Goal: Task Accomplishment & Management: Complete application form

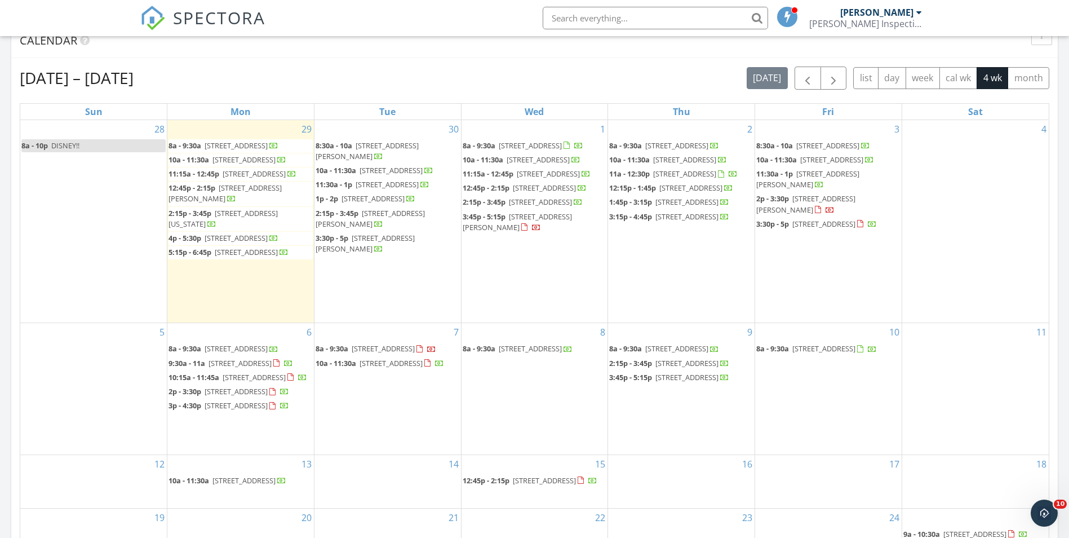
scroll to position [6, 6]
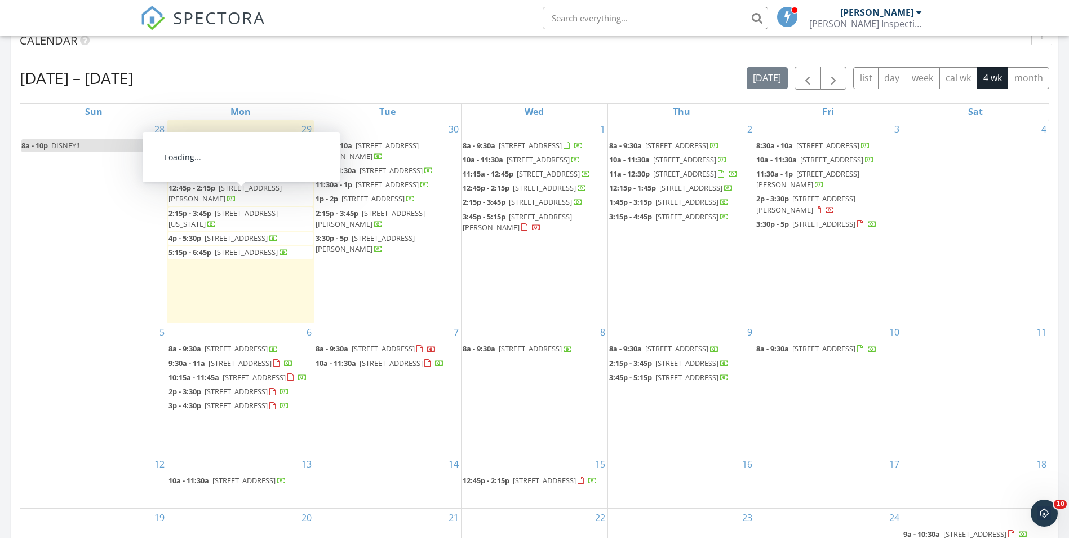
drag, startPoint x: 544, startPoint y: 63, endPoint x: 609, endPoint y: 255, distance: 202.8
click at [544, 63] on div "Sep 28 – Oct 25, 2025 today list day week cal wk 4 wk month Sun Mon Tue Wed Thu…" at bounding box center [534, 314] width 1047 height 512
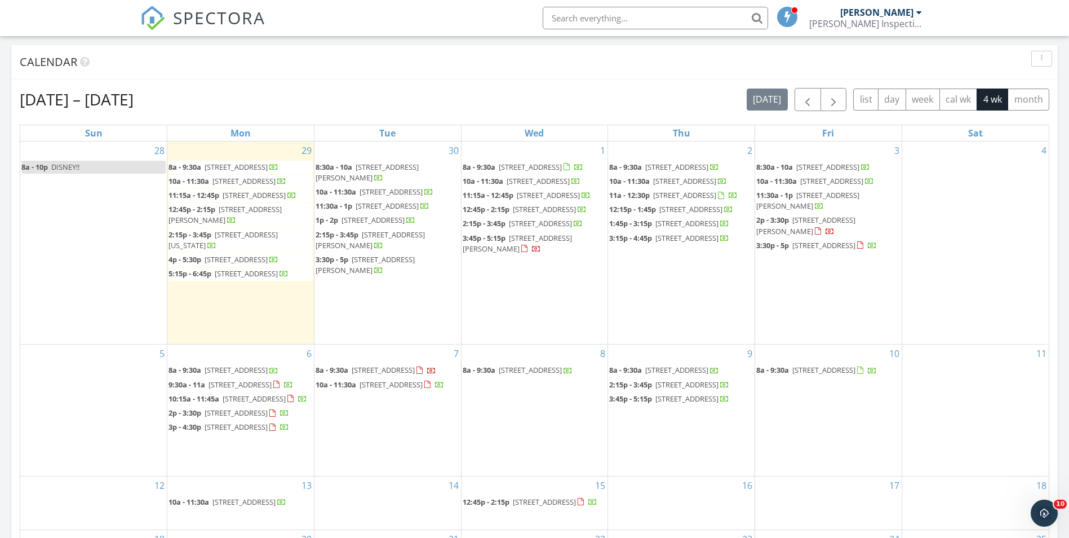
drag, startPoint x: 82, startPoint y: 89, endPoint x: 176, endPoint y: 100, distance: 95.3
click at [134, 100] on h2 "Sep 28 – Oct 25, 2025" at bounding box center [77, 99] width 114 height 23
drag, startPoint x: 194, startPoint y: 94, endPoint x: 87, endPoint y: 103, distance: 107.5
click at [87, 103] on div "Sep 28 – Oct 25, 2025 today list day week cal wk 4 wk month" at bounding box center [535, 99] width 1030 height 23
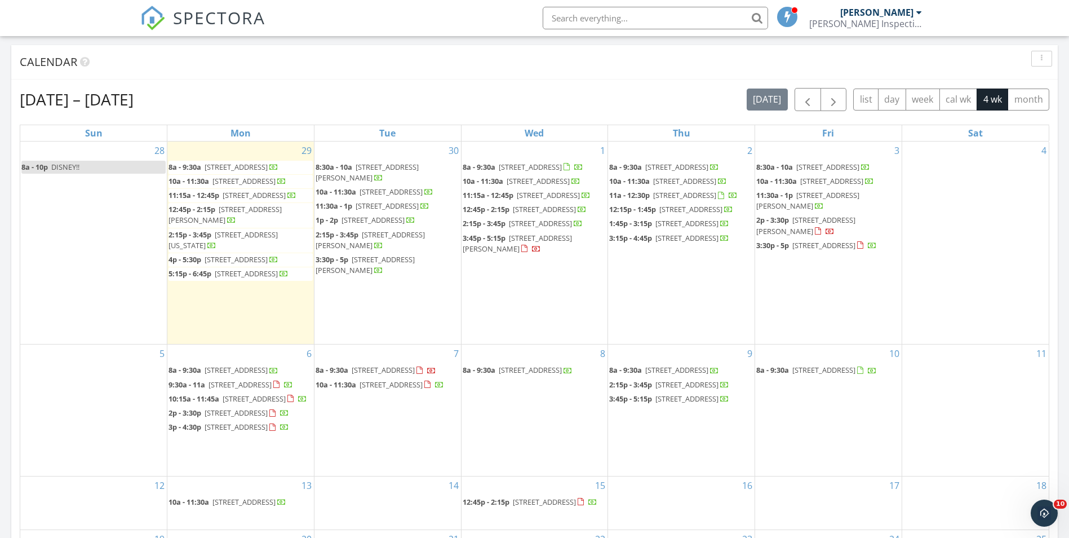
click at [86, 103] on h2 "Sep 28 – Oct 25, 2025" at bounding box center [77, 99] width 114 height 23
click at [192, 101] on div "Sep 28 – Oct 25, 2025 today list day week cal wk 4 wk month" at bounding box center [535, 99] width 1030 height 23
drag, startPoint x: 150, startPoint y: 100, endPoint x: 216, endPoint y: 100, distance: 65.9
click at [216, 100] on div "Sep 28 – Oct 25, 2025 today list day week cal wk 4 wk month" at bounding box center [535, 99] width 1030 height 23
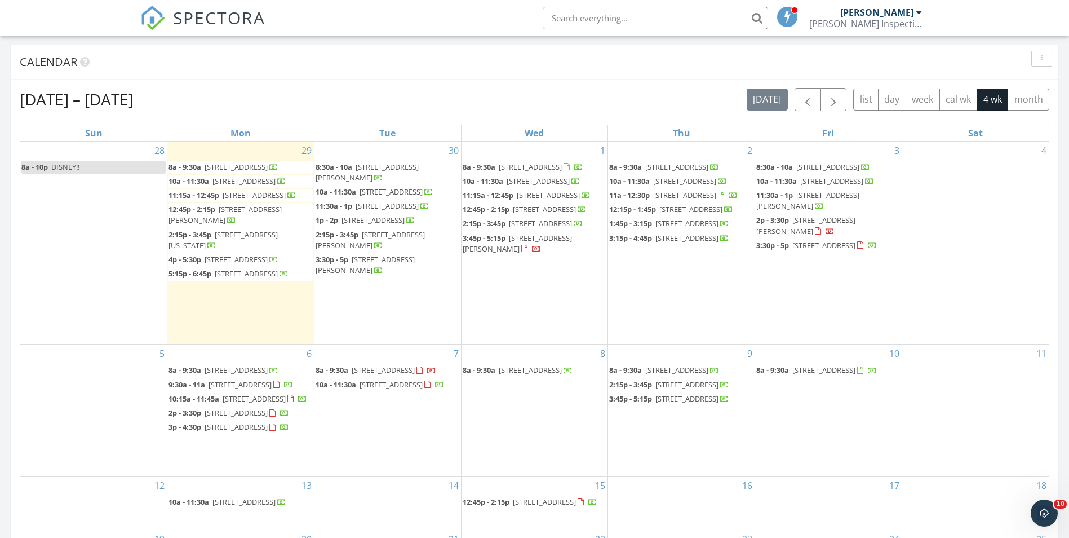
click at [216, 100] on div "Sep 28 – Oct 25, 2025 today list day week cal wk 4 wk month" at bounding box center [535, 99] width 1030 height 23
drag, startPoint x: 132, startPoint y: 97, endPoint x: 199, endPoint y: 95, distance: 66.5
click at [199, 95] on div "Sep 28 – Oct 25, 2025 today list day week cal wk 4 wk month" at bounding box center [535, 99] width 1030 height 23
drag, startPoint x: 192, startPoint y: 102, endPoint x: 48, endPoint y: 101, distance: 143.7
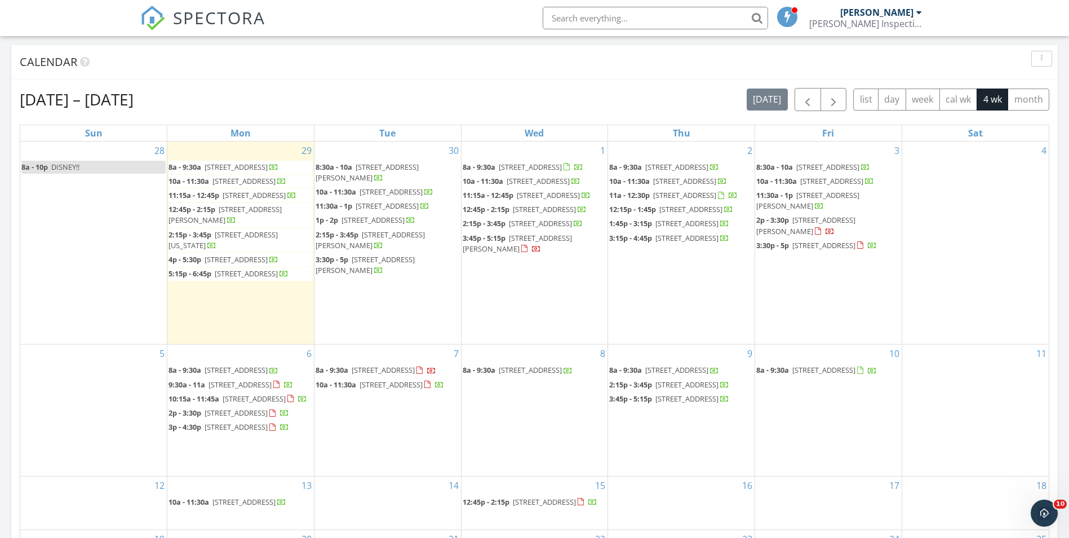
click at [48, 101] on div "Sep 28 – Oct 25, 2025 today list day week cal wk 4 wk month" at bounding box center [535, 99] width 1030 height 23
click at [49, 101] on h2 "Sep 28 – Oct 25, 2025" at bounding box center [77, 99] width 114 height 23
click at [679, 86] on div "Sep 28 – Oct 25, 2025 today list day week cal wk 4 wk month Sun Mon Tue Wed Thu…" at bounding box center [534, 335] width 1047 height 512
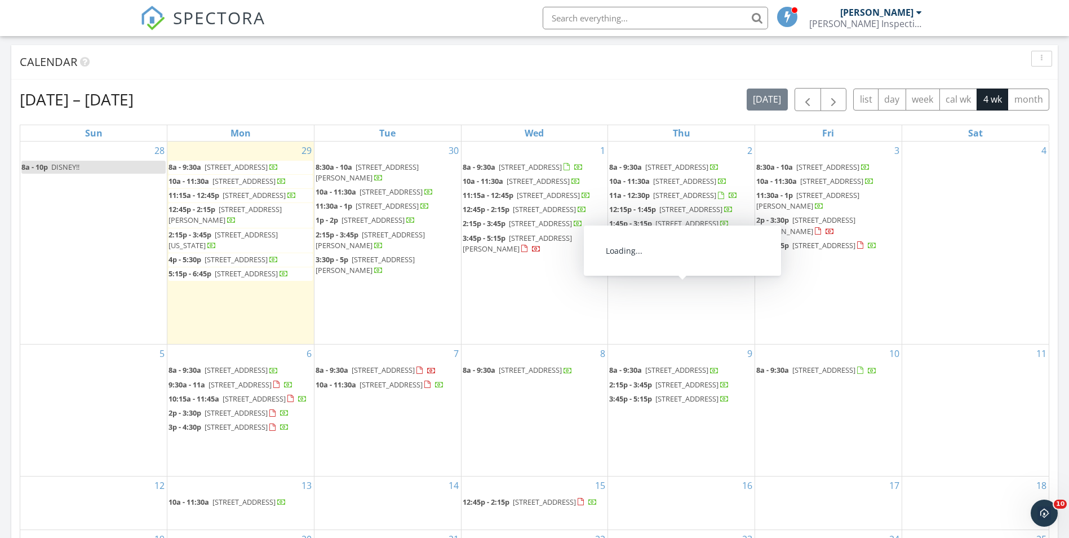
scroll to position [225, 0]
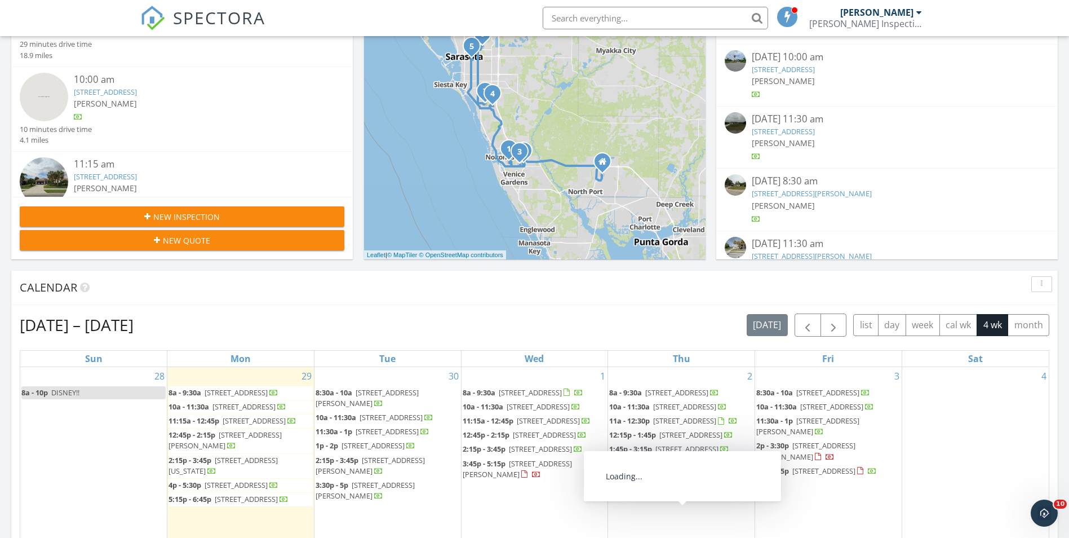
click at [248, 214] on div "New Inspection" at bounding box center [182, 217] width 307 height 12
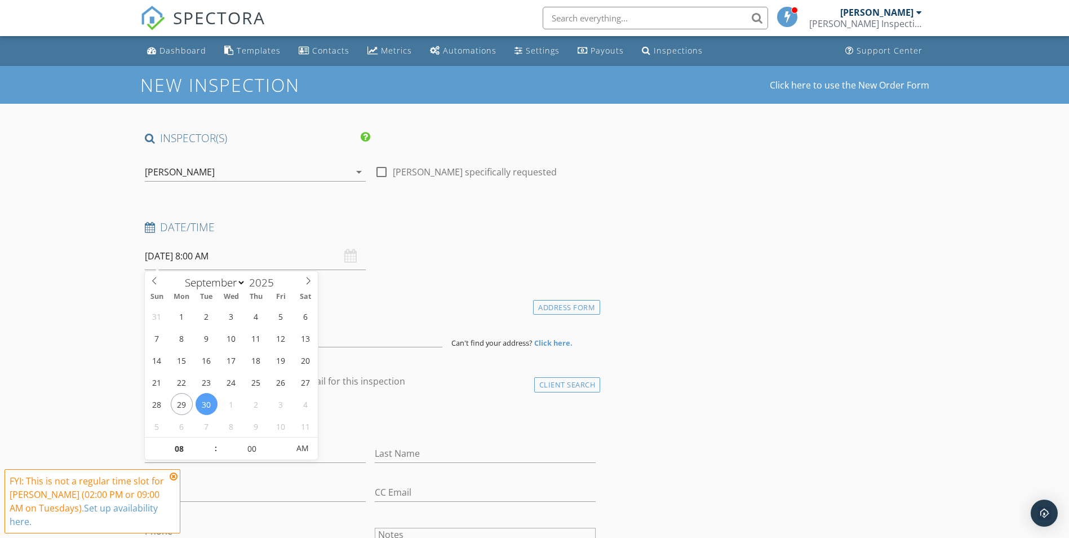
select select "9"
type input "10/09/2025 8:00 AM"
drag, startPoint x: 256, startPoint y: 424, endPoint x: 245, endPoint y: 454, distance: 31.9
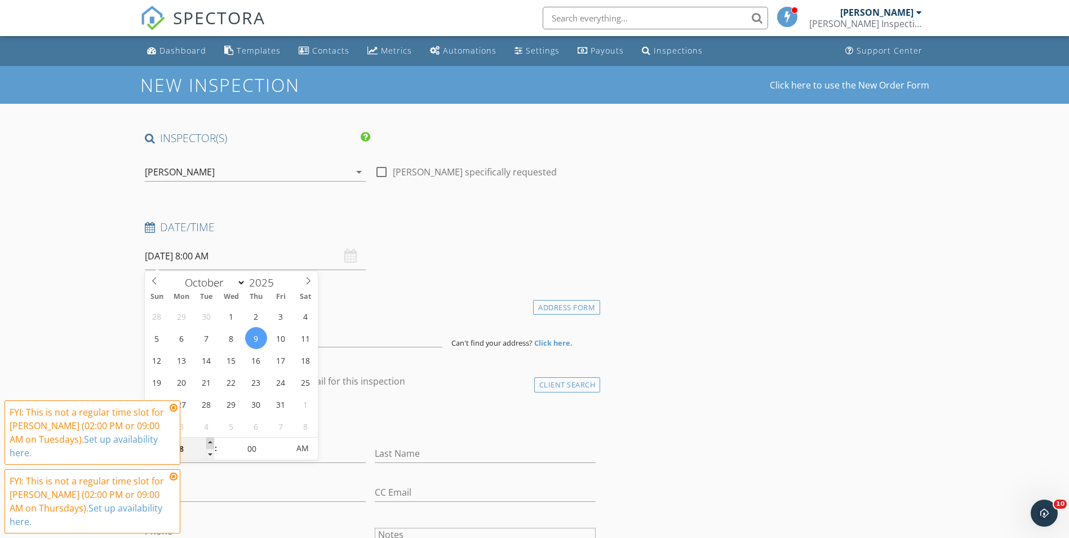
type input "09"
type input "10/09/2025 9:00 AM"
click at [212, 442] on span at bounding box center [210, 442] width 8 height 11
type input "10"
type input "10/09/2025 10:00 AM"
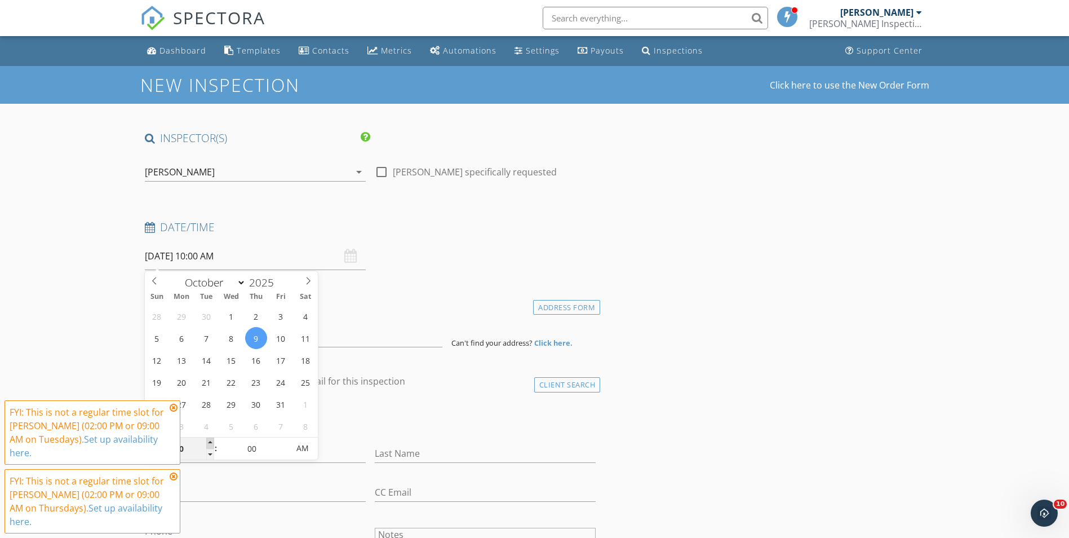
click at [212, 442] on span at bounding box center [210, 442] width 8 height 11
type input "09"
type input "10/09/2025 9:00 AM"
click at [212, 453] on span at bounding box center [210, 454] width 8 height 11
type input "05"
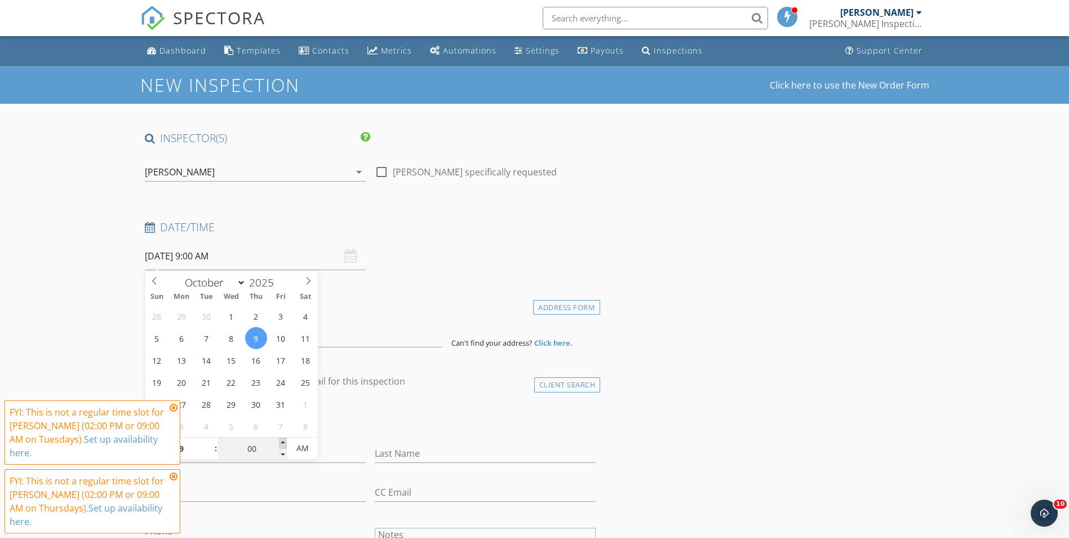
type input "10/09/2025 9:05 AM"
click at [284, 440] on span at bounding box center [283, 442] width 8 height 11
type input "10"
type input "10/09/2025 9:10 AM"
click at [284, 440] on span at bounding box center [283, 442] width 8 height 11
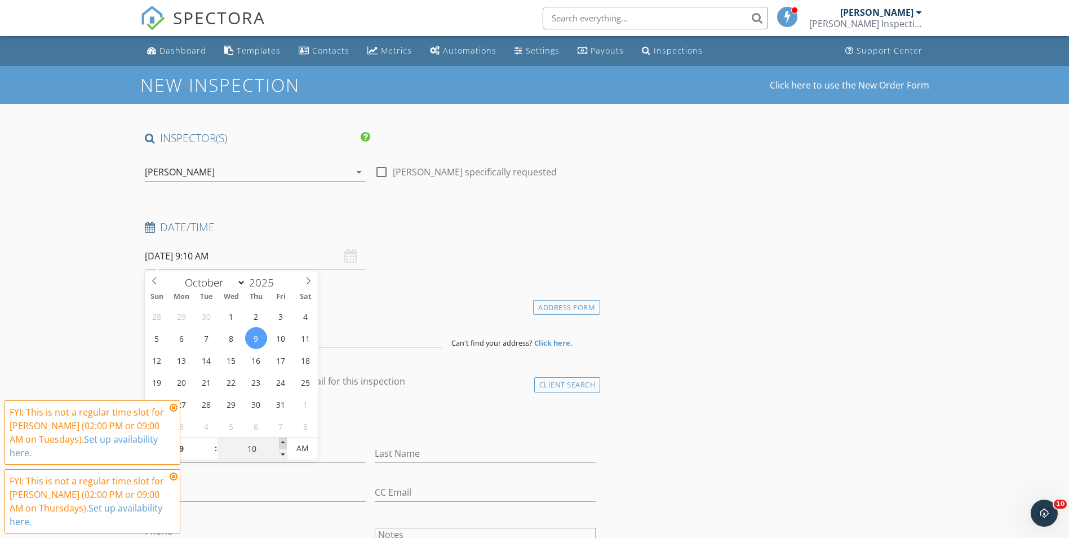
type input "15"
type input "10/09/2025 9:15 AM"
click at [284, 440] on span at bounding box center [283, 442] width 8 height 11
type input "20"
type input "10/09/2025 9:20 AM"
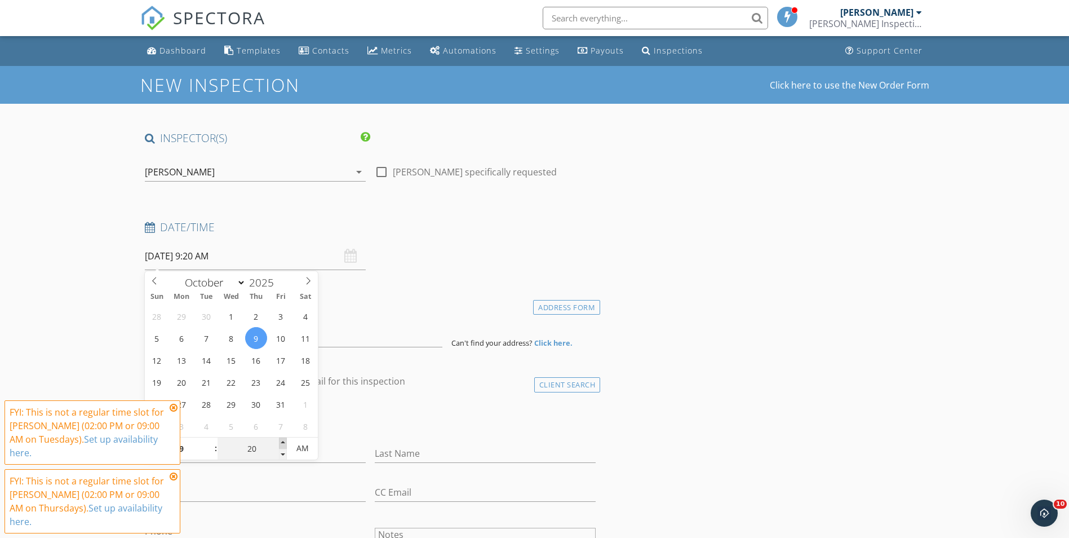
click at [284, 440] on span at bounding box center [283, 442] width 8 height 11
type input "25"
type input "10/09/2025 9:25 AM"
click at [284, 440] on span at bounding box center [283, 442] width 8 height 11
type input "30"
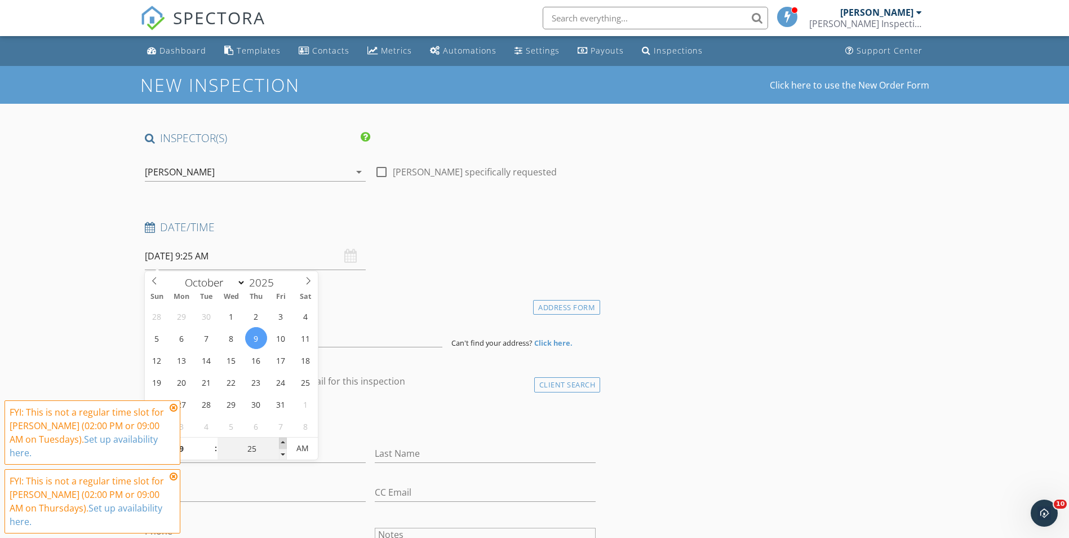
type input "10/09/2025 9:30 AM"
click at [284, 440] on span at bounding box center [283, 442] width 8 height 11
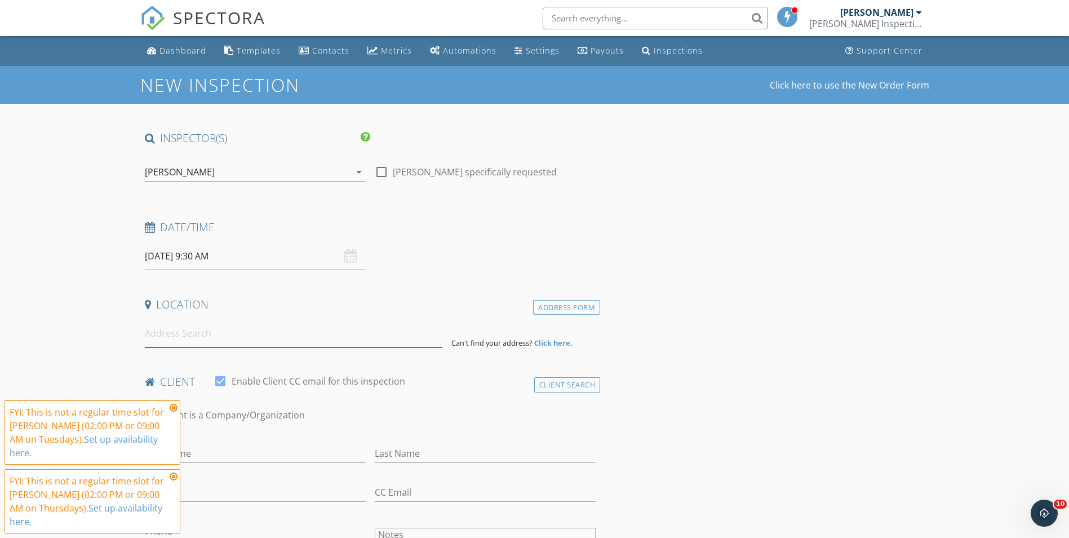
click at [310, 334] on input at bounding box center [294, 334] width 298 height 28
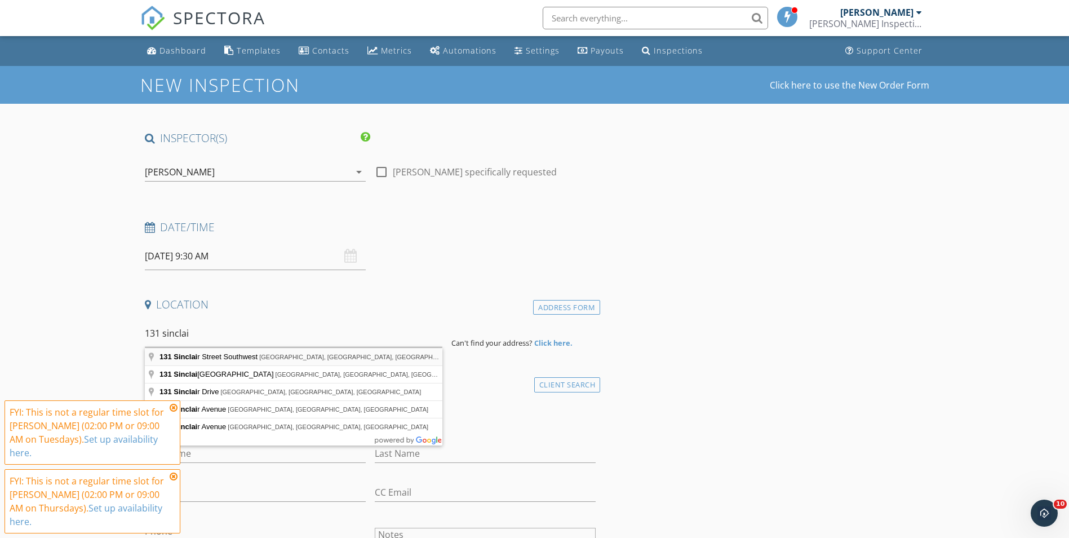
type input "131 Sinclair Street Southwest, Port Charlotte, FL, USA"
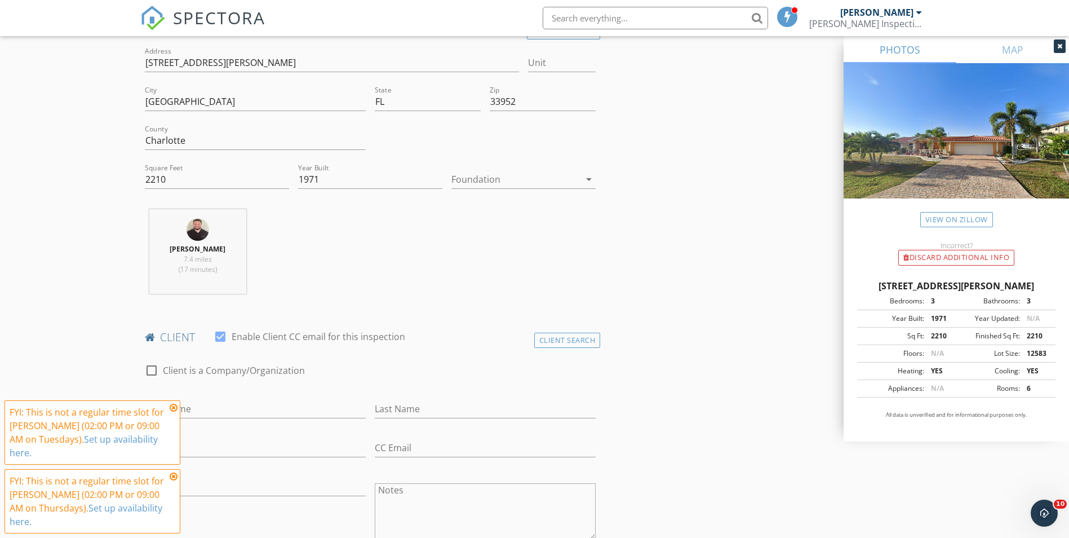
scroll to position [282, 0]
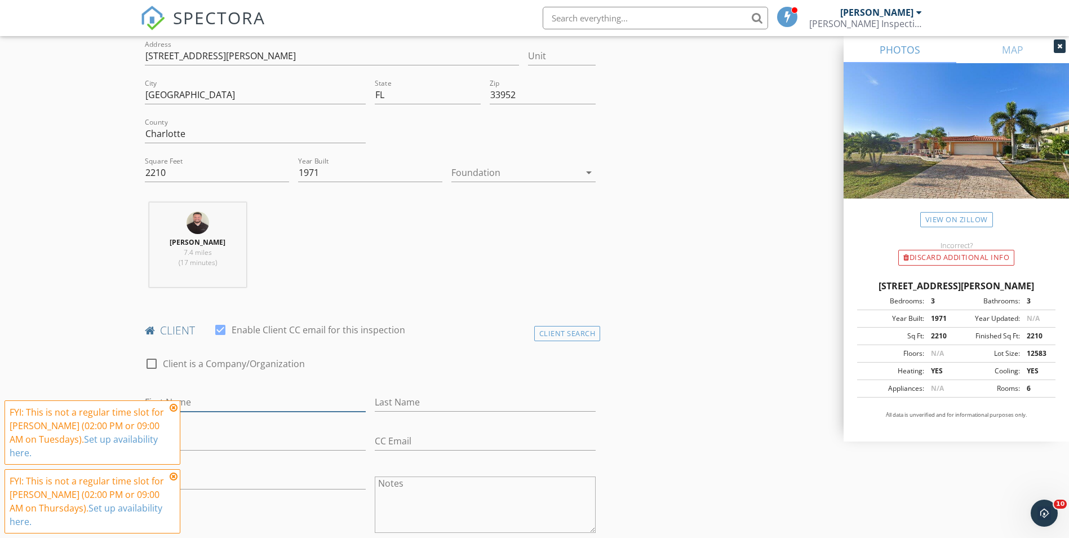
click at [240, 410] on input "First Name" at bounding box center [255, 402] width 221 height 19
type input "Robert"
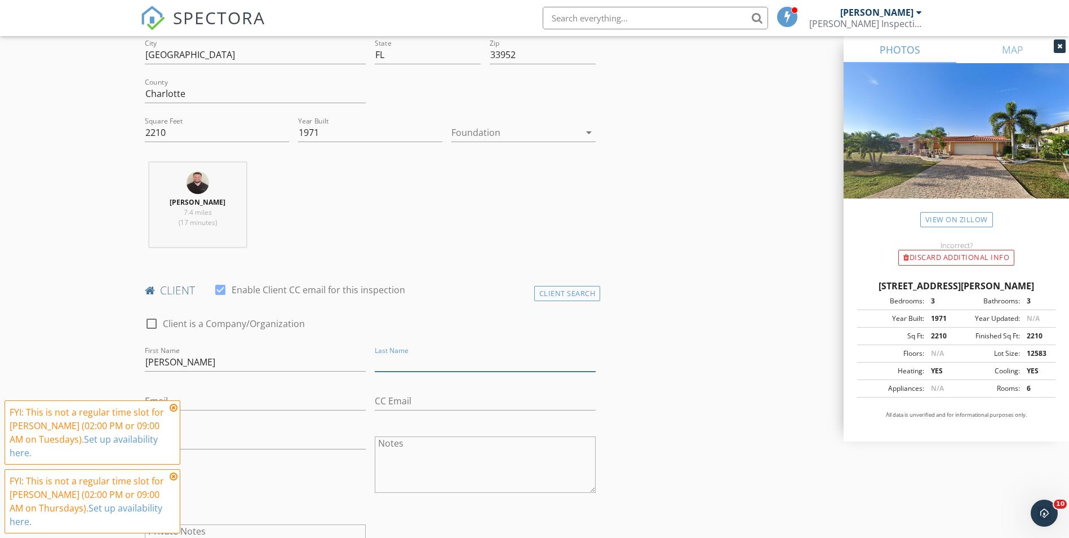
scroll to position [338, 0]
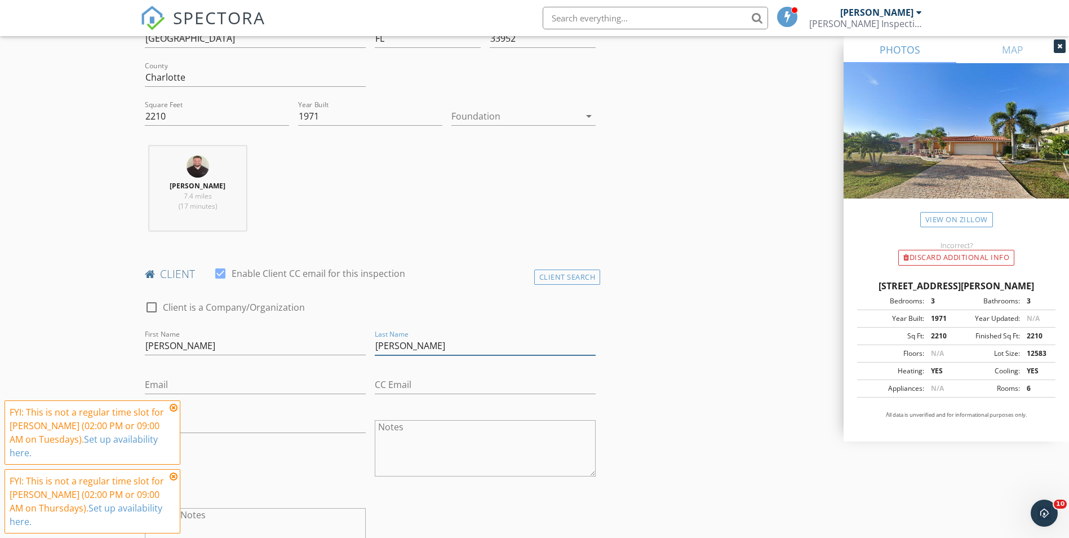
type input "[PERSON_NAME]"
click at [221, 327] on div at bounding box center [225, 324] width 160 height 7
click at [223, 338] on input "Robert" at bounding box center [255, 345] width 221 height 19
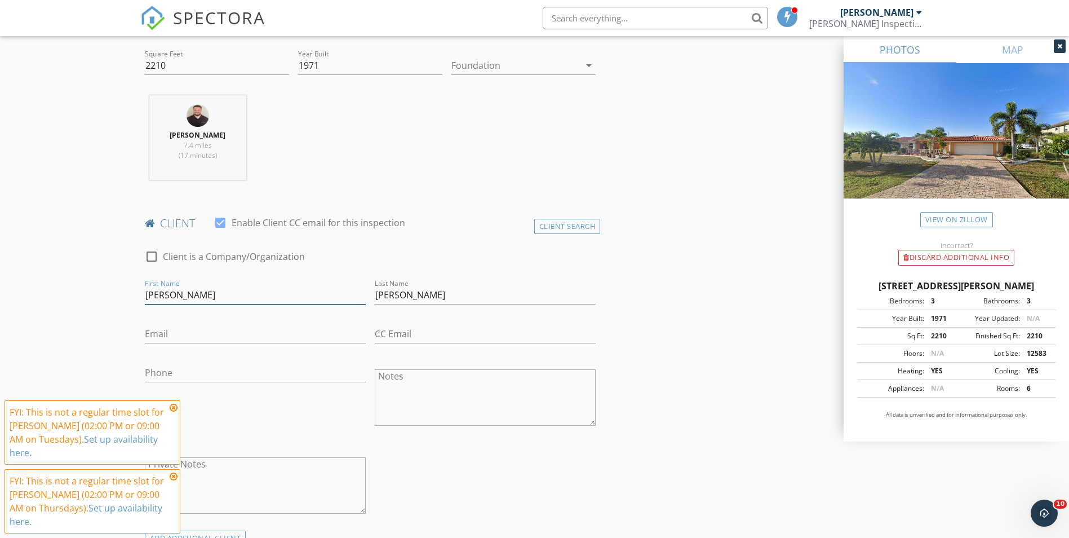
scroll to position [451, 0]
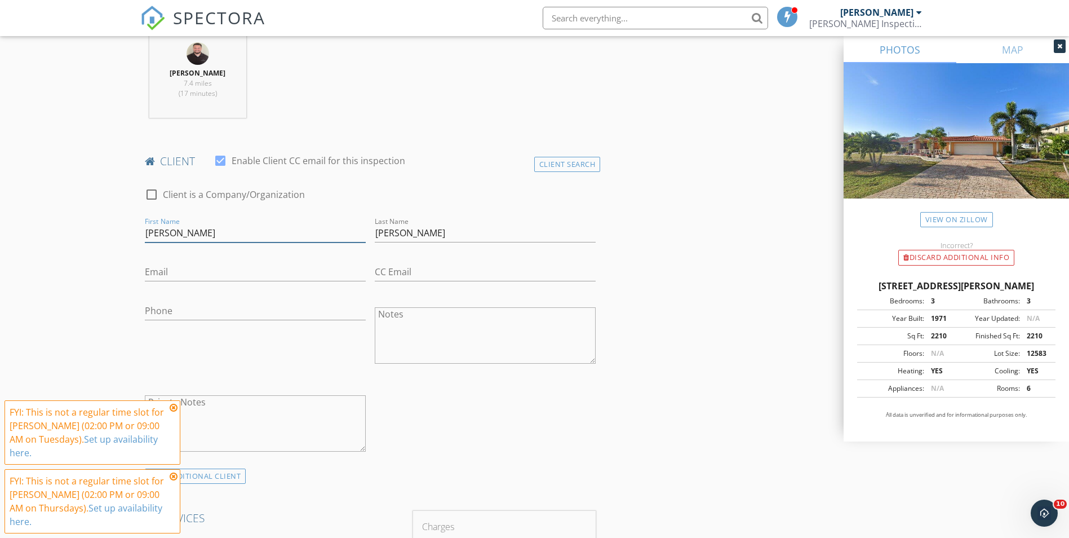
type input "[PERSON_NAME]"
click at [187, 319] on input "Phone" at bounding box center [255, 311] width 221 height 19
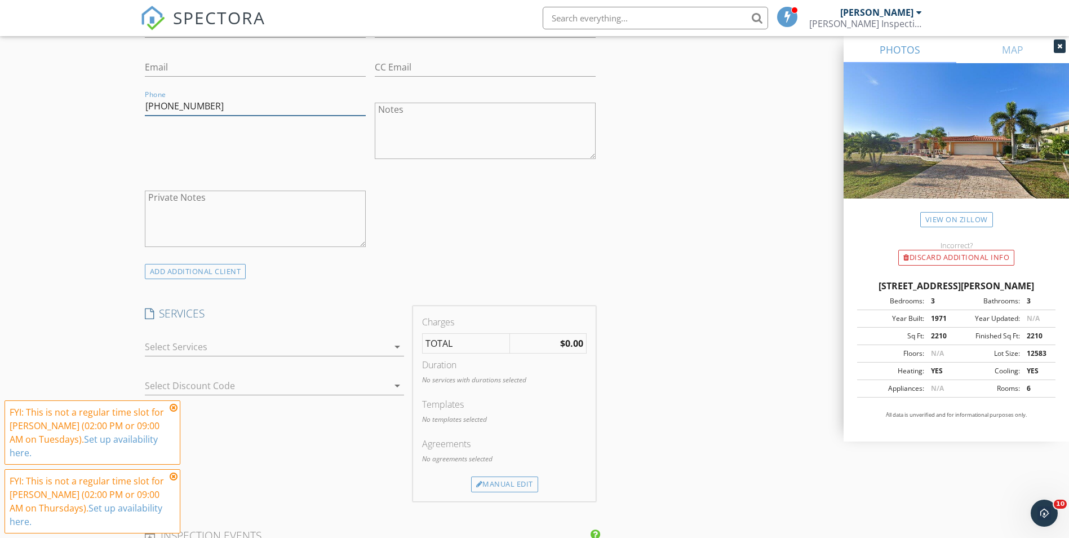
scroll to position [676, 0]
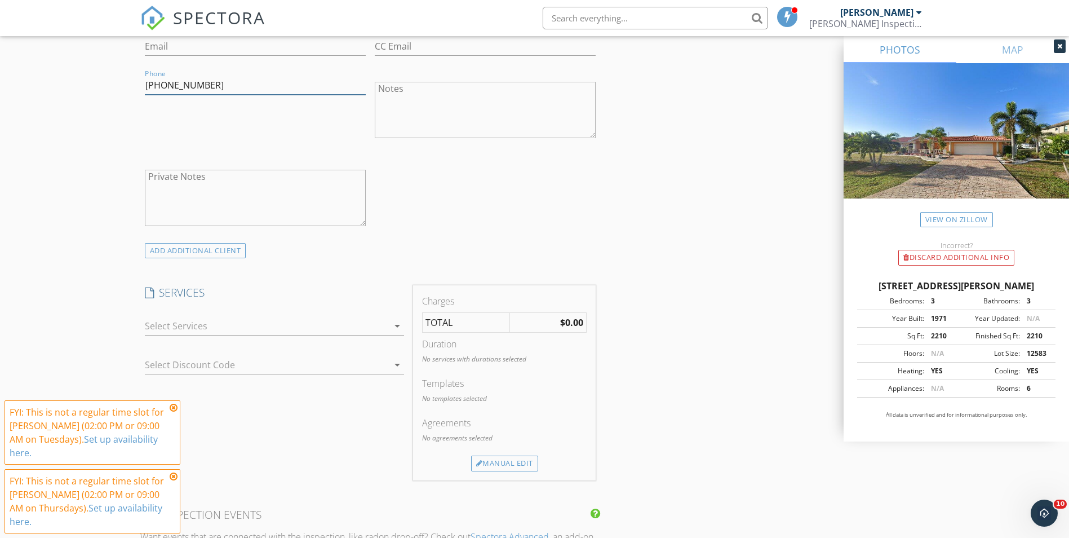
type input "[PHONE_NUMBER]"
click at [206, 321] on div at bounding box center [266, 326] width 243 height 18
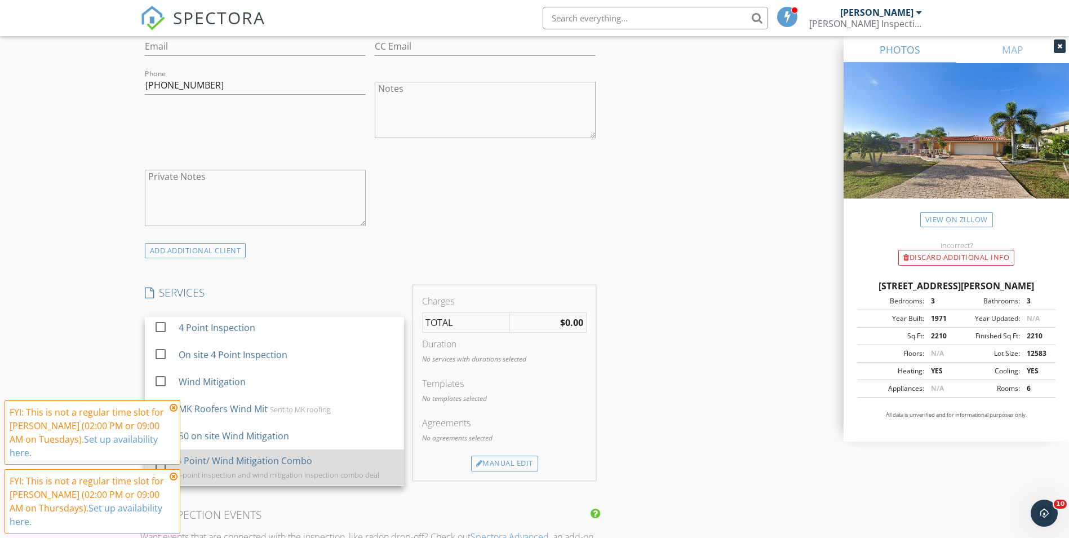
scroll to position [56, 0]
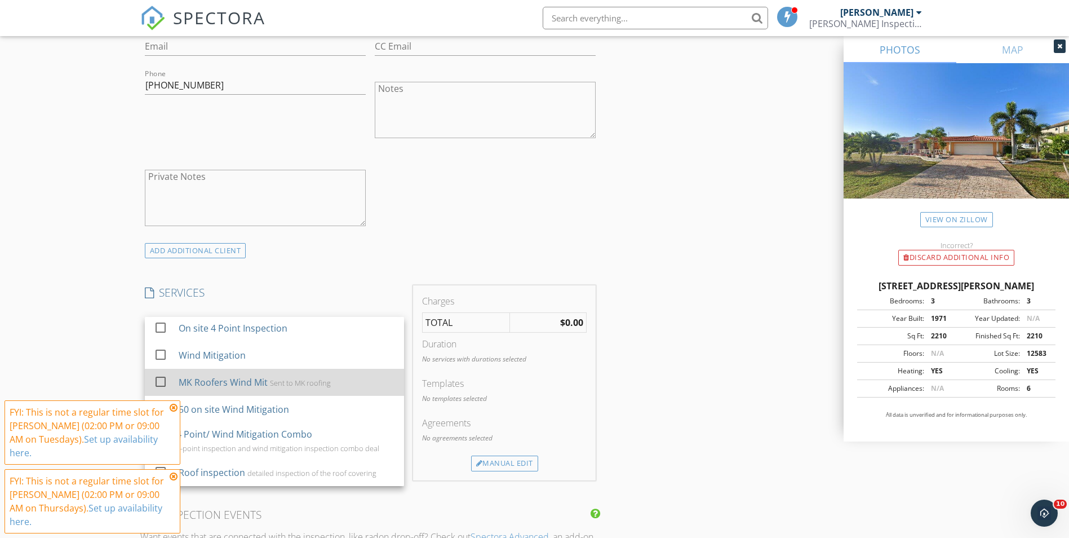
click at [250, 384] on div "MK Roofers Wind Mit" at bounding box center [222, 382] width 89 height 14
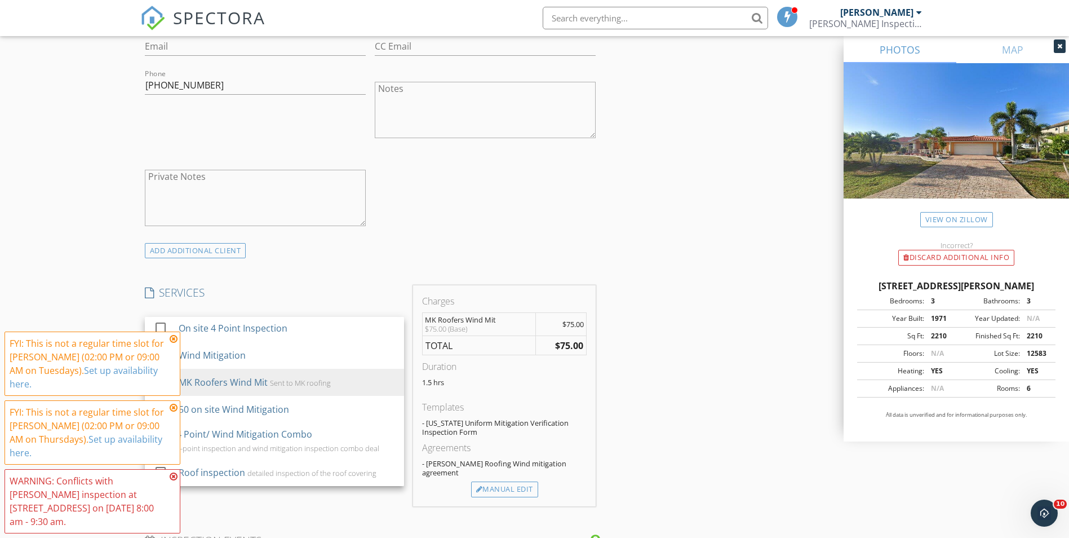
click at [543, 202] on div "check_box_outline_blank Client is a Company/Organization First Name Robert J La…" at bounding box center [370, 97] width 460 height 292
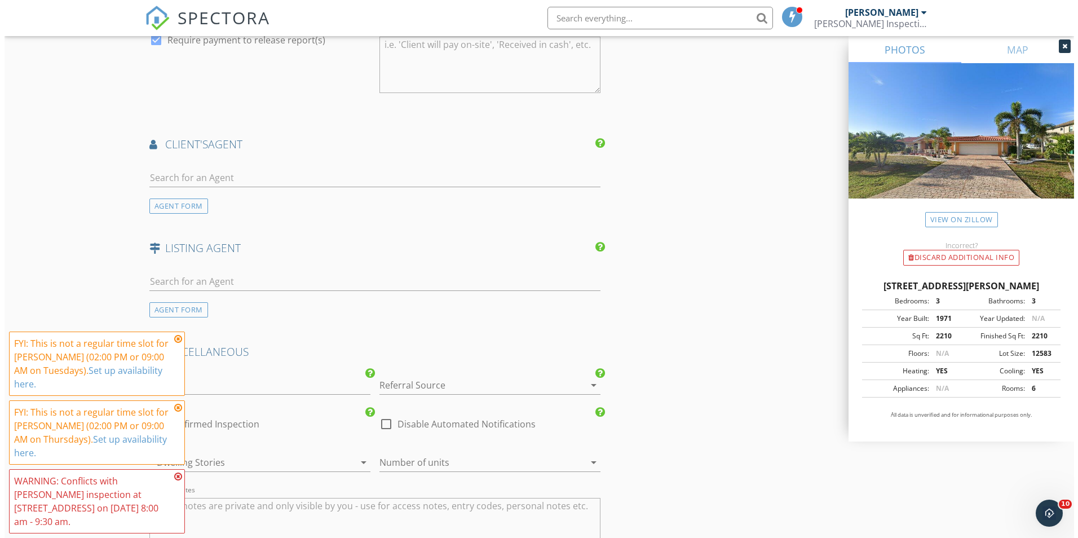
scroll to position [1622, 0]
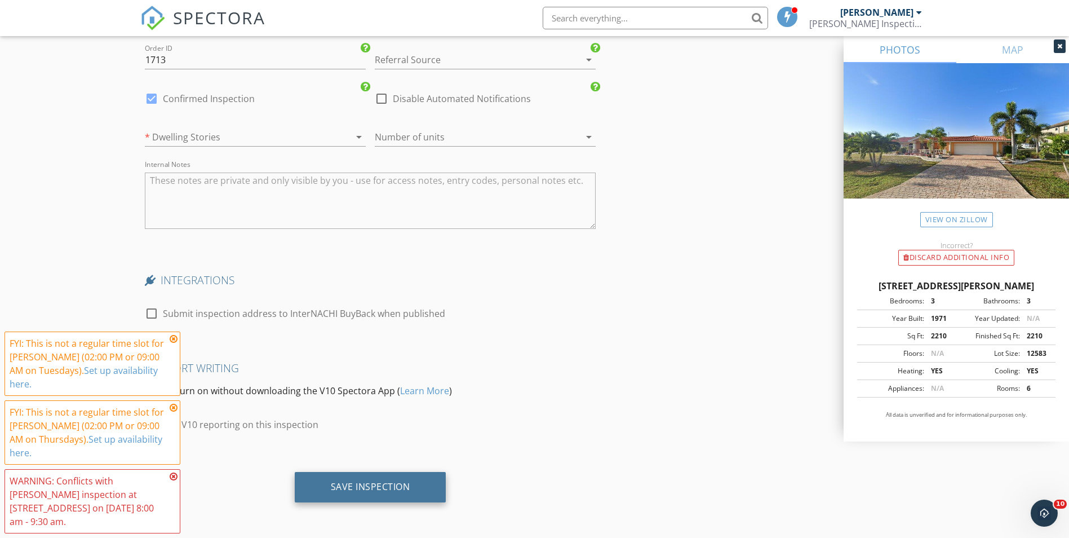
click at [384, 474] on div "Save Inspection" at bounding box center [371, 487] width 152 height 30
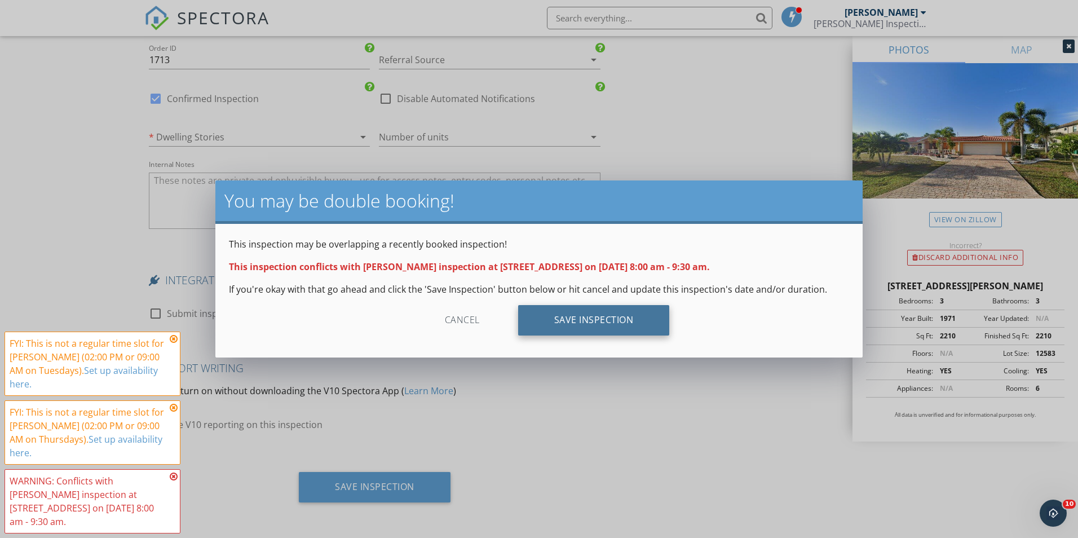
click at [533, 320] on div "Save Inspection" at bounding box center [594, 320] width 152 height 30
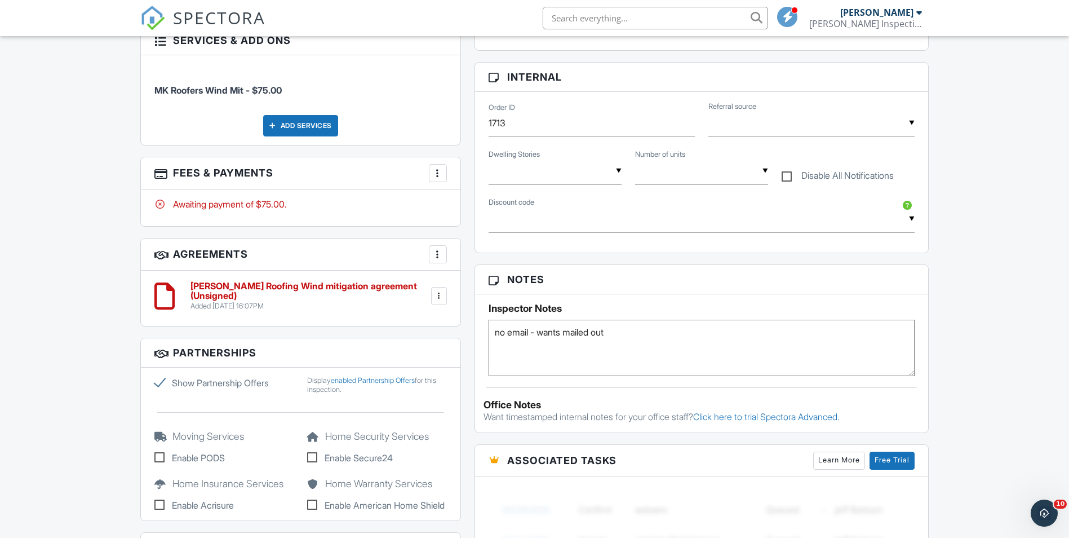
type textarea "no email - wants mailed out"
click at [445, 254] on div "More" at bounding box center [438, 254] width 18 height 18
click at [393, 294] on h6 "[PERSON_NAME] Roofing Wind mitigation agreement (Unsigned)" at bounding box center [310, 291] width 238 height 20
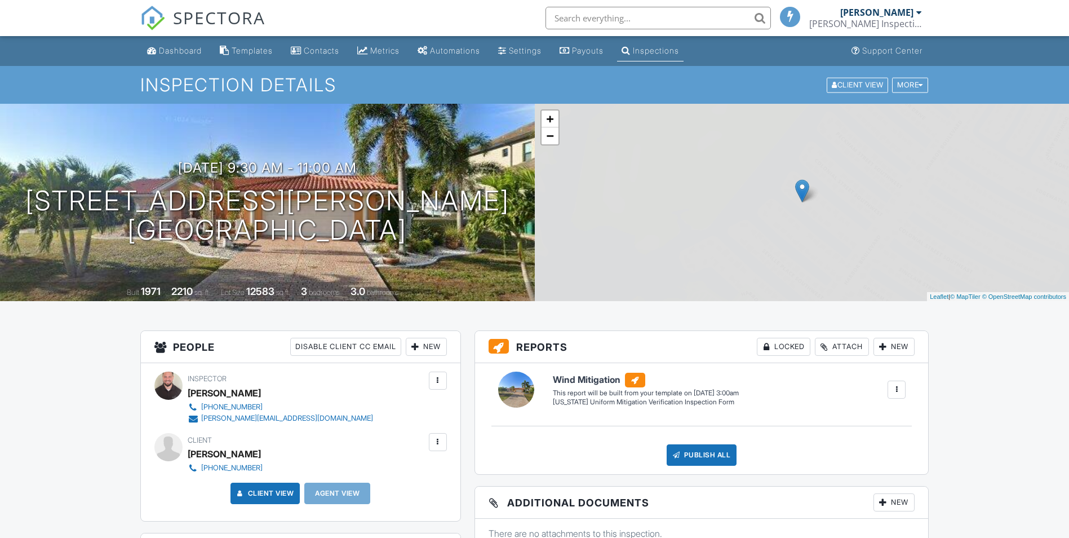
scroll to position [507, 0]
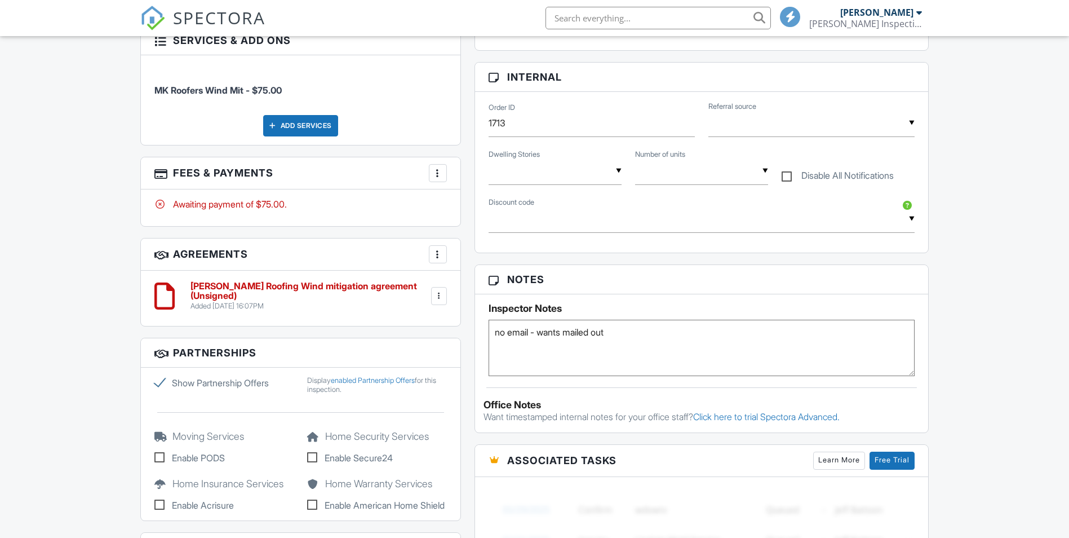
click at [441, 294] on div at bounding box center [438, 295] width 11 height 11
click at [437, 171] on div at bounding box center [437, 172] width 11 height 11
click at [455, 297] on div "Paid In Full" at bounding box center [494, 292] width 109 height 14
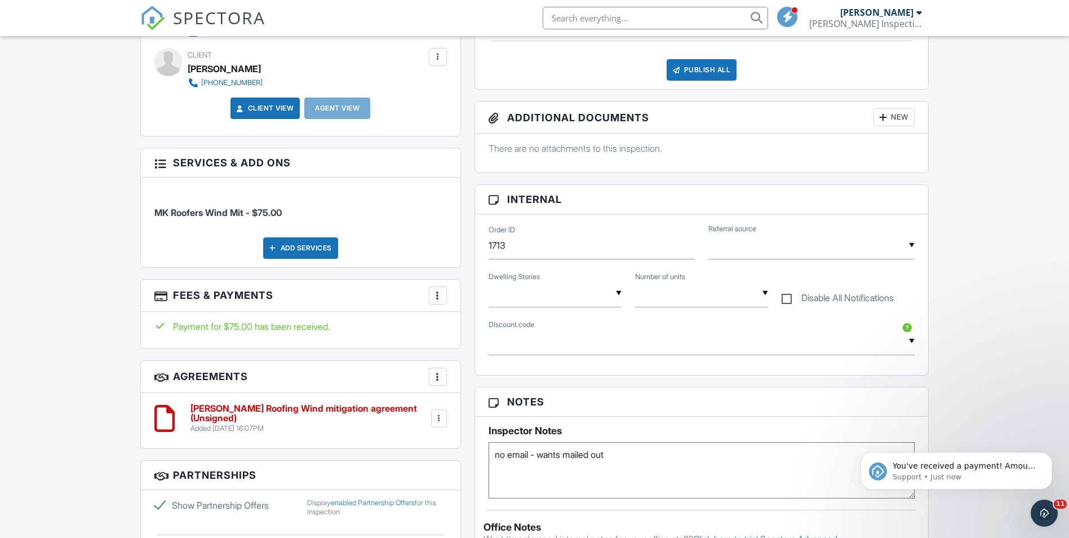
scroll to position [451, 0]
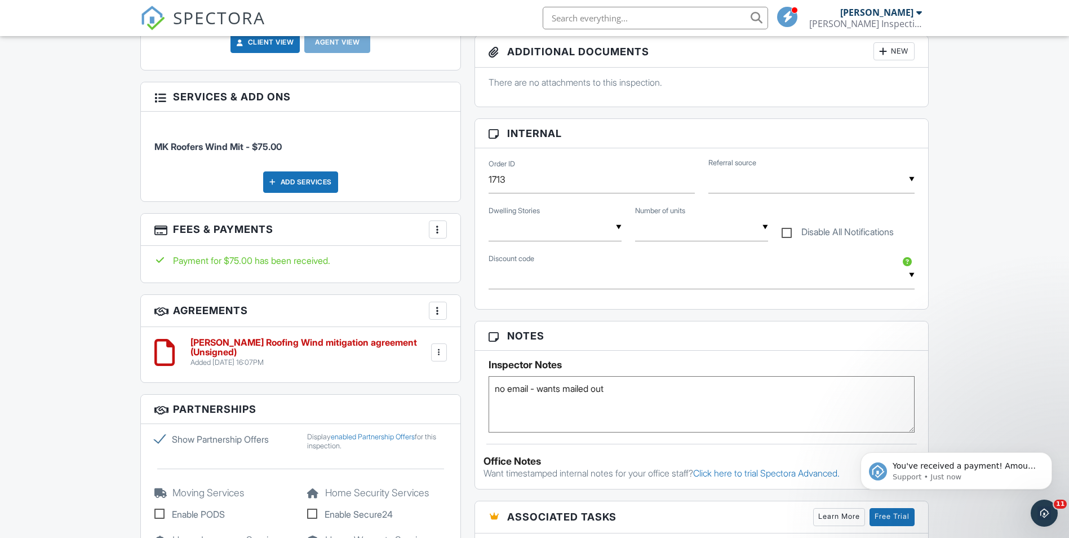
drag, startPoint x: 550, startPoint y: 398, endPoint x: 667, endPoint y: 397, distance: 117.2
click at [550, 398] on textarea "no email - wants mailed out" at bounding box center [702, 404] width 427 height 56
click at [676, 389] on textarea "no email - wants mailed out" at bounding box center [702, 404] width 427 height 56
paste textarea "Job: 11894"
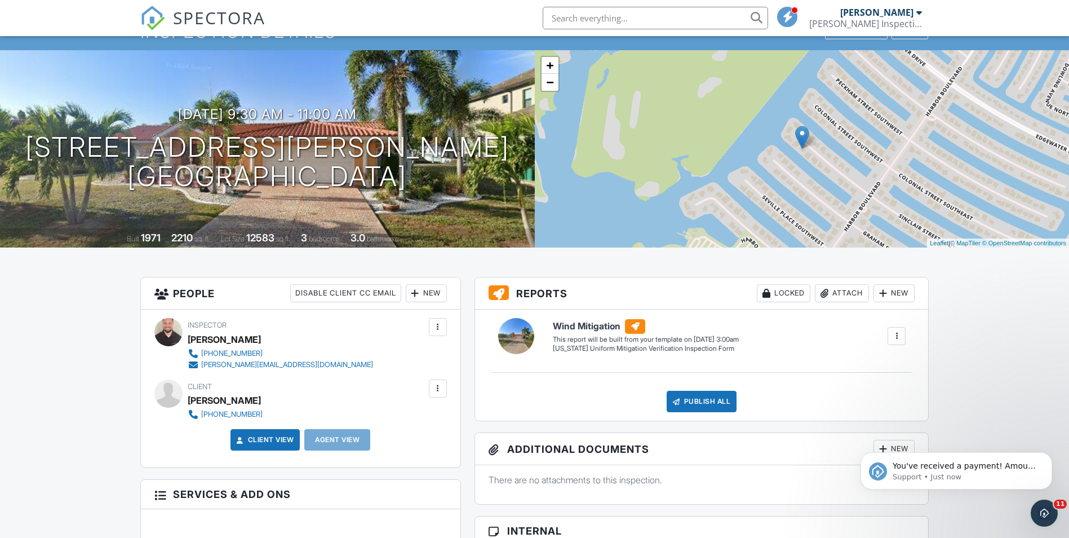
scroll to position [0, 0]
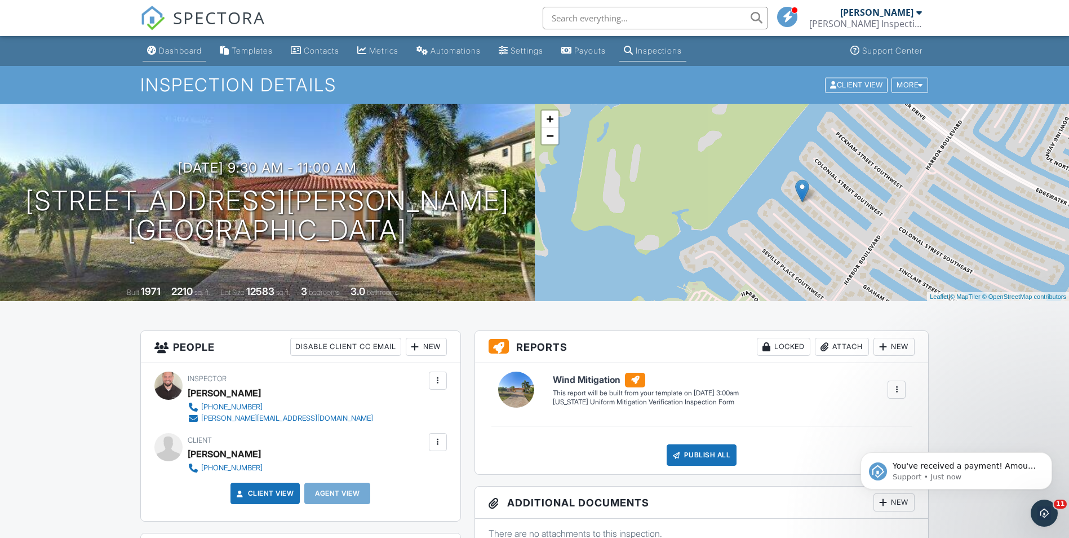
type textarea "no email - wants mailed out Job: 11894"
click at [166, 57] on link "Dashboard" at bounding box center [175, 51] width 64 height 21
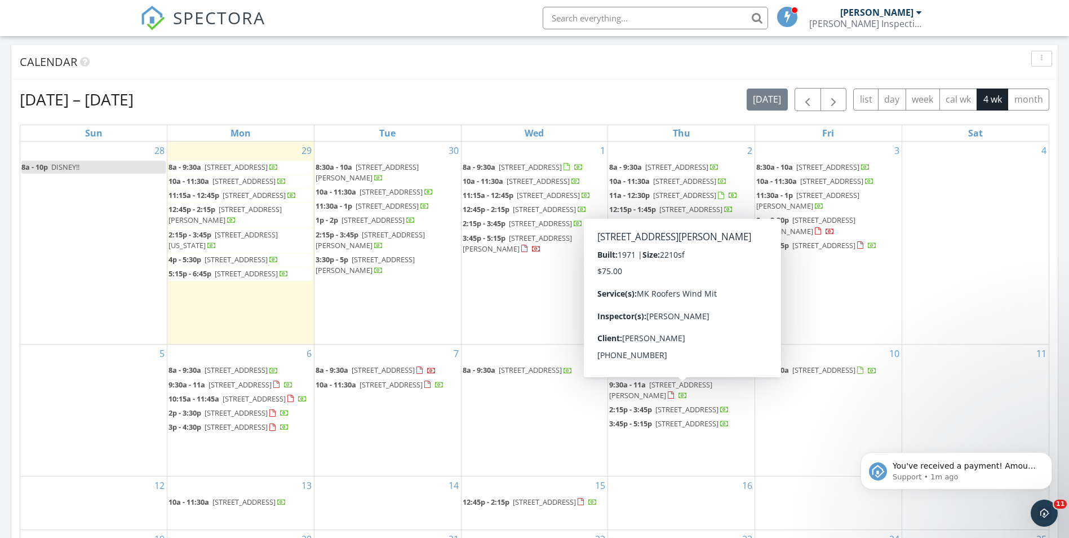
scroll to position [507, 0]
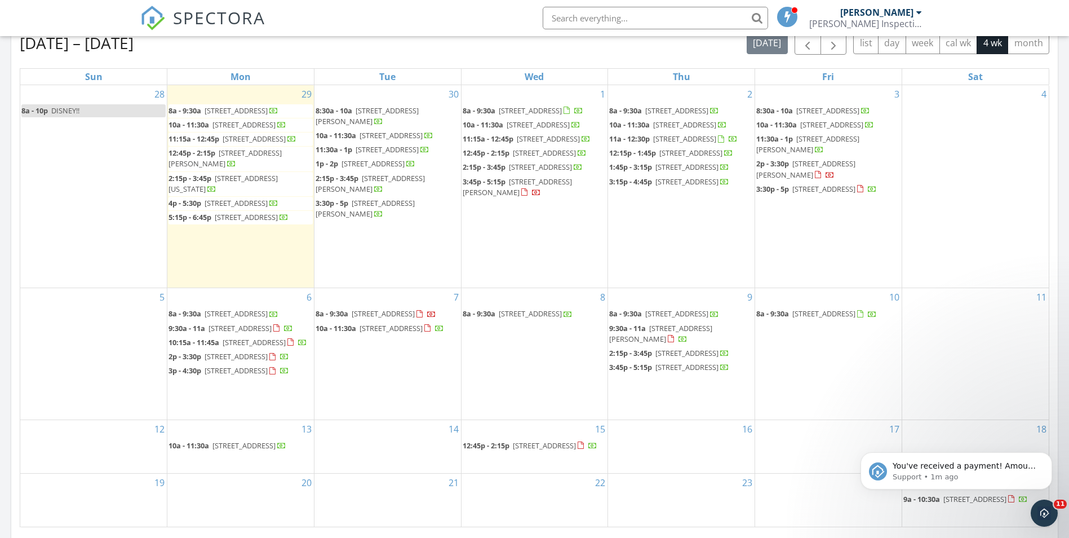
click at [281, 61] on div "[DATE] – [DATE] [DATE] list day week cal wk 4 wk month Sun Mon Tue Wed Thu Fri …" at bounding box center [535, 279] width 1030 height 495
drag, startPoint x: 190, startPoint y: 43, endPoint x: 89, endPoint y: 46, distance: 100.9
click at [89, 46] on div "[DATE] – [DATE] [DATE] list day week cal wk 4 wk month" at bounding box center [535, 43] width 1030 height 23
click at [89, 46] on h2 "Sep 28 – Oct 25, 2025" at bounding box center [77, 43] width 114 height 23
drag, startPoint x: 171, startPoint y: 45, endPoint x: 88, endPoint y: 46, distance: 82.9
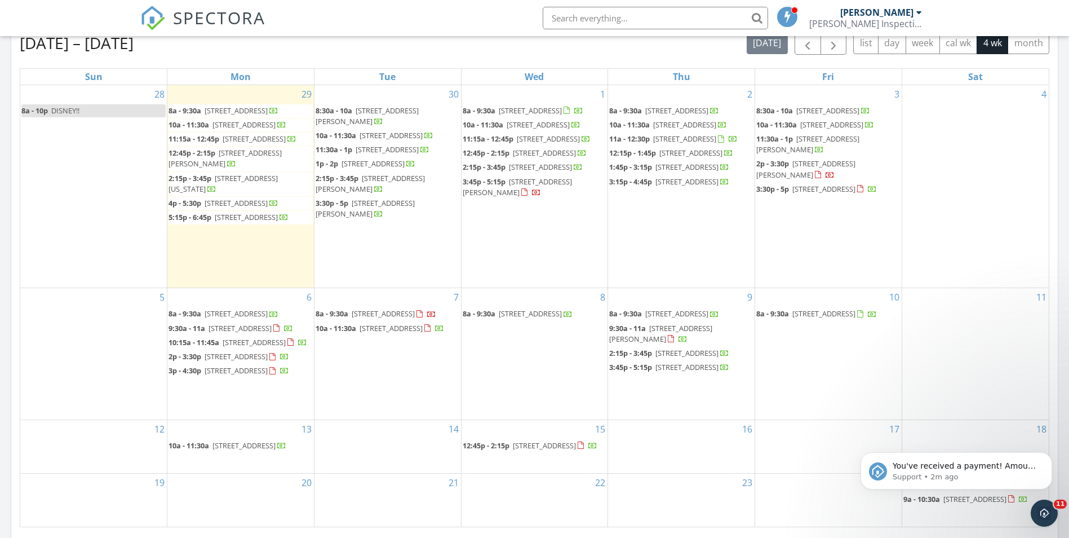
click at [88, 46] on div "Sep 28 – Oct 25, 2025 today list day week cal wk 4 wk month" at bounding box center [535, 43] width 1030 height 23
click at [88, 46] on h2 "Sep 28 – Oct 25, 2025" at bounding box center [77, 43] width 114 height 23
drag, startPoint x: 88, startPoint y: 43, endPoint x: 193, endPoint y: 50, distance: 105.6
click at [193, 50] on div "Sep 28 – Oct 25, 2025 today list day week cal wk 4 wk month" at bounding box center [535, 43] width 1030 height 23
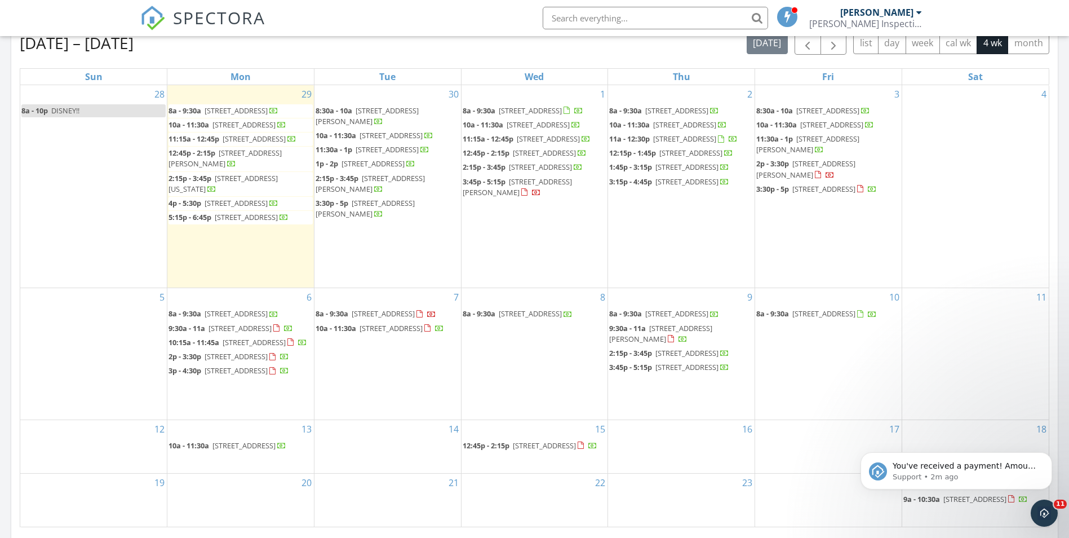
drag, startPoint x: 239, startPoint y: 46, endPoint x: 22, endPoint y: 42, distance: 217.0
click at [22, 42] on div "Sep 28 – Oct 25, 2025 today list day week cal wk 4 wk month" at bounding box center [535, 43] width 1030 height 23
click at [26, 45] on h2 "Sep 28 – Oct 25, 2025" at bounding box center [77, 43] width 114 height 23
click at [34, 48] on h2 "Sep 28 – Oct 25, 2025" at bounding box center [77, 43] width 114 height 23
drag, startPoint x: 43, startPoint y: 47, endPoint x: 143, endPoint y: 48, distance: 99.8
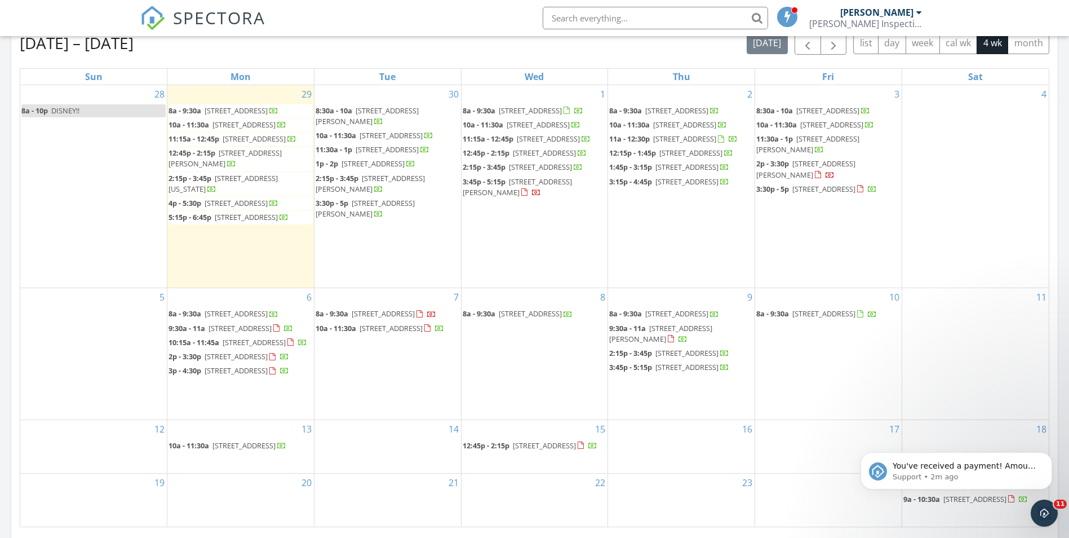
click at [134, 48] on h2 "[DATE] – [DATE]" at bounding box center [77, 43] width 114 height 23
click at [134, 48] on h2 "Sep 28 – Oct 25, 2025" at bounding box center [77, 43] width 114 height 23
click at [134, 47] on h2 "Sep 28 – Oct 25, 2025" at bounding box center [77, 43] width 114 height 23
drag, startPoint x: 177, startPoint y: 47, endPoint x: 108, endPoint y: 47, distance: 68.8
click at [108, 47] on div "Sep 28 – Oct 25, 2025 today list day week cal wk 4 wk month" at bounding box center [535, 43] width 1030 height 23
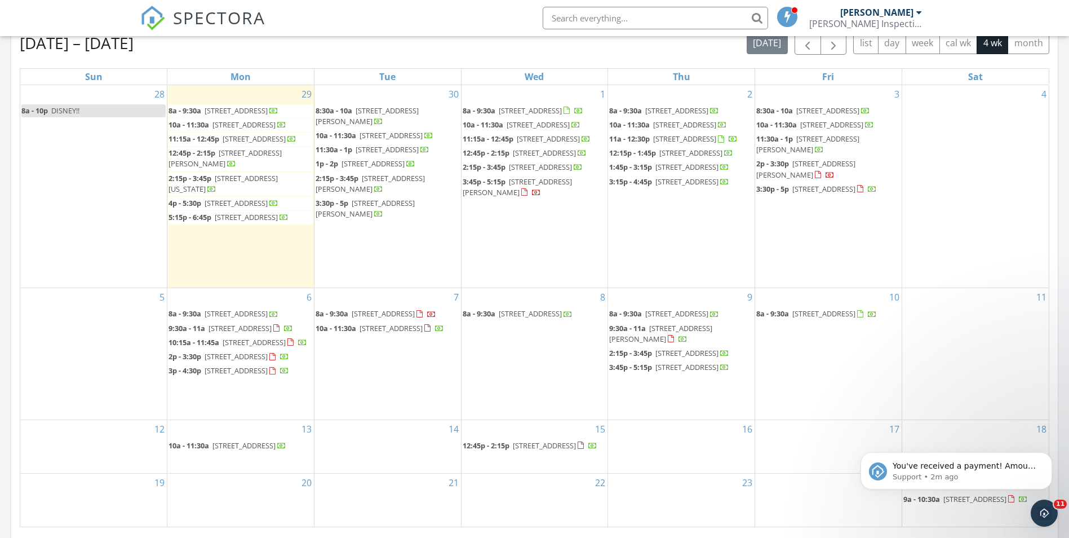
click at [108, 47] on h2 "Sep 28 – Oct 25, 2025" at bounding box center [77, 43] width 114 height 23
drag, startPoint x: 119, startPoint y: 46, endPoint x: 176, endPoint y: 48, distance: 56.4
click at [134, 48] on h2 "Sep 28 – Oct 25, 2025" at bounding box center [77, 43] width 114 height 23
click at [220, 54] on div "Sep 28 – Oct 25, 2025 today list day week cal wk 4 wk month" at bounding box center [535, 43] width 1030 height 23
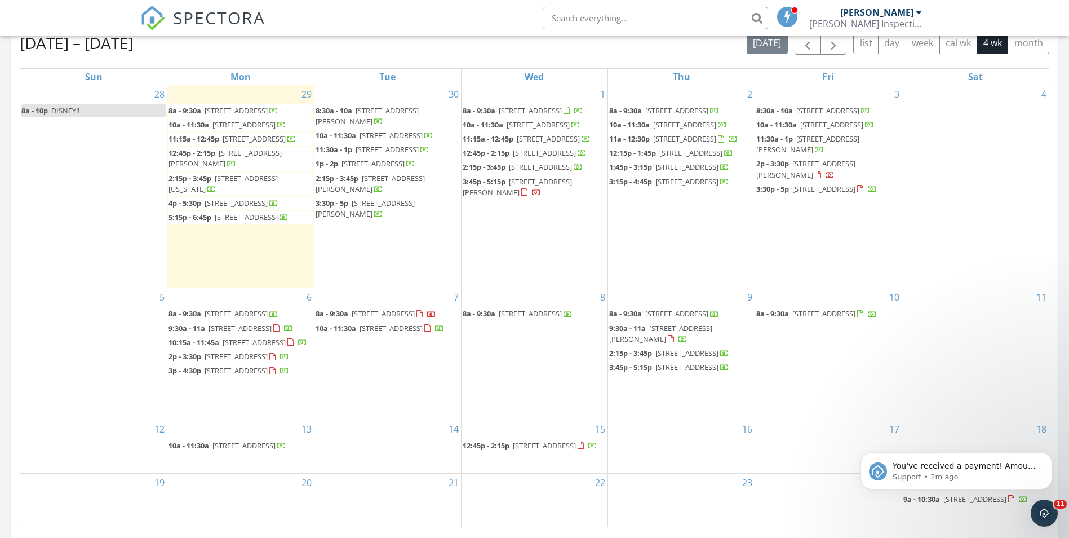
drag, startPoint x: 194, startPoint y: 45, endPoint x: 111, endPoint y: 48, distance: 83.5
click at [111, 48] on div "Sep 28 – Oct 25, 2025 today list day week cal wk 4 wk month" at bounding box center [535, 43] width 1030 height 23
click at [111, 48] on h2 "Sep 28 – Oct 25, 2025" at bounding box center [77, 43] width 114 height 23
drag, startPoint x: 101, startPoint y: 41, endPoint x: 198, endPoint y: 45, distance: 97.0
click at [198, 45] on div "Sep 28 – Oct 25, 2025 today list day week cal wk 4 wk month" at bounding box center [535, 43] width 1030 height 23
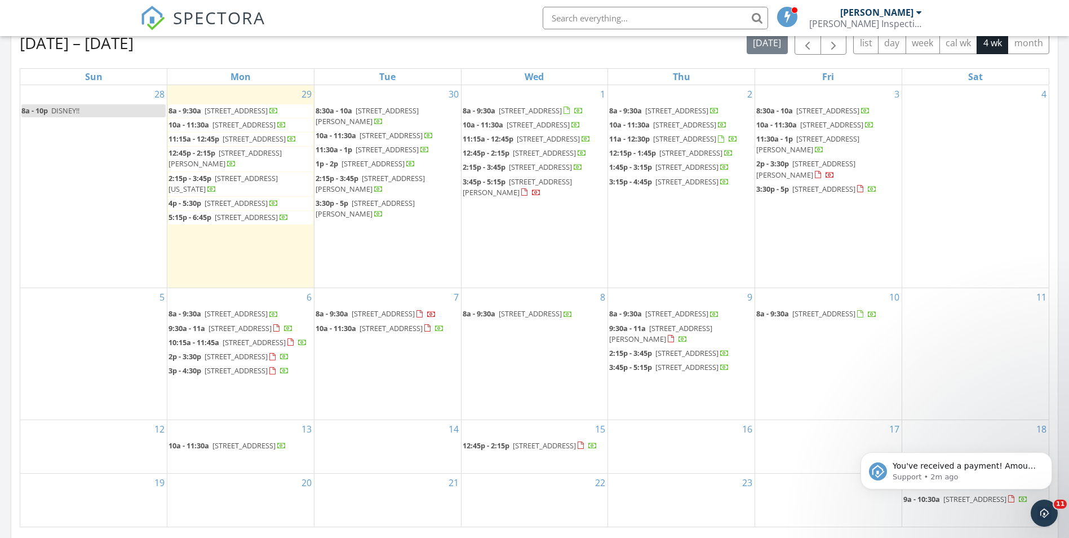
click at [198, 45] on div "Sep 28 – Oct 25, 2025 today list day week cal wk 4 wk month" at bounding box center [535, 43] width 1030 height 23
drag, startPoint x: 185, startPoint y: 53, endPoint x: 67, endPoint y: 50, distance: 119.0
click at [67, 50] on div "Sep 28 – Oct 25, 2025 today list day week cal wk 4 wk month" at bounding box center [535, 43] width 1030 height 23
click at [66, 48] on h2 "Sep 28 – Oct 25, 2025" at bounding box center [77, 43] width 114 height 23
drag, startPoint x: 89, startPoint y: 46, endPoint x: 187, endPoint y: 47, distance: 97.5
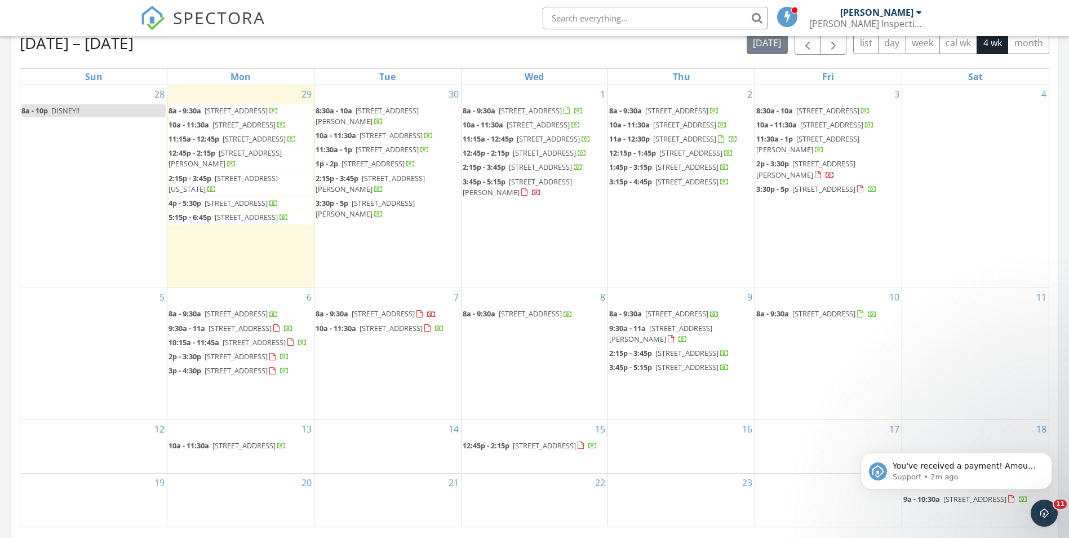
click at [187, 47] on div "Sep 28 – Oct 25, 2025 today list day week cal wk 4 wk month" at bounding box center [535, 43] width 1030 height 23
click at [1046, 458] on icon "Dismiss notification" at bounding box center [1049, 455] width 6 height 6
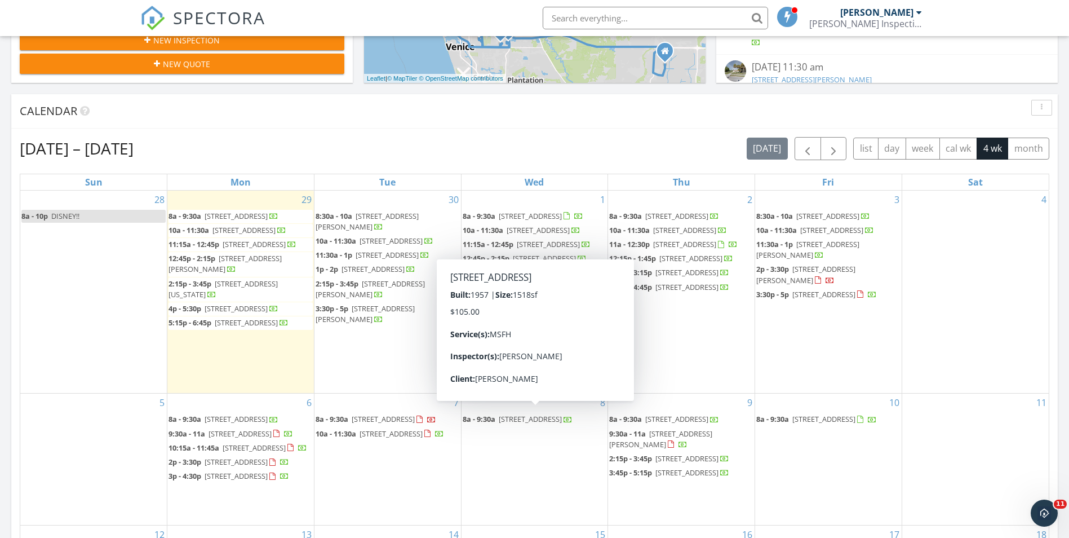
scroll to position [396, 0]
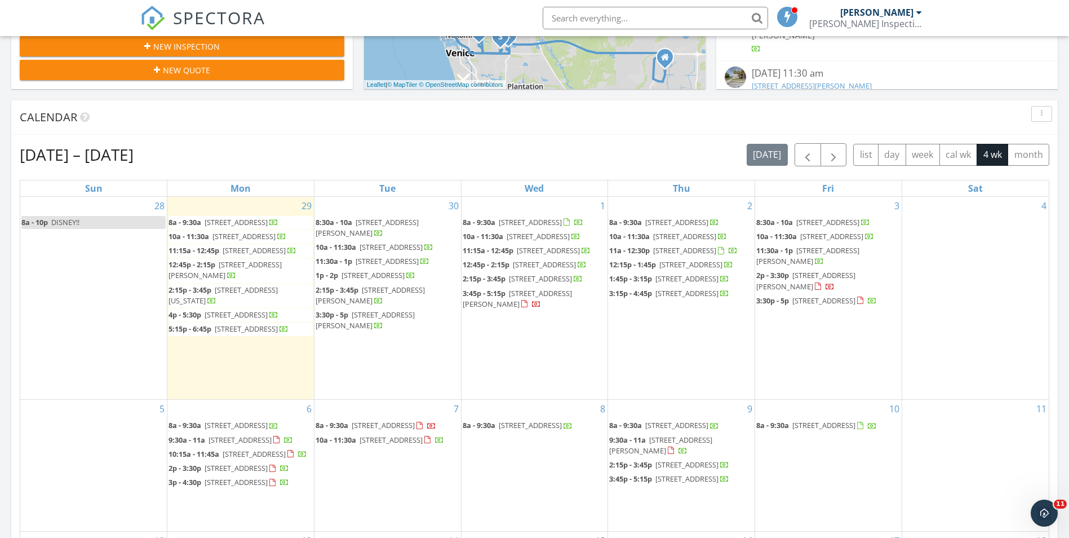
drag, startPoint x: 194, startPoint y: 158, endPoint x: 88, endPoint y: 153, distance: 106.6
click at [88, 153] on div "Sep 28 – Oct 25, 2025 today list day week cal wk 4 wk month" at bounding box center [535, 154] width 1030 height 23
click at [88, 153] on h2 "Sep 28 – Oct 25, 2025" at bounding box center [77, 154] width 114 height 23
drag, startPoint x: 87, startPoint y: 154, endPoint x: 212, endPoint y: 155, distance: 125.1
click at [212, 155] on div "Sep 28 – Oct 25, 2025 today list day week cal wk 4 wk month" at bounding box center [535, 154] width 1030 height 23
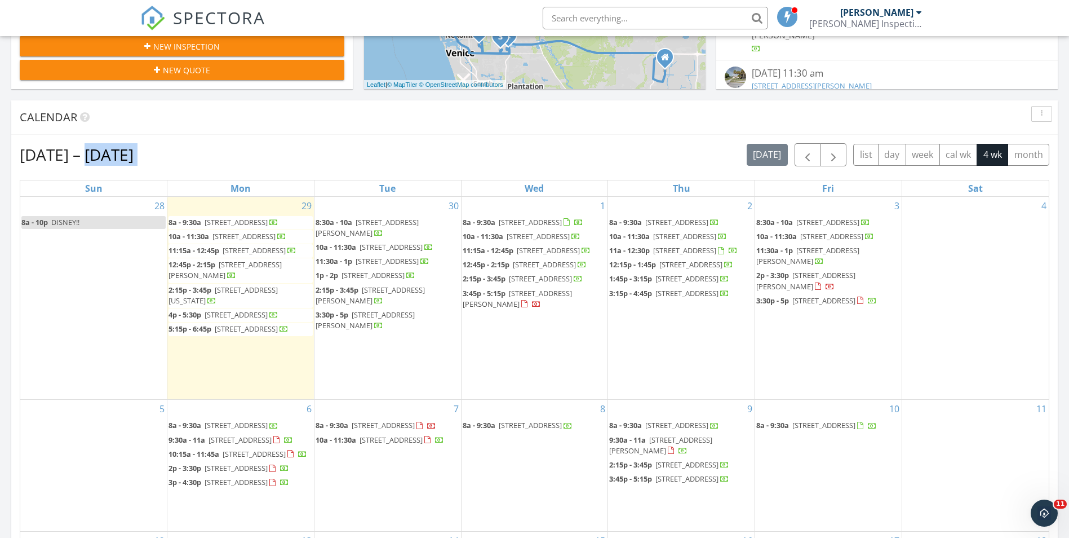
click at [212, 155] on div "Sep 28 – Oct 25, 2025 today list day week cal wk 4 wk month" at bounding box center [535, 154] width 1030 height 23
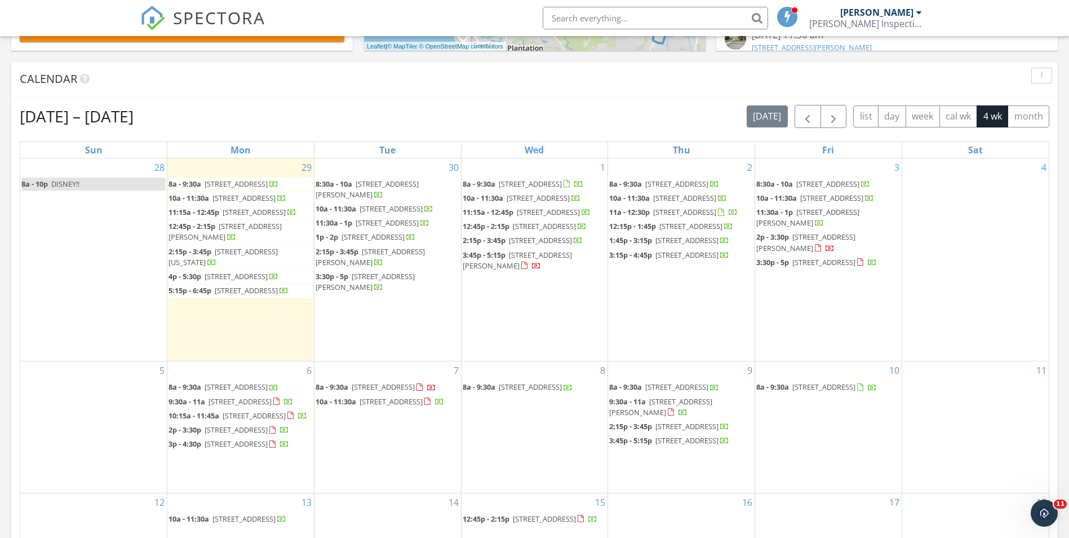
scroll to position [452, 0]
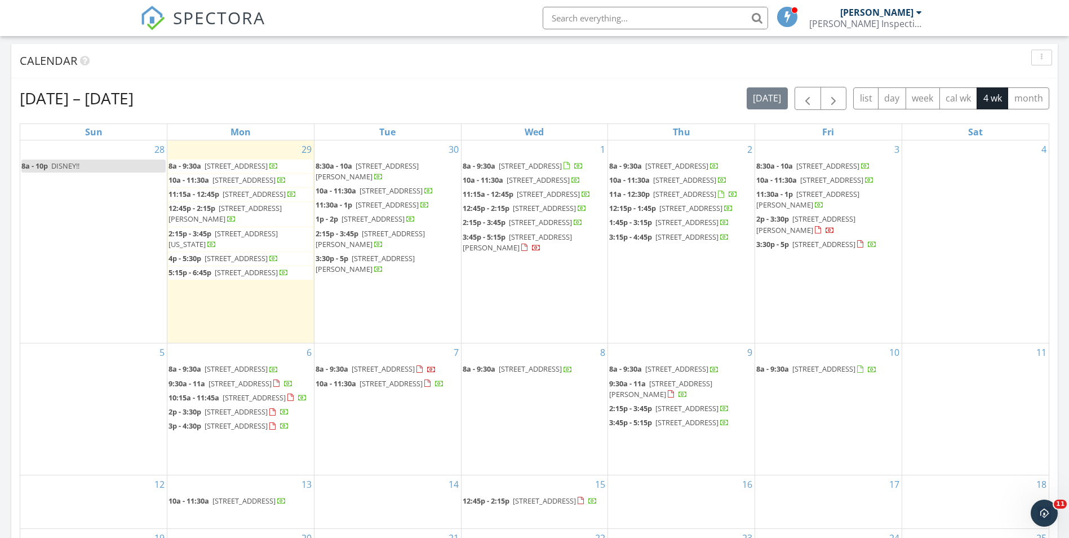
click at [212, 90] on div "Sep 28 – Oct 25, 2025 today list day week cal wk 4 wk month" at bounding box center [535, 98] width 1030 height 23
drag, startPoint x: 205, startPoint y: 101, endPoint x: 124, endPoint y: 101, distance: 81.2
click at [124, 101] on div "Sep 28 – Oct 25, 2025 today list day week cal wk 4 wk month" at bounding box center [535, 98] width 1030 height 23
click at [124, 101] on h2 "Sep 28 – Oct 25, 2025" at bounding box center [77, 98] width 114 height 23
drag, startPoint x: 138, startPoint y: 97, endPoint x: 191, endPoint y: 103, distance: 53.8
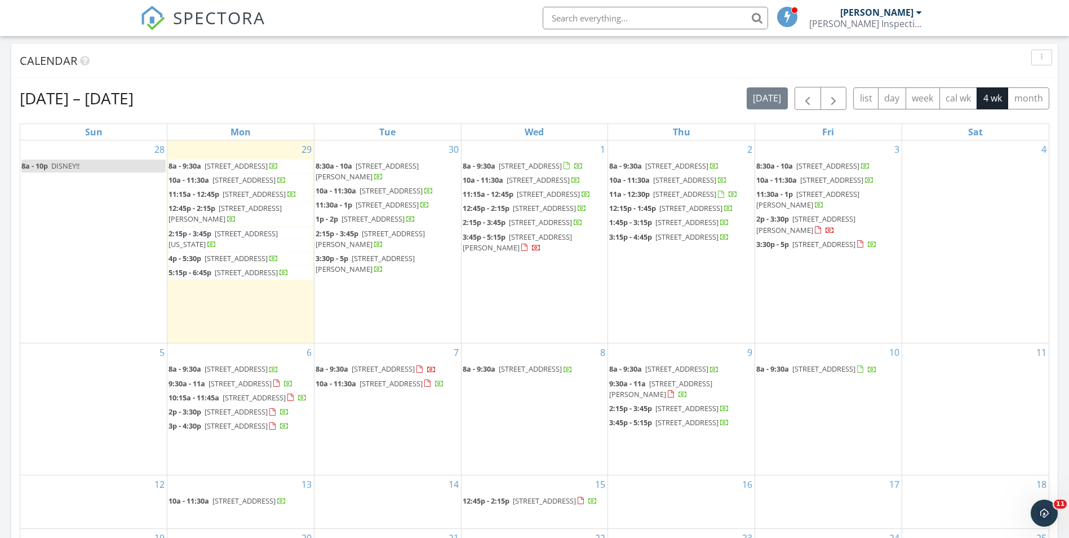
click at [191, 103] on div "Sep 28 – Oct 25, 2025 today list day week cal wk 4 wk month" at bounding box center [535, 98] width 1030 height 23
drag, startPoint x: 196, startPoint y: 106, endPoint x: 104, endPoint y: 94, distance: 92.6
click at [104, 94] on div "Sep 28 – Oct 25, 2025 today list day week cal wk 4 wk month" at bounding box center [535, 98] width 1030 height 23
drag, startPoint x: 104, startPoint y: 94, endPoint x: 95, endPoint y: 95, distance: 9.6
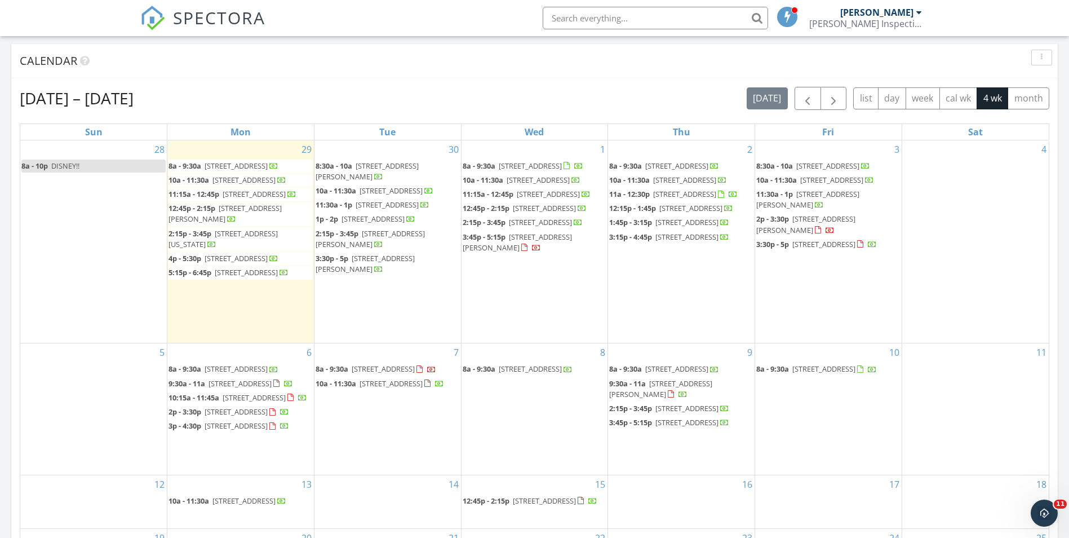
click at [104, 94] on h2 "Sep 28 – Oct 25, 2025" at bounding box center [77, 98] width 114 height 23
drag, startPoint x: 74, startPoint y: 95, endPoint x: 215, endPoint y: 101, distance: 141.0
click at [215, 101] on div "Sep 28 – Oct 25, 2025 today list day week cal wk 4 wk month" at bounding box center [535, 98] width 1030 height 23
drag, startPoint x: 229, startPoint y: 98, endPoint x: 47, endPoint y: 99, distance: 182.1
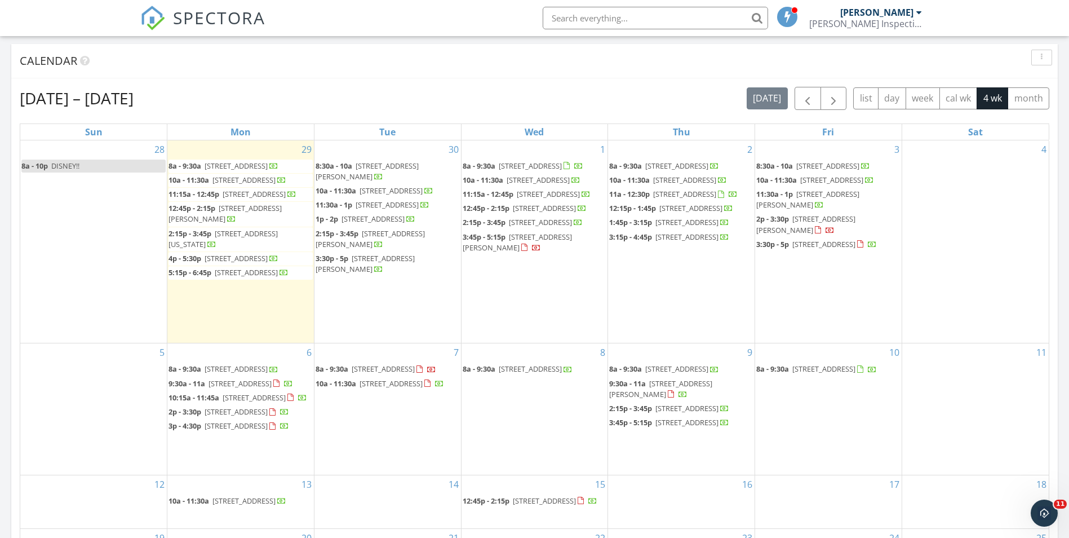
click at [47, 99] on div "Sep 28 – Oct 25, 2025 today list day week cal wk 4 wk month" at bounding box center [535, 98] width 1030 height 23
click at [47, 99] on h2 "Sep 28 – Oct 25, 2025" at bounding box center [77, 98] width 114 height 23
drag, startPoint x: 35, startPoint y: 95, endPoint x: 178, endPoint y: 100, distance: 142.7
click at [178, 100] on div "Sep 28 – Oct 25, 2025 today list day week cal wk 4 wk month" at bounding box center [535, 98] width 1030 height 23
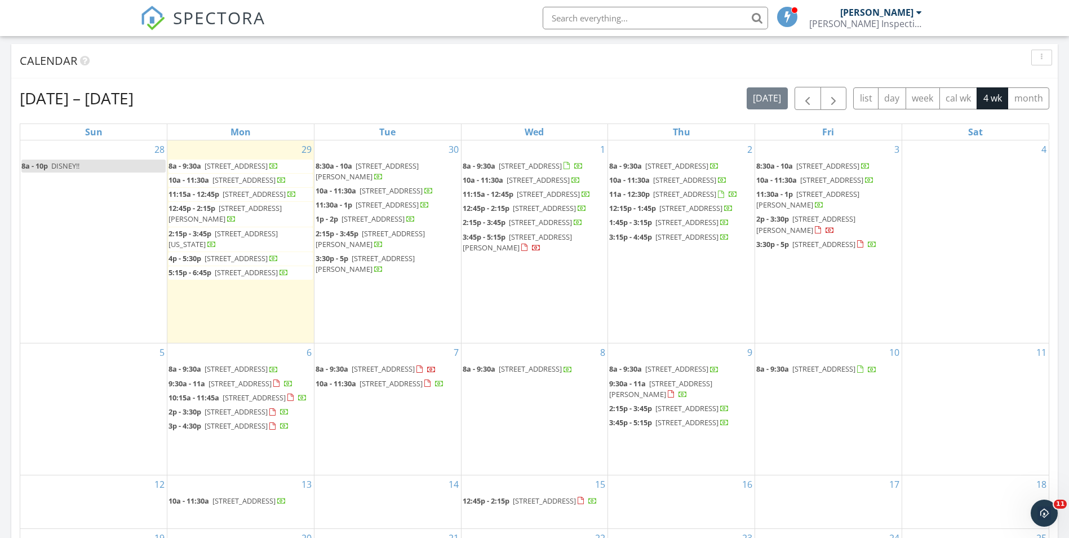
drag, startPoint x: 178, startPoint y: 100, endPoint x: 95, endPoint y: 99, distance: 82.9
click at [95, 99] on div "Sep 28 – Oct 25, 2025 today list day week cal wk 4 wk month" at bounding box center [535, 98] width 1030 height 23
click at [95, 99] on h2 "Sep 28 – Oct 25, 2025" at bounding box center [77, 98] width 114 height 23
click at [99, 98] on h2 "Sep 28 – Oct 25, 2025" at bounding box center [77, 98] width 114 height 23
drag, startPoint x: 154, startPoint y: 98, endPoint x: 196, endPoint y: 98, distance: 41.7
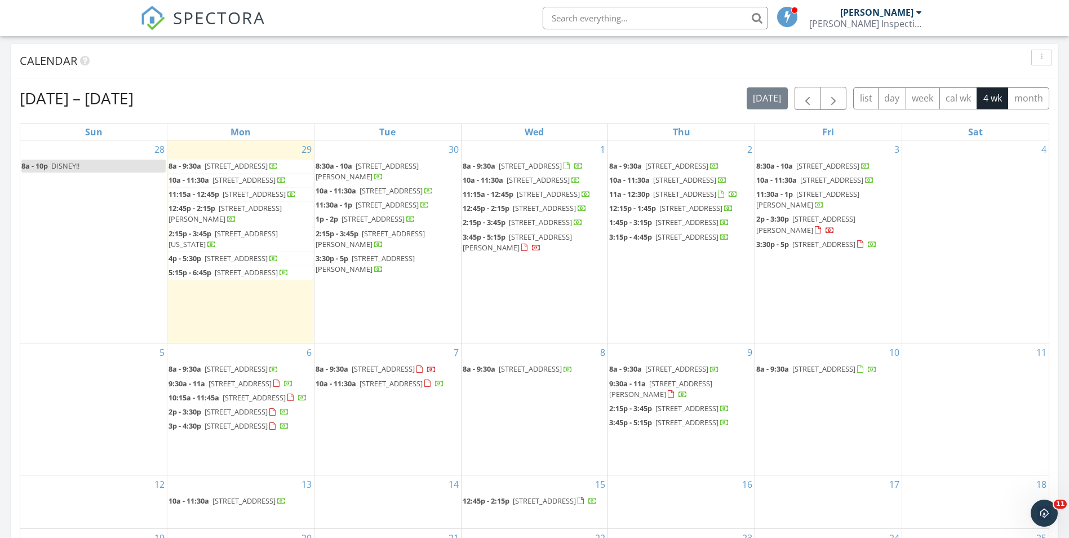
click at [196, 98] on div "Sep 28 – Oct 25, 2025 today list day week cal wk 4 wk month" at bounding box center [535, 98] width 1030 height 23
click at [241, 103] on div "Sep 28 – Oct 25, 2025 today list day week cal wk 4 wk month" at bounding box center [535, 98] width 1030 height 23
drag, startPoint x: 258, startPoint y: 104, endPoint x: 56, endPoint y: 98, distance: 201.3
click at [56, 98] on div "Sep 28 – Oct 25, 2025 today list day week cal wk 4 wk month" at bounding box center [535, 98] width 1030 height 23
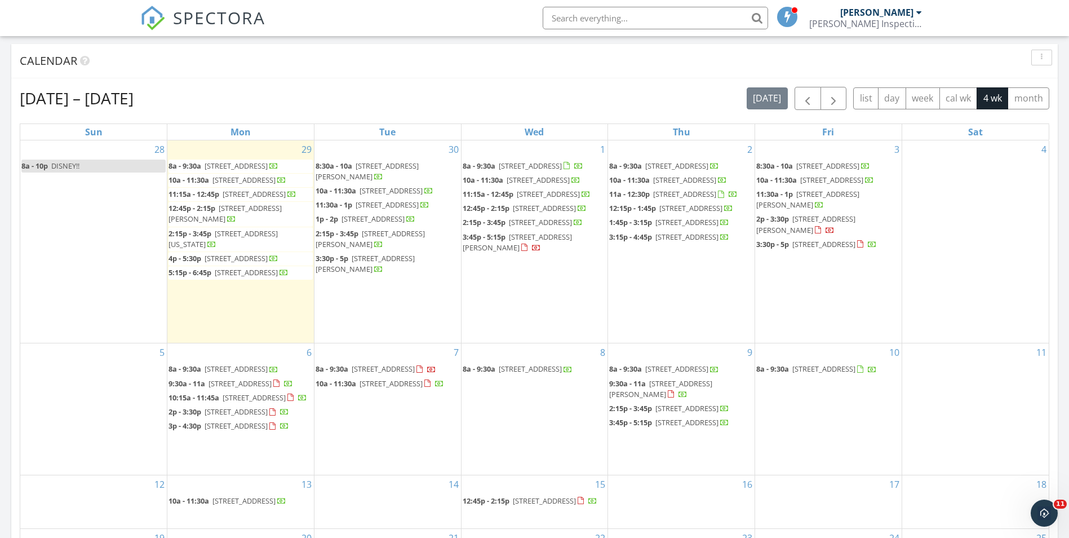
click at [56, 98] on h2 "Sep 28 – Oct 25, 2025" at bounding box center [77, 98] width 114 height 23
drag, startPoint x: 54, startPoint y: 95, endPoint x: 201, endPoint y: 104, distance: 147.4
click at [201, 104] on div "Sep 28 – Oct 25, 2025 today list day week cal wk 4 wk month" at bounding box center [535, 98] width 1030 height 23
drag, startPoint x: 200, startPoint y: 101, endPoint x: 24, endPoint y: 101, distance: 175.3
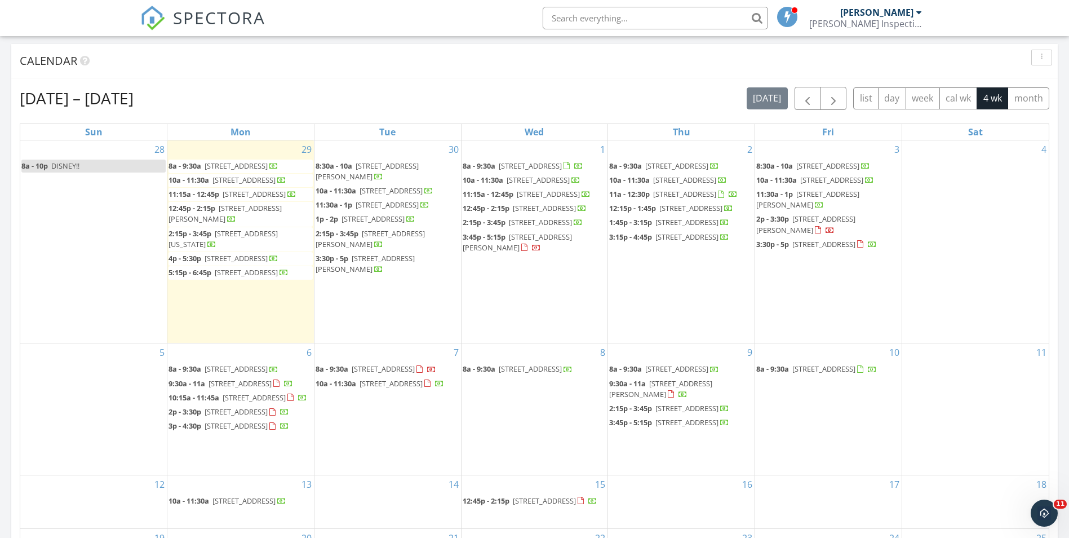
click at [24, 101] on div "Sep 28 – Oct 25, 2025 today list day week cal wk 4 wk month" at bounding box center [535, 98] width 1030 height 23
click at [24, 101] on h2 "Sep 28 – Oct 25, 2025" at bounding box center [77, 98] width 114 height 23
drag, startPoint x: 23, startPoint y: 99, endPoint x: 192, endPoint y: 99, distance: 169.1
click at [192, 99] on div "Sep 28 – Oct 25, 2025 today list day week cal wk 4 wk month" at bounding box center [535, 98] width 1030 height 23
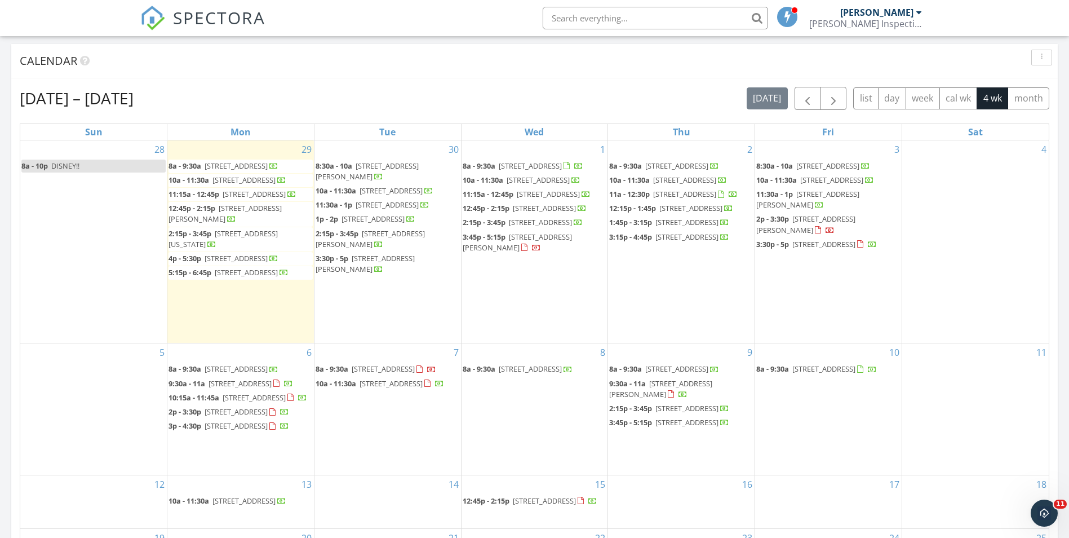
drag, startPoint x: 210, startPoint y: 100, endPoint x: 86, endPoint y: 101, distance: 124.6
click at [86, 101] on div "Sep 28 – Oct 25, 2025 today list day week cal wk 4 wk month" at bounding box center [535, 98] width 1030 height 23
click at [86, 101] on h2 "Sep 28 – Oct 25, 2025" at bounding box center [77, 98] width 114 height 23
drag, startPoint x: 85, startPoint y: 97, endPoint x: 240, endPoint y: 104, distance: 155.1
click at [240, 104] on div "Sep 28 – Oct 25, 2025 today list day week cal wk 4 wk month" at bounding box center [535, 98] width 1030 height 23
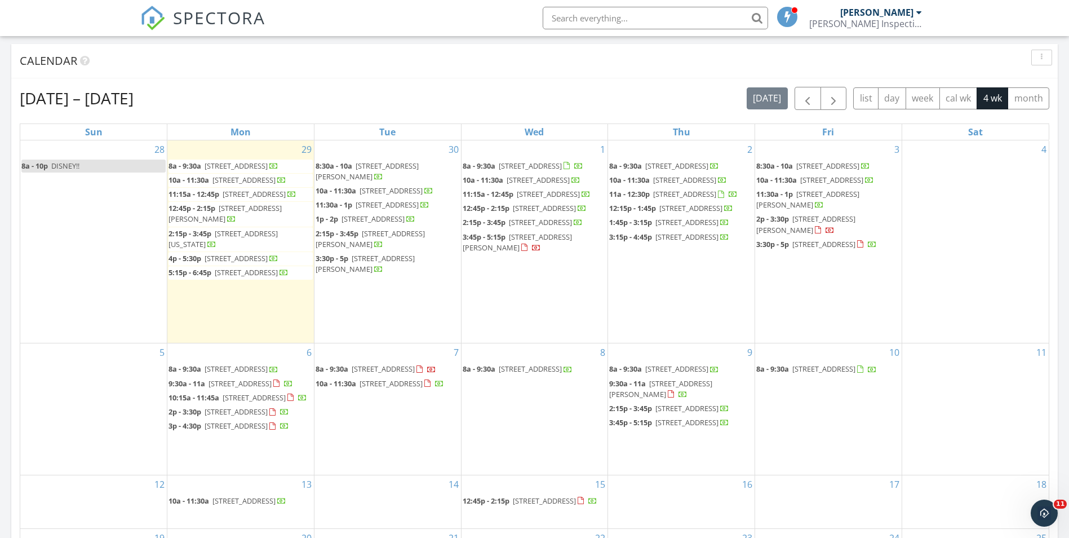
click at [240, 104] on div "Sep 28 – Oct 25, 2025 today list day week cal wk 4 wk month" at bounding box center [535, 98] width 1030 height 23
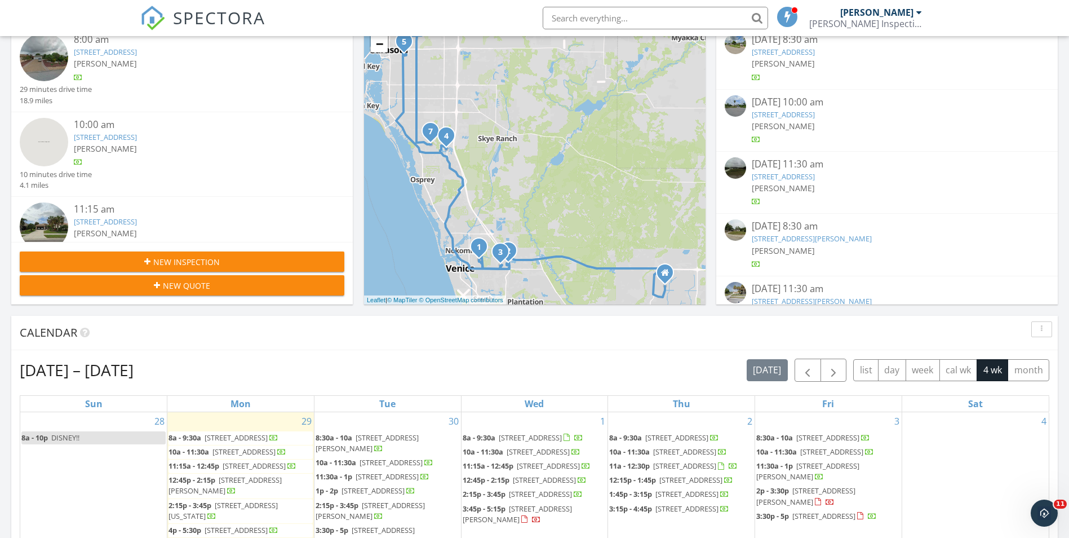
scroll to position [170, 0]
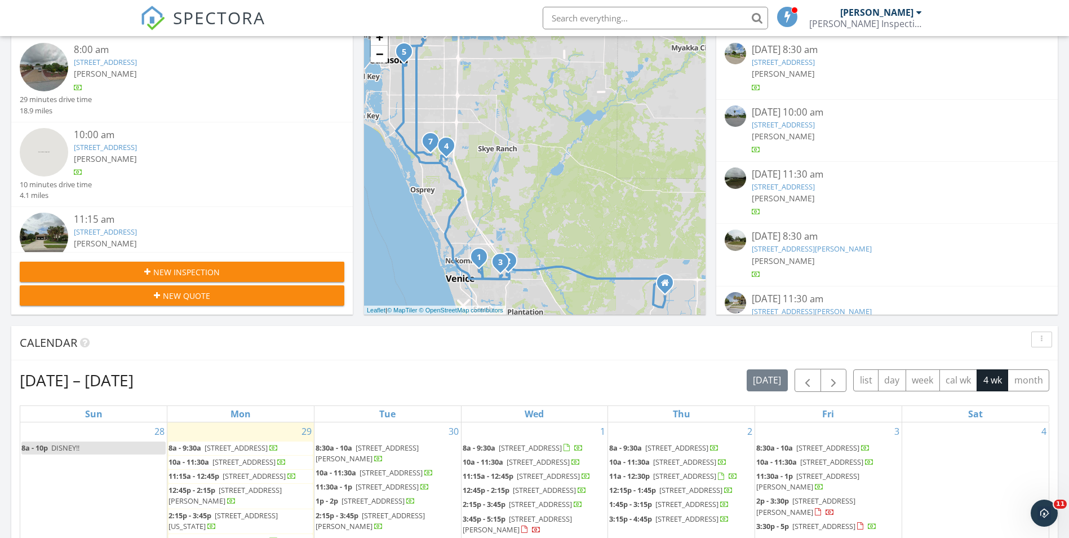
click at [173, 279] on button "New Inspection" at bounding box center [182, 272] width 325 height 20
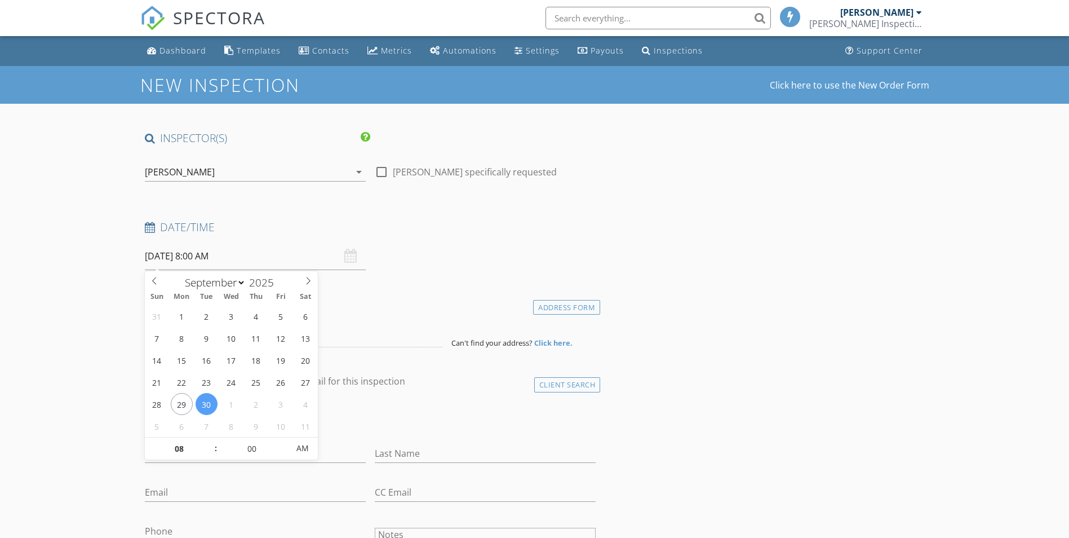
click at [195, 263] on input "09/30/2025 8:00 AM" at bounding box center [255, 256] width 221 height 28
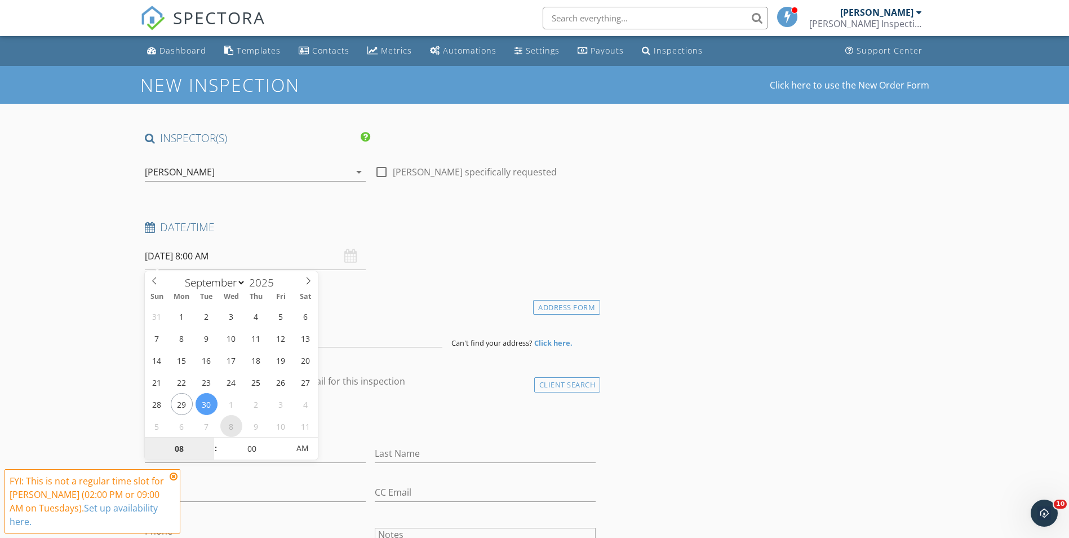
select select "9"
type input "10/08/2025 8:00 AM"
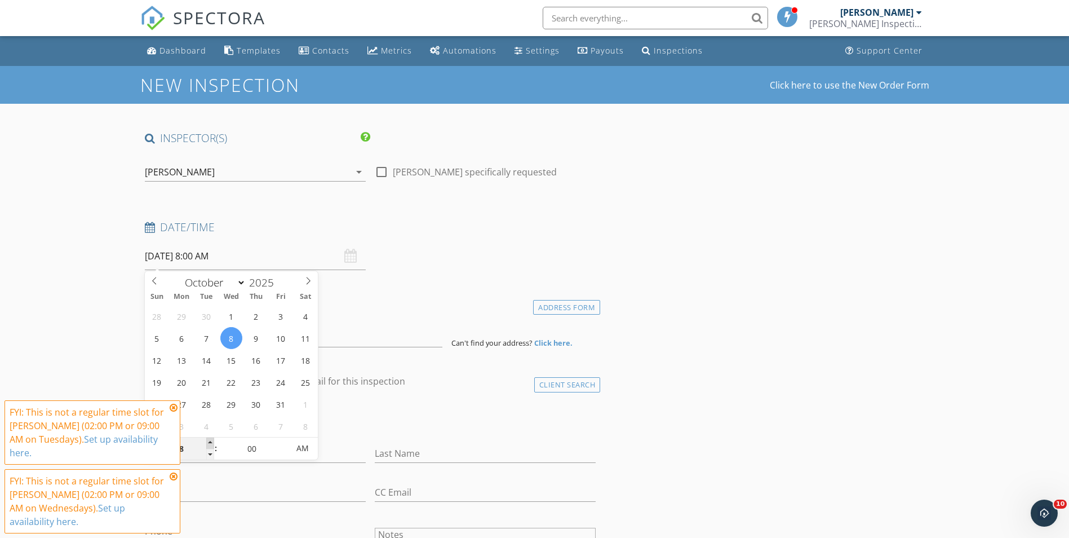
type input "09"
type input "10/08/2025 9:00 AM"
click at [212, 443] on span at bounding box center [210, 442] width 8 height 11
type input "05"
type input "10/08/2025 9:05 AM"
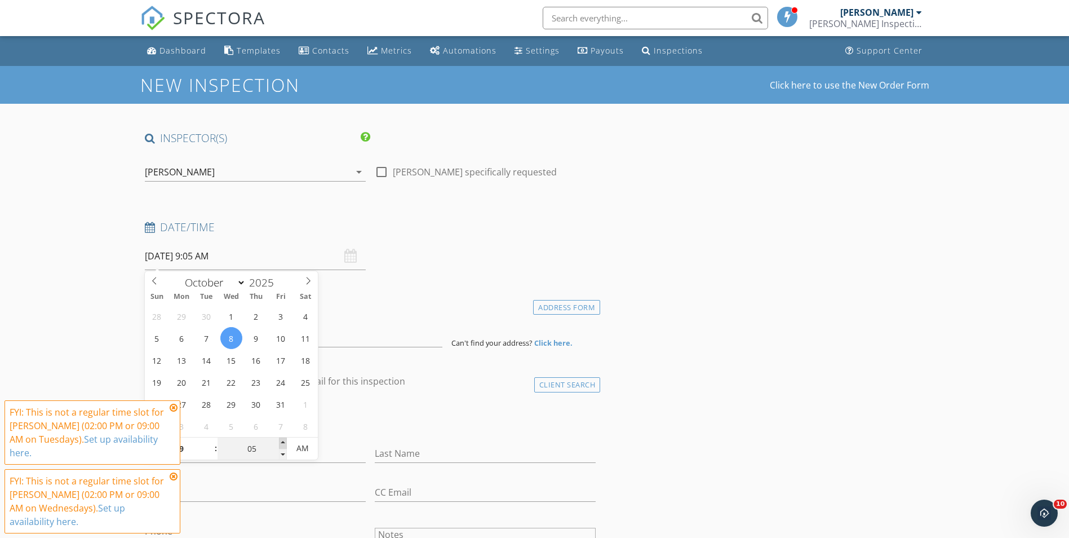
click at [283, 443] on span at bounding box center [283, 442] width 8 height 11
type input "10"
type input "10/08/2025 9:10 AM"
click at [283, 443] on span at bounding box center [283, 442] width 8 height 11
type input "15"
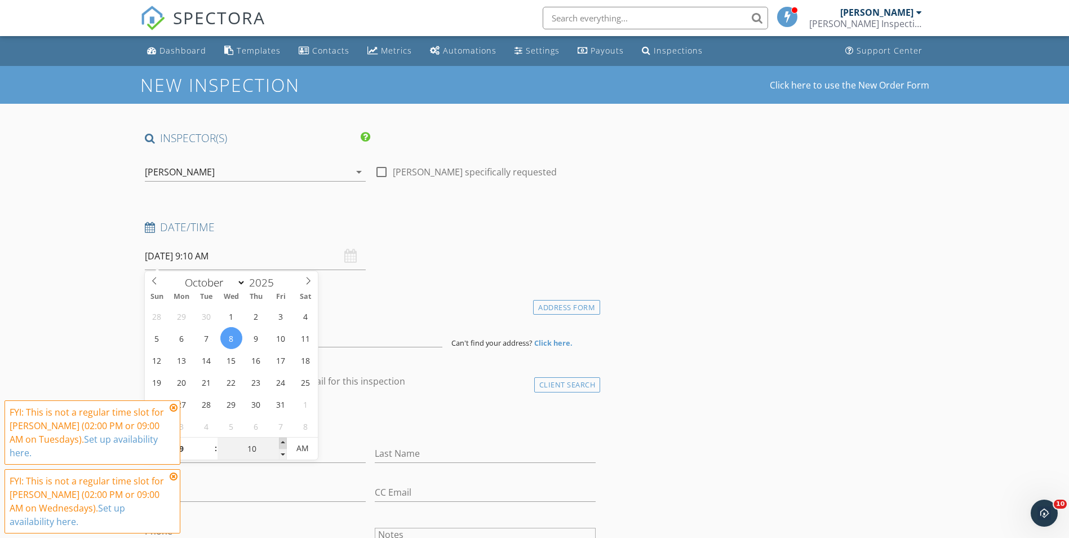
type input "10/08/2025 9:15 AM"
click at [283, 443] on span at bounding box center [283, 442] width 8 height 11
type input "20"
type input "10/08/2025 9:20 AM"
click at [283, 443] on span at bounding box center [283, 442] width 8 height 11
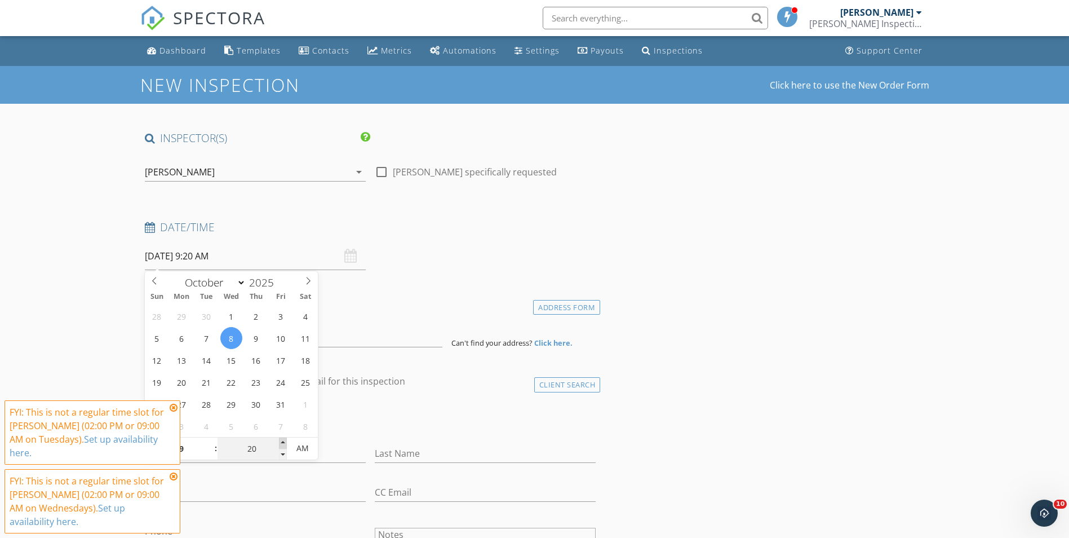
type input "25"
type input "10/08/2025 9:25 AM"
click at [283, 443] on span at bounding box center [283, 442] width 8 height 11
type input "30"
type input "[DATE] 9:30 AM"
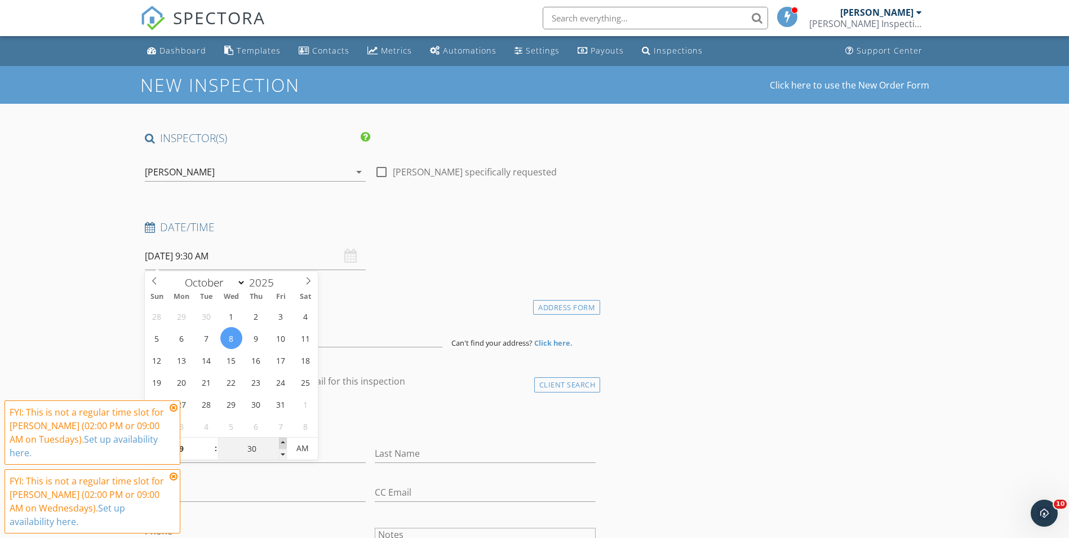
click at [283, 443] on span at bounding box center [283, 442] width 8 height 11
type input "35"
type input "10/08/2025 9:35 AM"
click at [283, 443] on span at bounding box center [283, 442] width 8 height 11
type input "30"
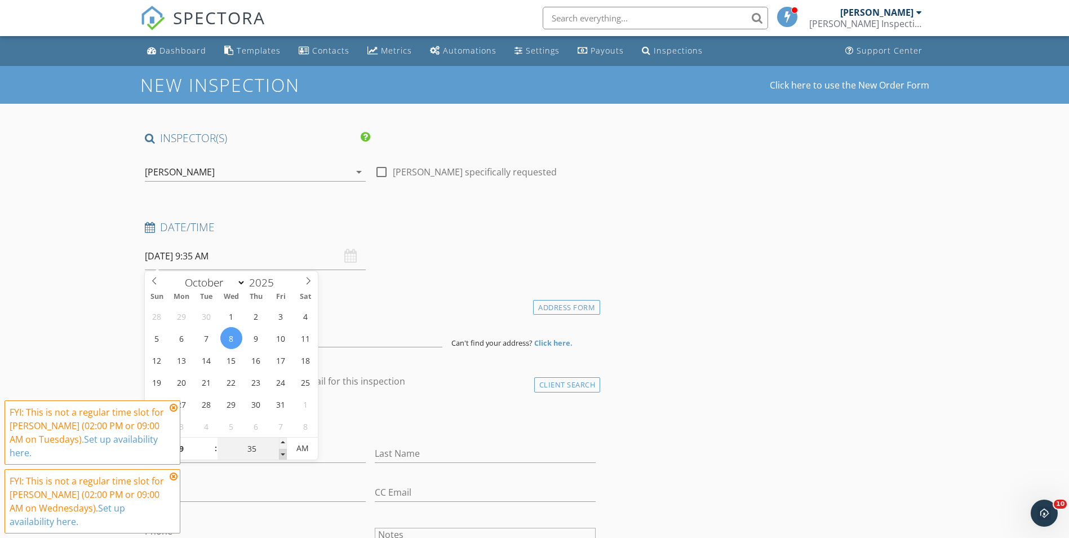
type input "[DATE] 9:30 AM"
click at [284, 451] on span at bounding box center [283, 454] width 8 height 11
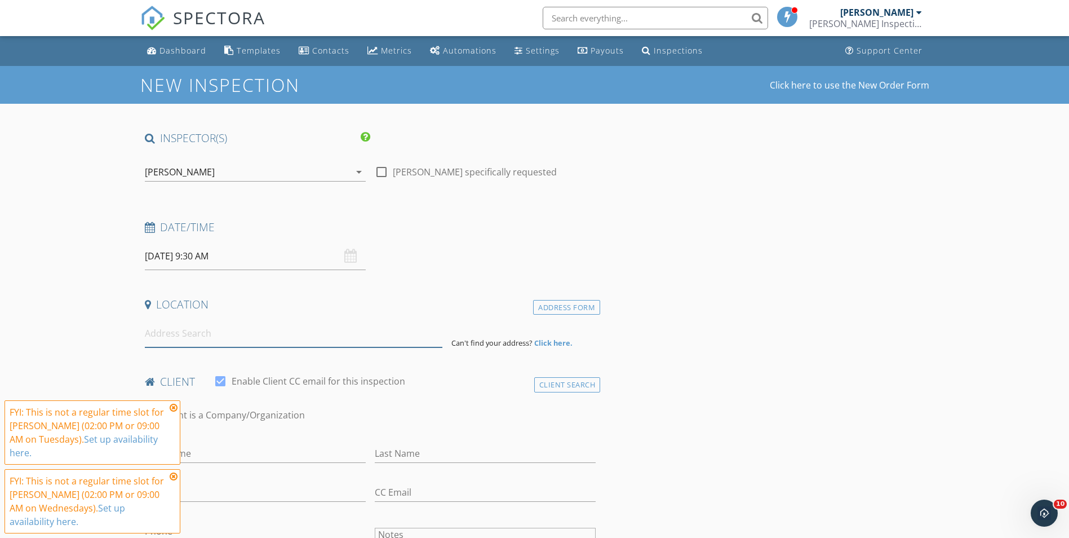
click at [217, 336] on input at bounding box center [294, 334] width 298 height 28
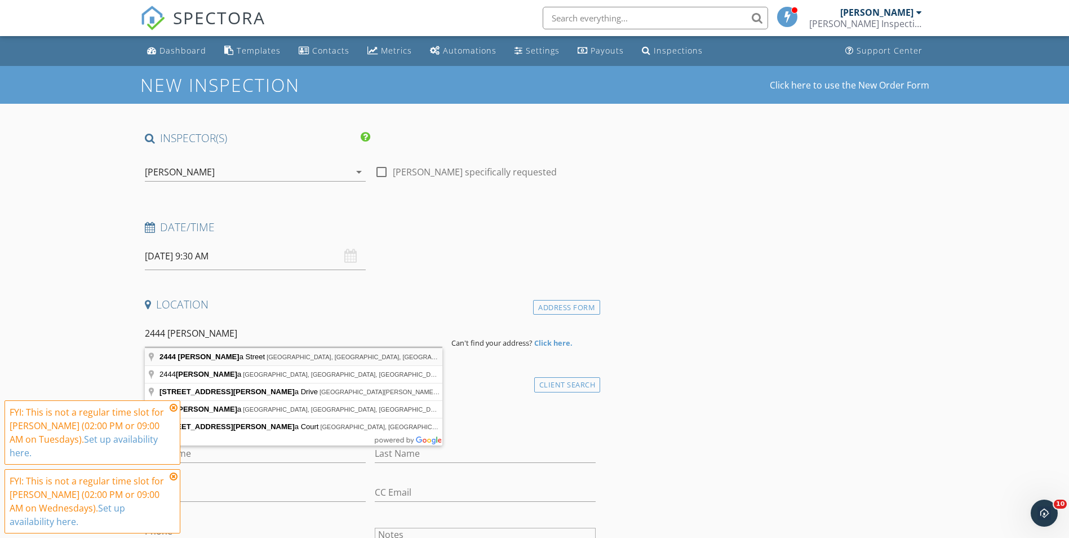
type input "2444 Loma Linda Street, Sarasota, FL, USA"
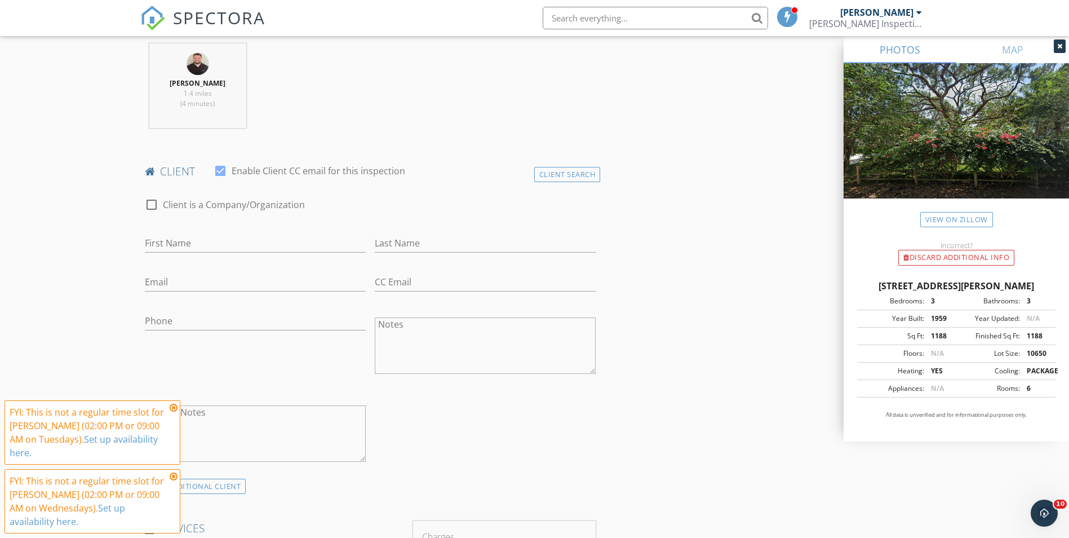
scroll to position [507, 0]
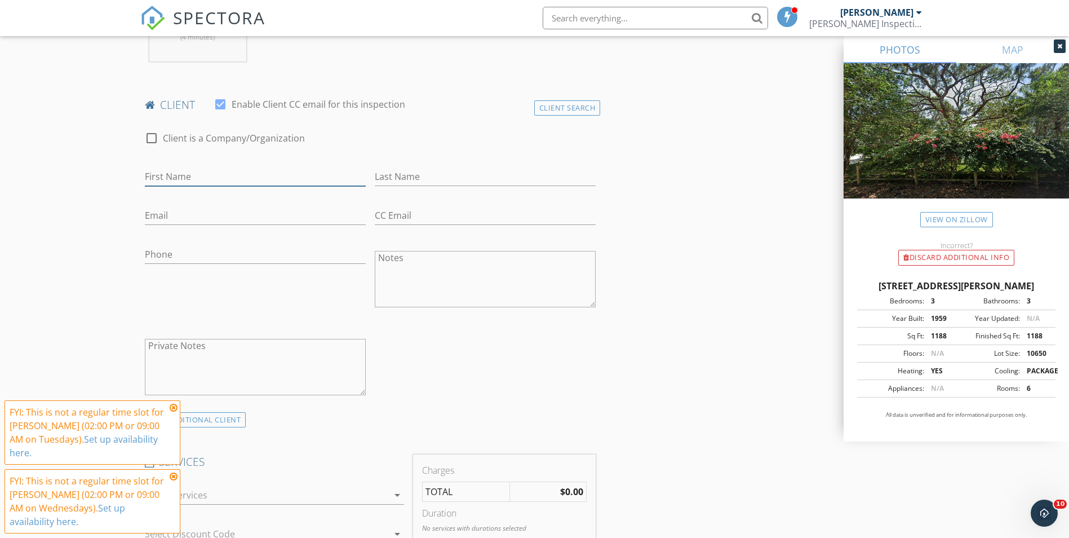
click at [189, 179] on input "First Name" at bounding box center [255, 176] width 221 height 19
type input "[PERSON_NAME]"
click at [427, 172] on input "Last Name" at bounding box center [485, 176] width 221 height 19
paste input "[PERSON_NAME]"
type input "[PERSON_NAME]"
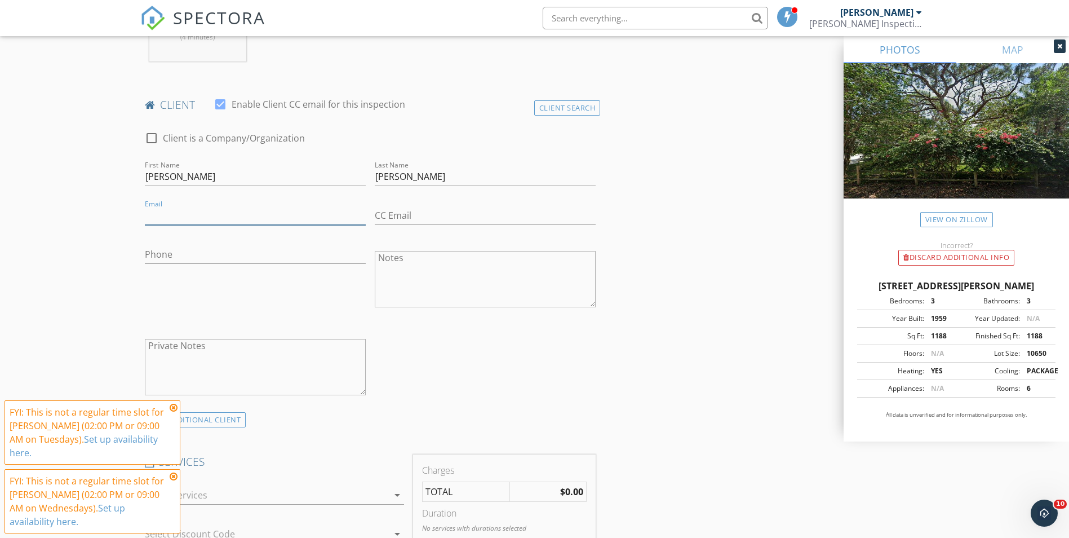
click at [168, 214] on input "Email" at bounding box center [255, 215] width 221 height 19
click at [179, 212] on input "Email" at bounding box center [255, 215] width 221 height 19
paste input "[EMAIL_ADDRESS][DOMAIN_NAME]"
type input "[EMAIL_ADDRESS][DOMAIN_NAME]"
click at [183, 245] on div "Phone" at bounding box center [255, 256] width 221 height 37
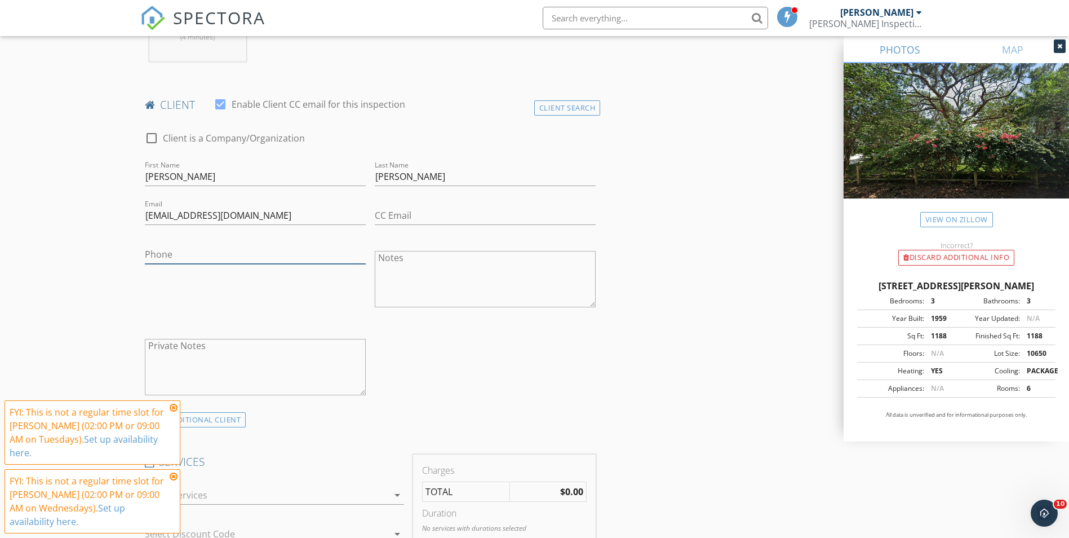
click at [181, 257] on input "Phone" at bounding box center [255, 254] width 221 height 19
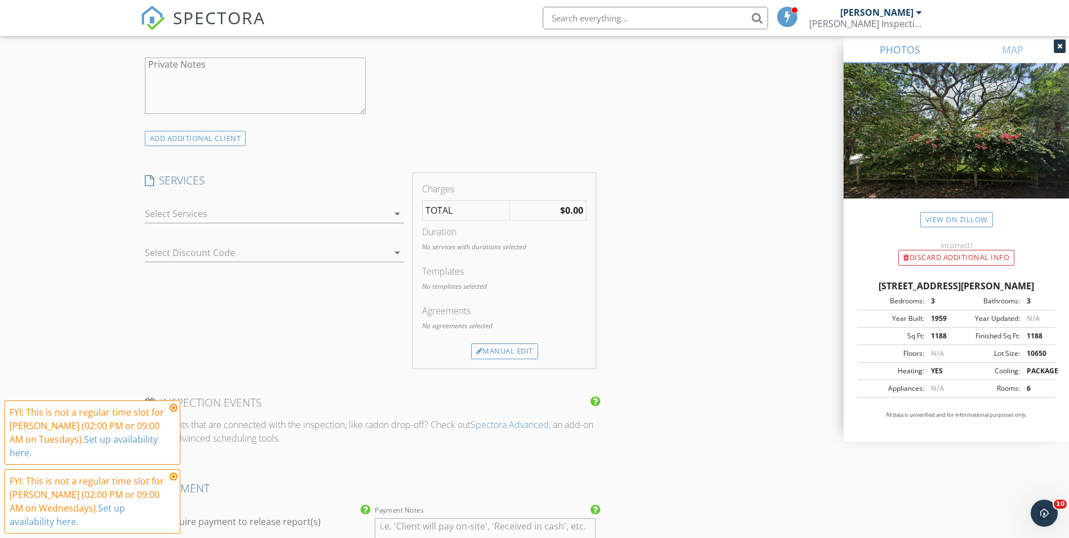
scroll to position [789, 0]
type input "[PHONE_NUMBER]"
click at [225, 198] on div "check_box_outline_blank Residential Inspection check_box_outline_blank 4 Point …" at bounding box center [274, 215] width 259 height 37
click at [226, 210] on div at bounding box center [266, 213] width 243 height 18
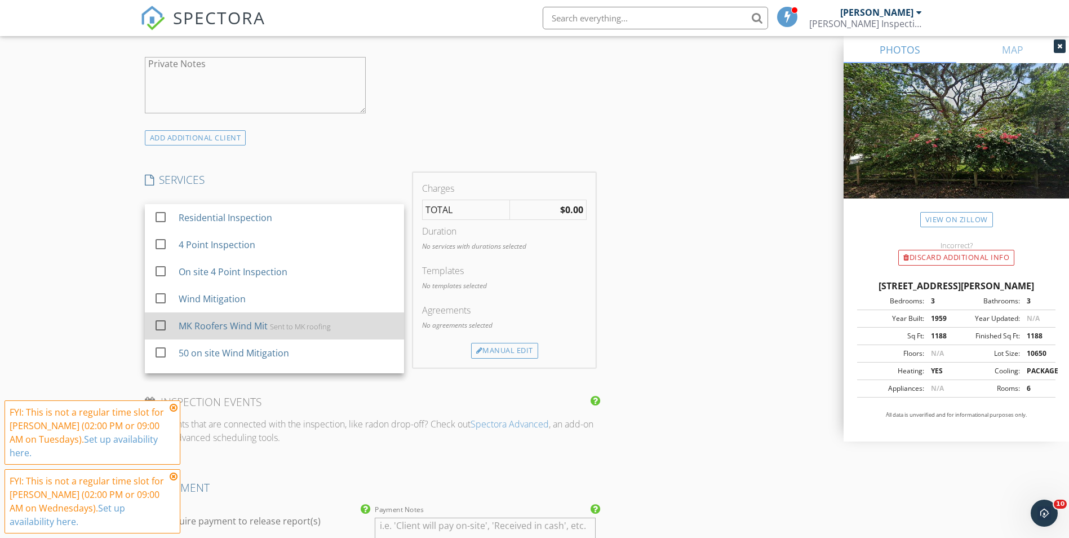
click at [269, 323] on div "Sent to MK roofing" at bounding box center [299, 326] width 61 height 9
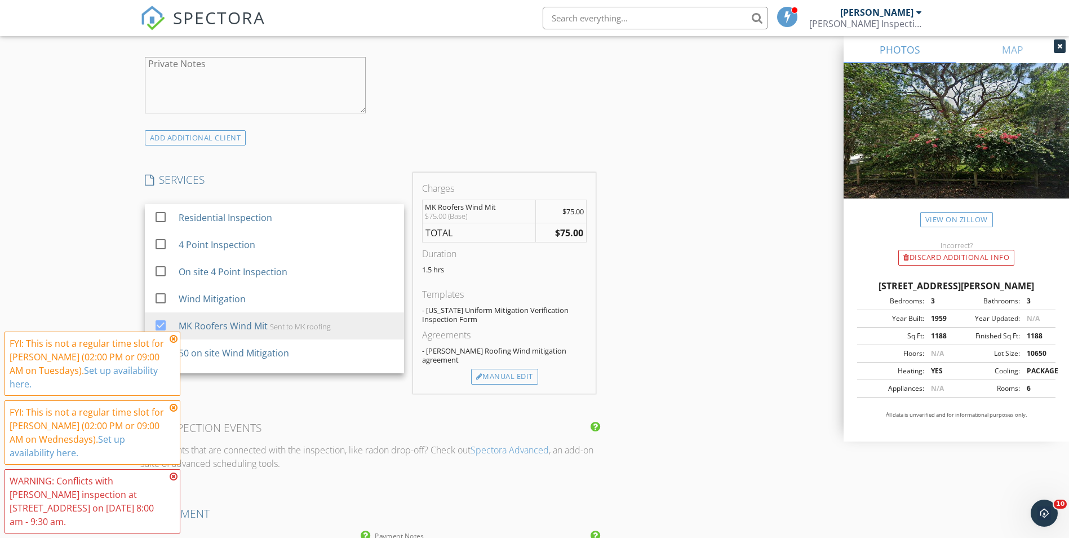
click at [99, 224] on div "New Inspection Click here to use the New Order Form INSPECTOR(S) check_box Davi…" at bounding box center [534, 323] width 1069 height 2093
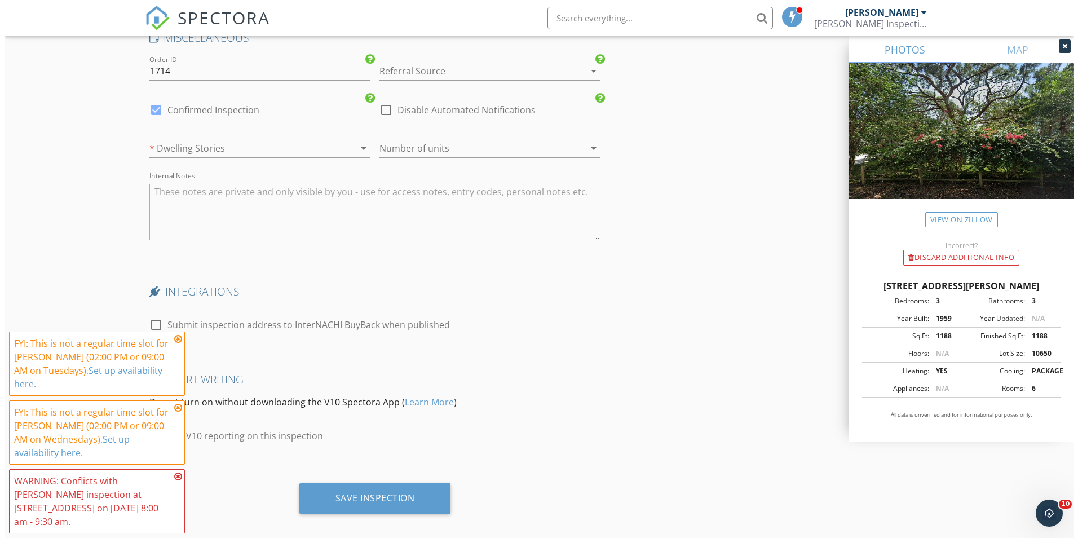
scroll to position [1622, 0]
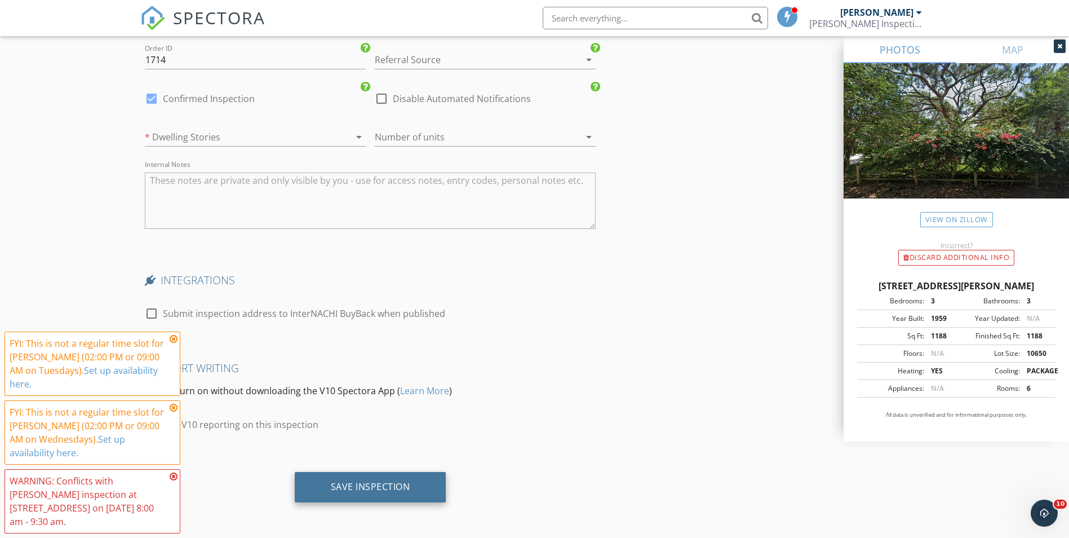
click at [377, 482] on div "Save Inspection" at bounding box center [371, 487] width 152 height 30
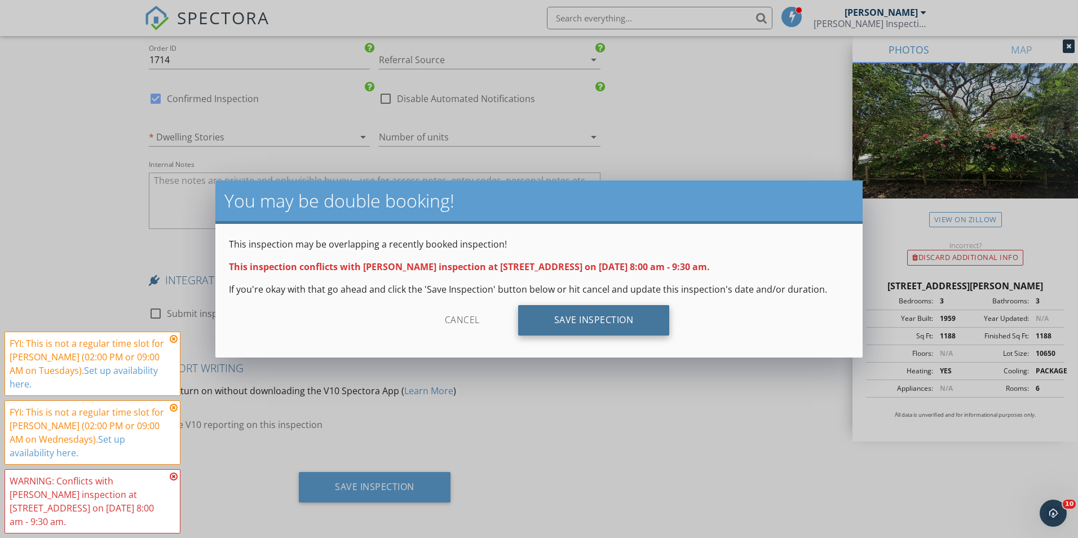
click at [533, 329] on div "Save Inspection" at bounding box center [594, 320] width 152 height 30
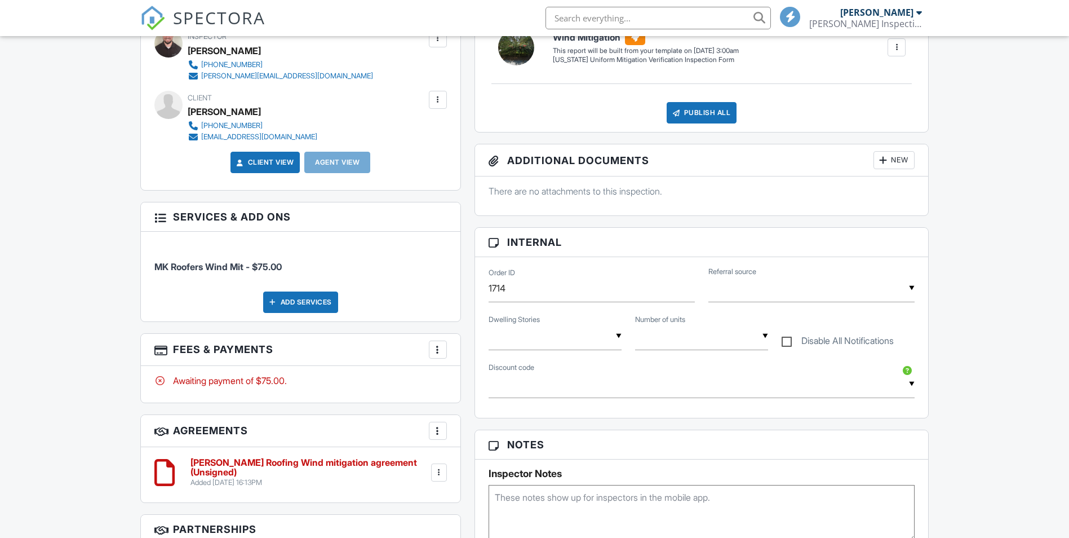
scroll to position [620, 0]
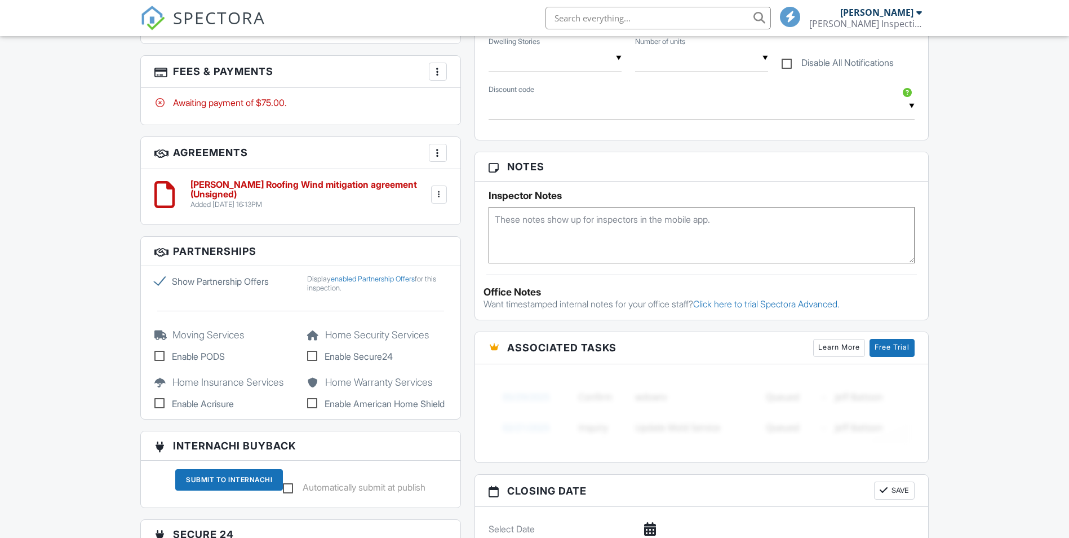
click at [582, 241] on textarea at bounding box center [702, 235] width 427 height 56
paste textarea "Job: 11927"
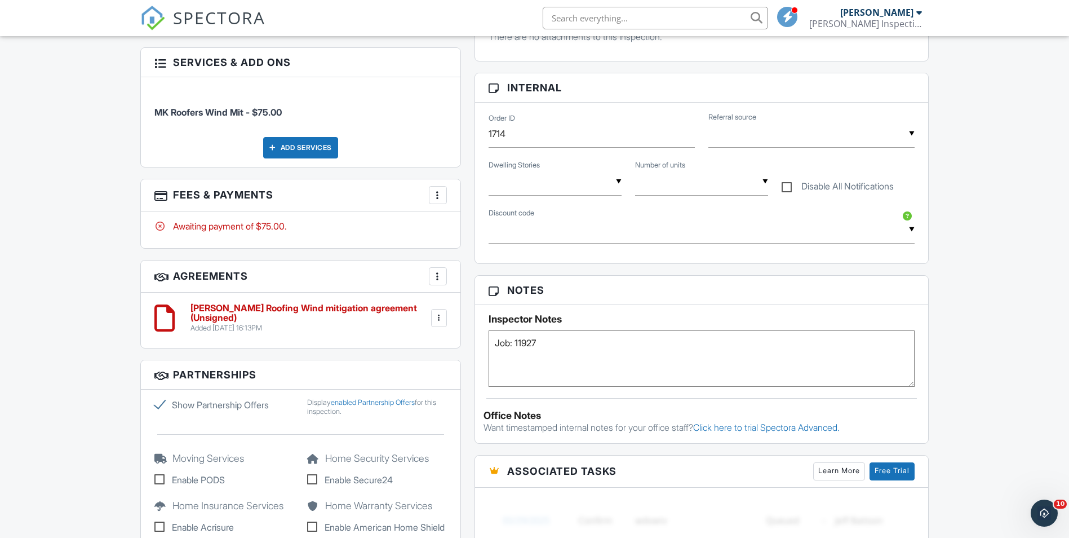
scroll to position [395, 0]
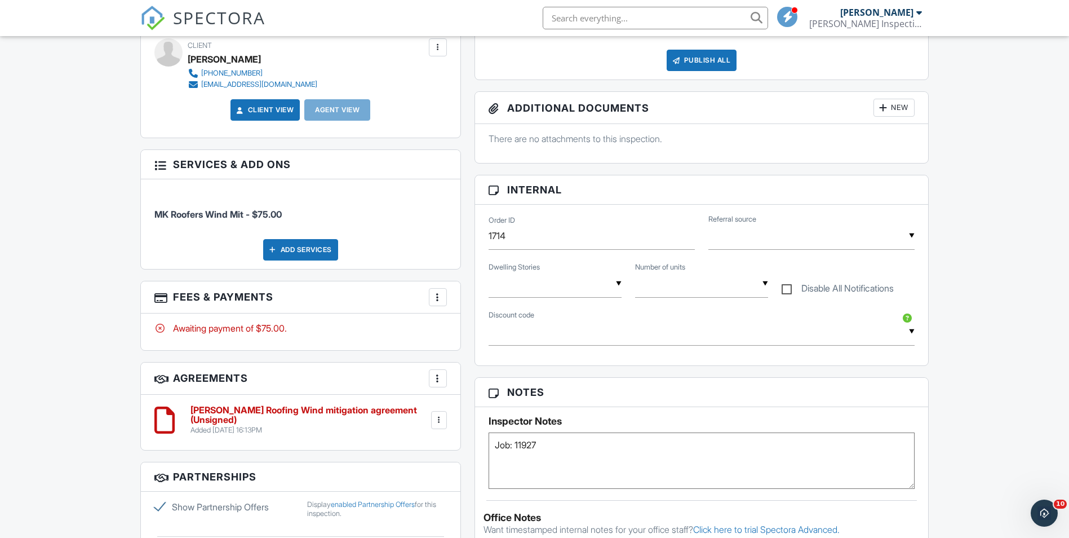
type textarea "Job: 11927"
click at [436, 299] on div at bounding box center [437, 296] width 11 height 11
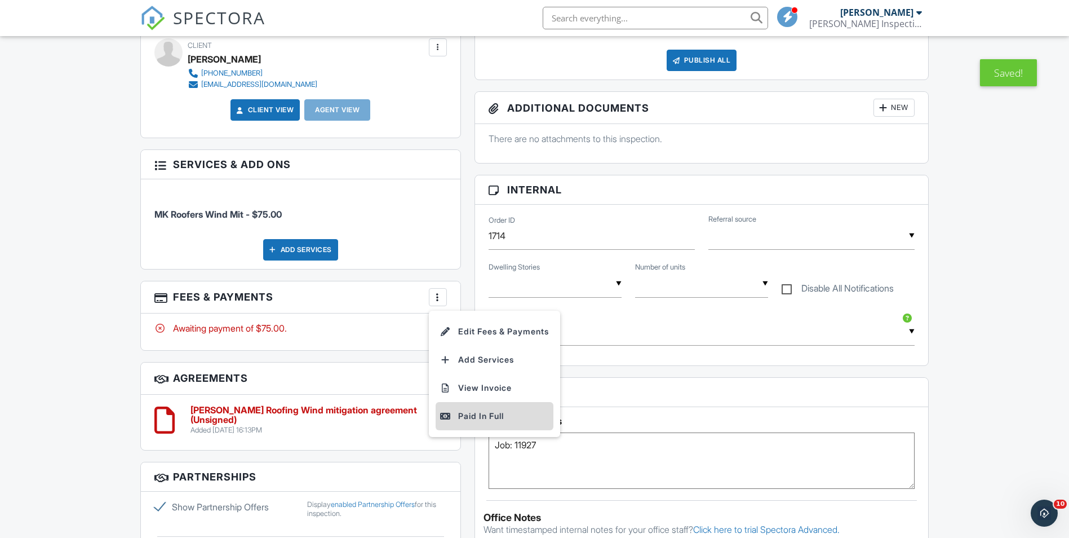
click at [473, 417] on div "Paid In Full" at bounding box center [494, 416] width 109 height 14
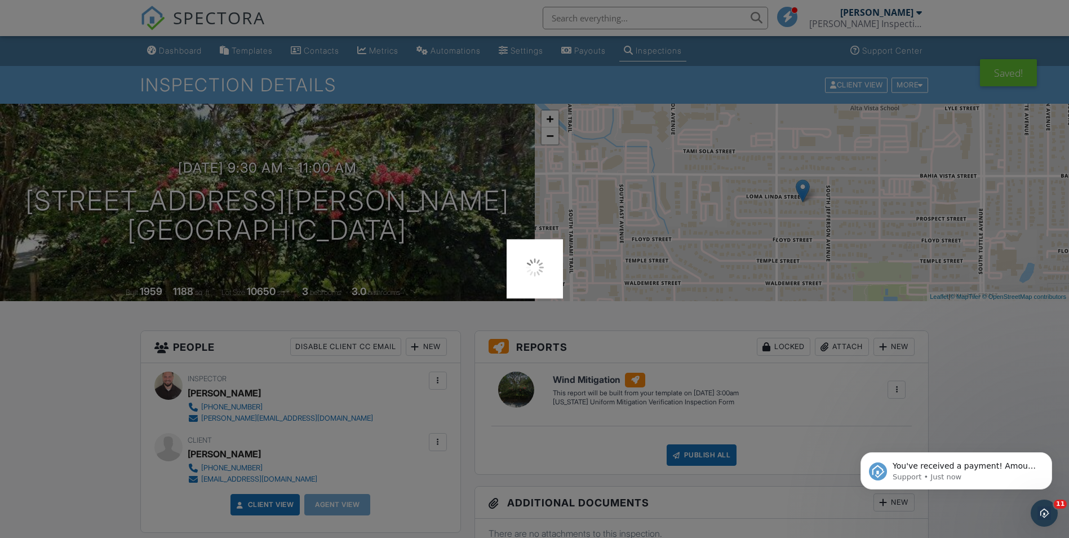
scroll to position [0, 0]
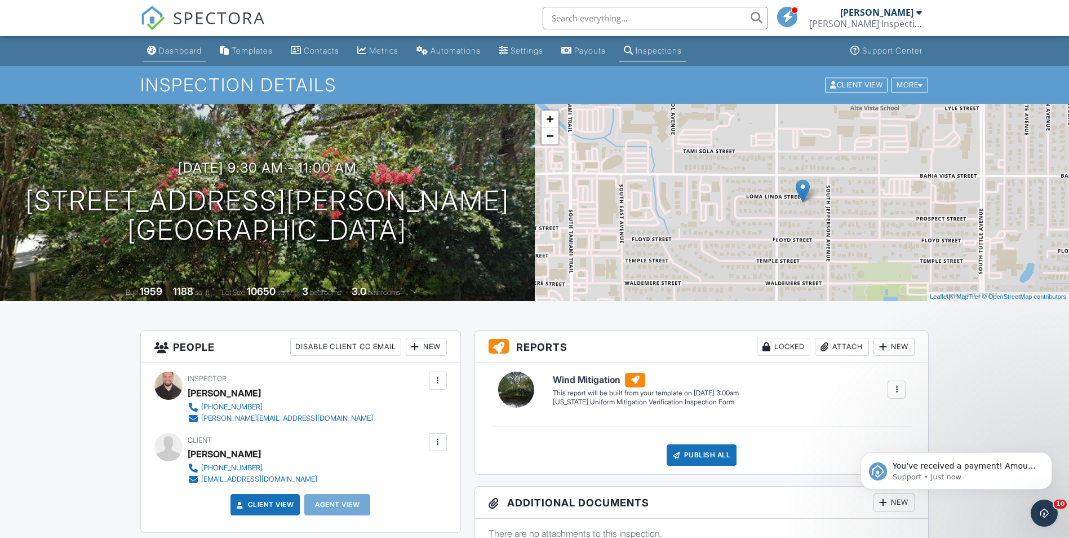
click at [186, 50] on div "Dashboard" at bounding box center [180, 51] width 43 height 10
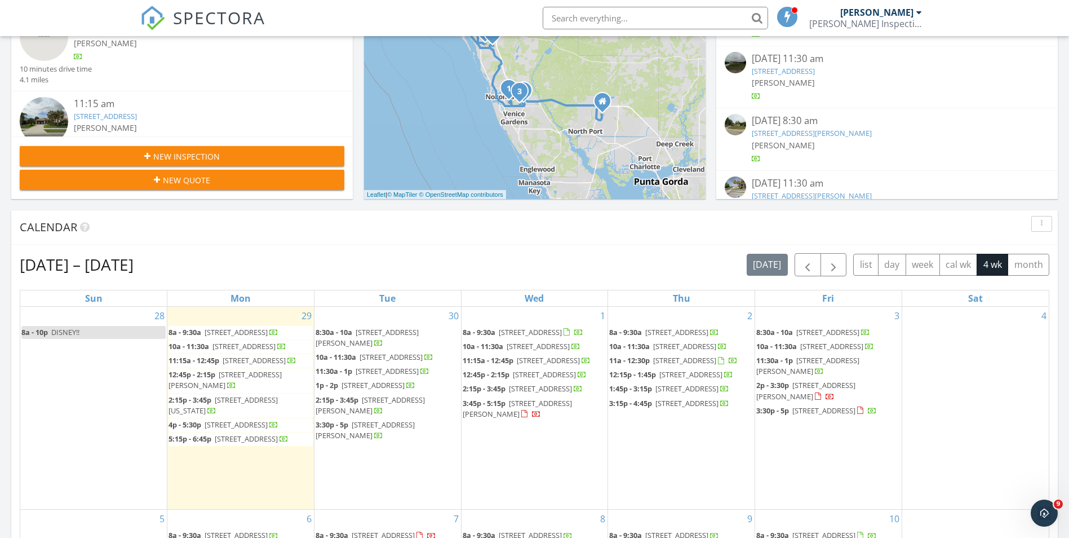
drag, startPoint x: 218, startPoint y: 264, endPoint x: 74, endPoint y: 261, distance: 144.3
click at [74, 261] on div "Sep 28 – Oct 25, 2025 today list day week cal wk 4 wk month" at bounding box center [535, 264] width 1030 height 23
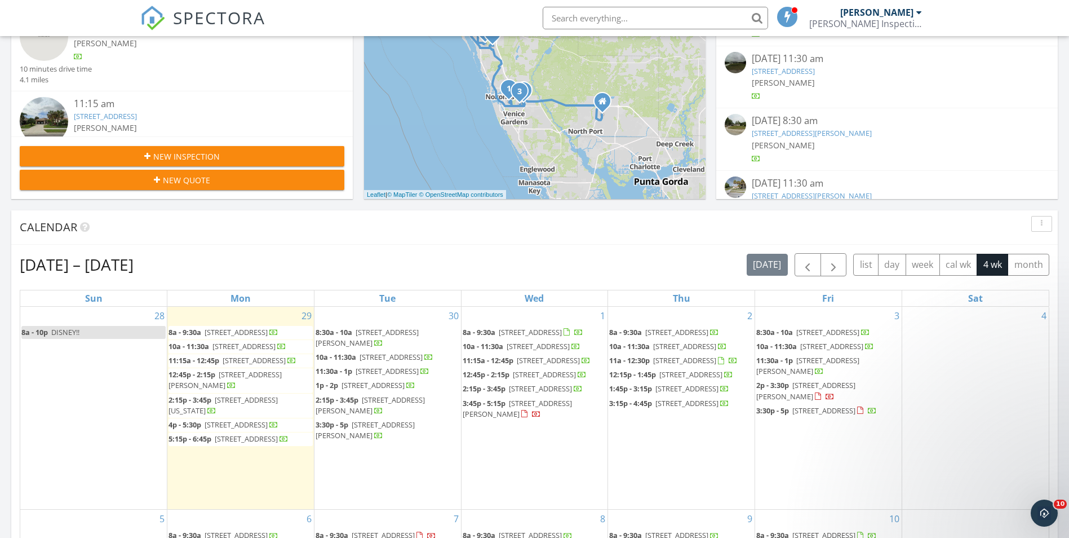
click at [74, 261] on h2 "Sep 28 – Oct 25, 2025" at bounding box center [77, 264] width 114 height 23
drag, startPoint x: 71, startPoint y: 265, endPoint x: 250, endPoint y: 268, distance: 178.7
click at [250, 268] on div "Sep 28 – Oct 25, 2025 today list day week cal wk 4 wk month" at bounding box center [535, 264] width 1030 height 23
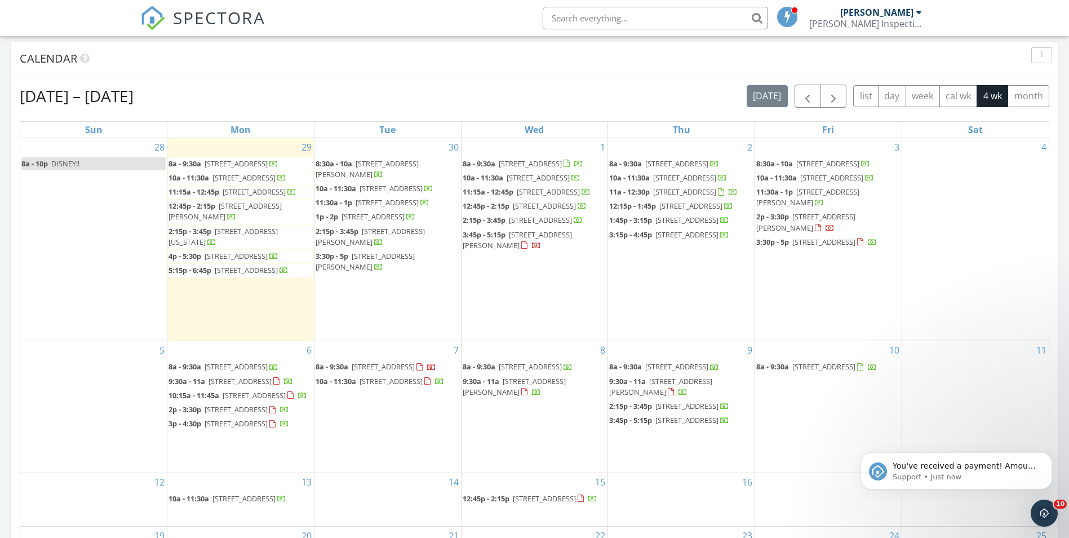
scroll to position [455, 0]
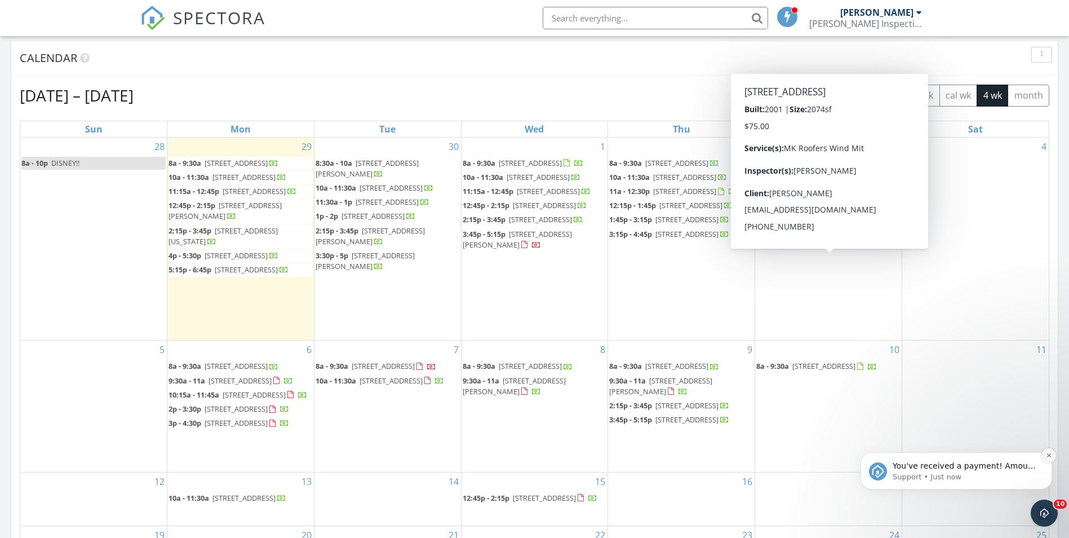
click at [1047, 455] on icon "Dismiss notification" at bounding box center [1049, 455] width 6 height 6
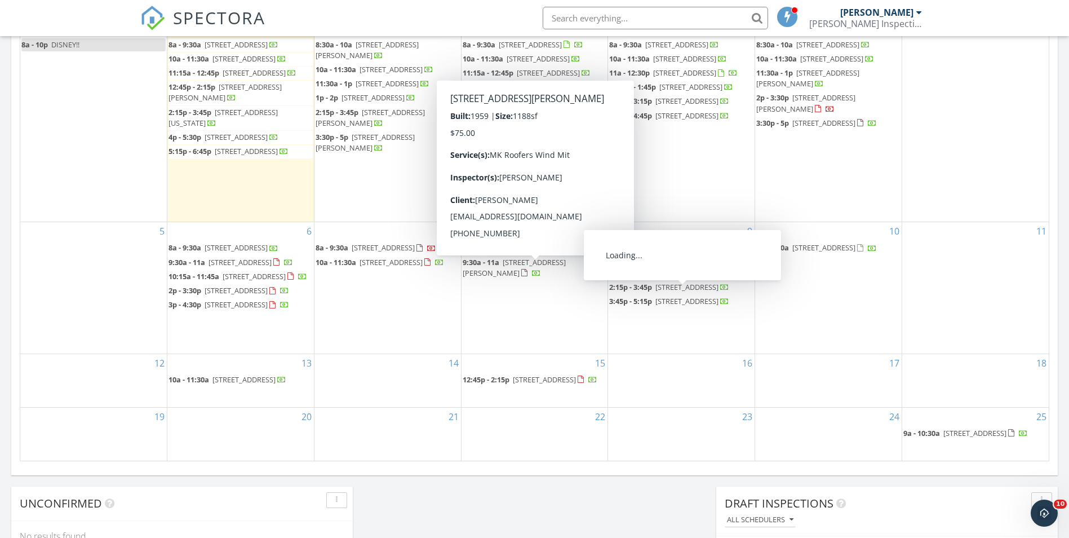
scroll to position [568, 0]
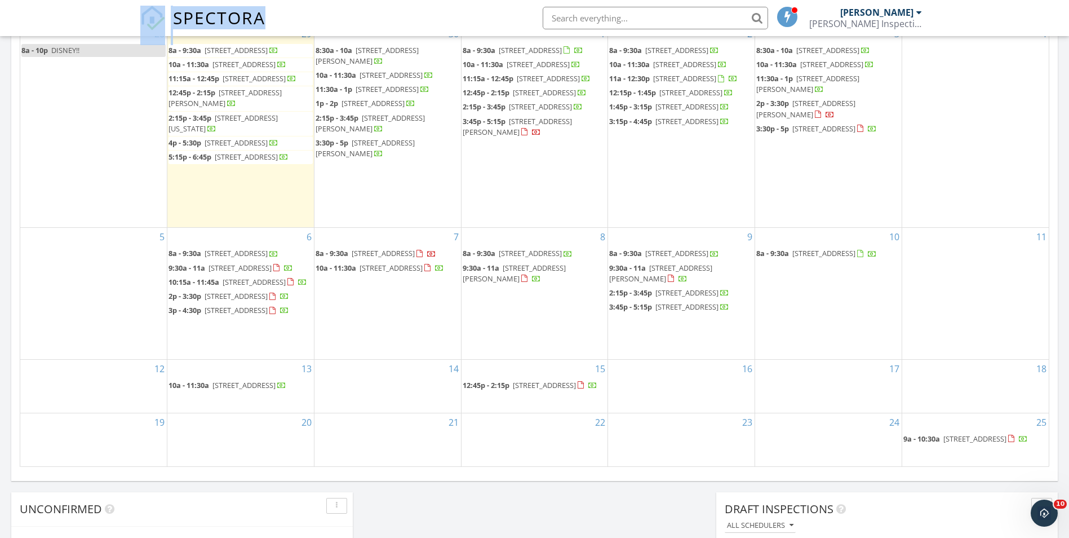
drag, startPoint x: 300, startPoint y: 15, endPoint x: 134, endPoint y: 14, distance: 166.3
click at [134, 14] on nav "SPECTORA David Groff Groff Inspections LLC Role: Inspector Change Role Dashboar…" at bounding box center [534, 18] width 1069 height 36
drag, startPoint x: 134, startPoint y: 14, endPoint x: 130, endPoint y: 8, distance: 6.4
click at [130, 9] on nav "SPECTORA David Groff Groff Inspections LLC Role: Inspector Change Role Dashboar…" at bounding box center [534, 18] width 1069 height 36
drag, startPoint x: 123, startPoint y: 15, endPoint x: 286, endPoint y: 16, distance: 163.5
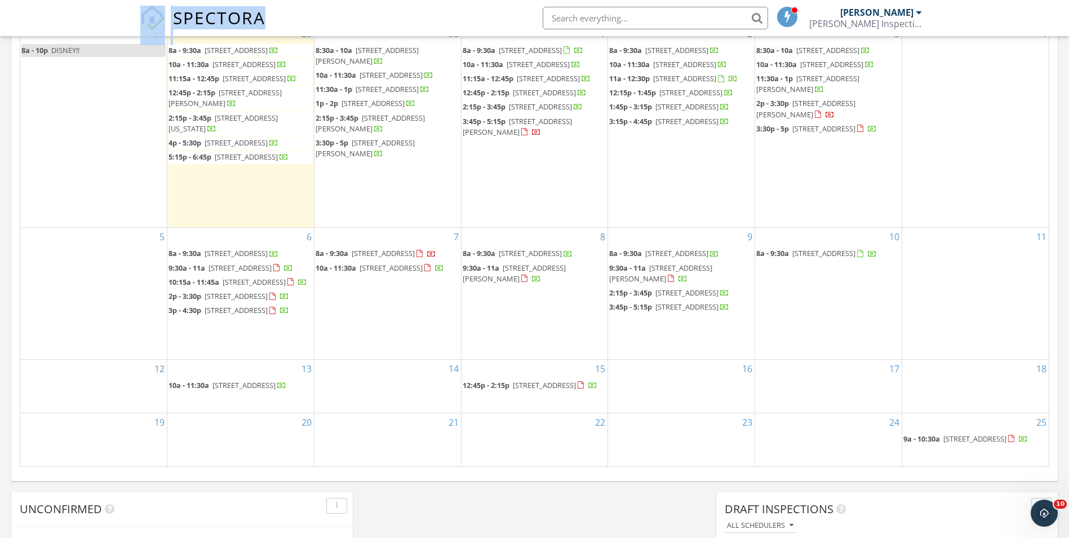
click at [286, 16] on nav "SPECTORA David Groff Groff Inspections LLC Role: Inspector Change Role Dashboar…" at bounding box center [534, 18] width 1069 height 36
click at [286, 16] on div "SPECTORA David Groff Groff Inspections LLC Role: Inspector Change Role Dashboar…" at bounding box center [534, 18] width 789 height 36
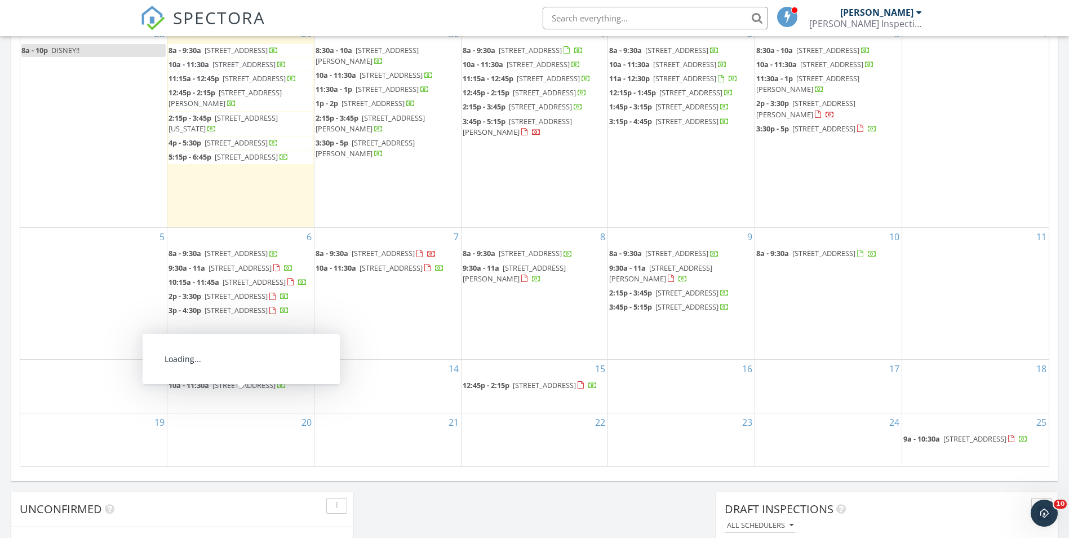
scroll to position [342, 0]
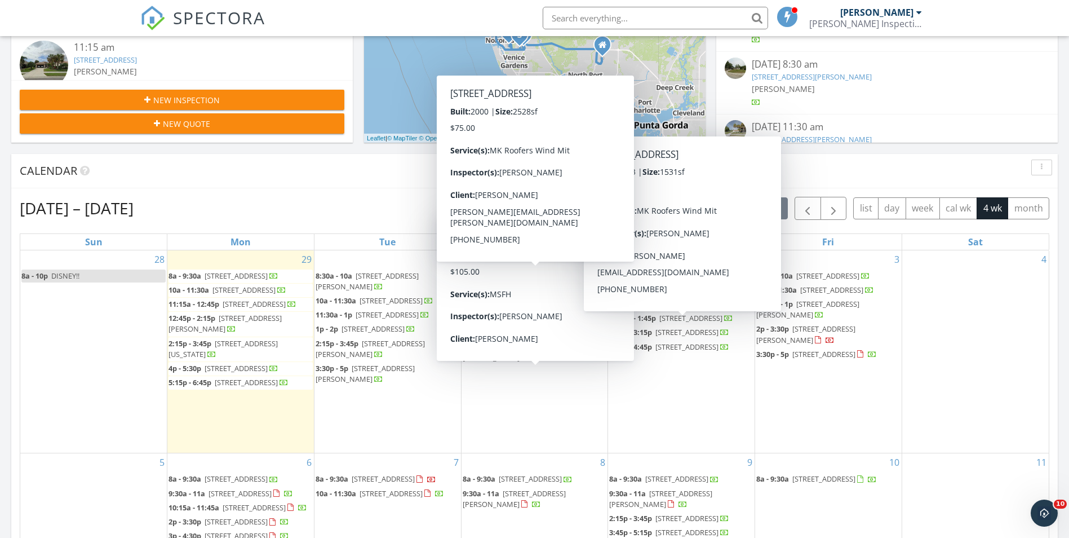
click at [397, 172] on div "Calendar" at bounding box center [526, 170] width 1013 height 17
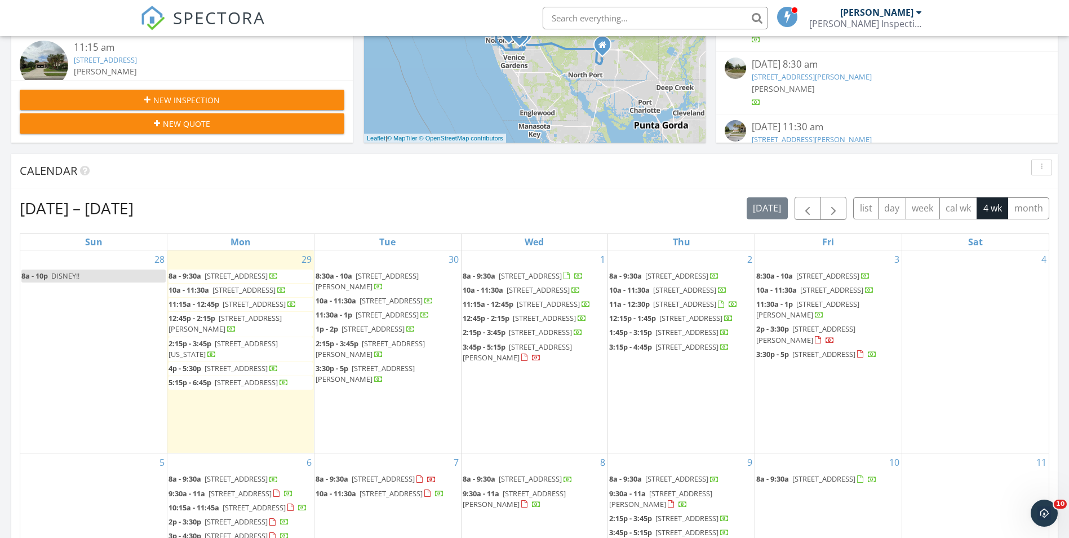
click at [535, 172] on div "Calendar" at bounding box center [526, 170] width 1013 height 17
click at [369, 206] on div "Sep 28 – Oct 25, 2025 today list day week cal wk 4 wk month" at bounding box center [535, 208] width 1030 height 23
drag, startPoint x: 100, startPoint y: 203, endPoint x: 191, endPoint y: 220, distance: 91.6
click at [191, 220] on div "Sep 28 – Oct 25, 2025 today list day week cal wk 4 wk month Sun Mon Tue Wed Thu…" at bounding box center [535, 444] width 1030 height 495
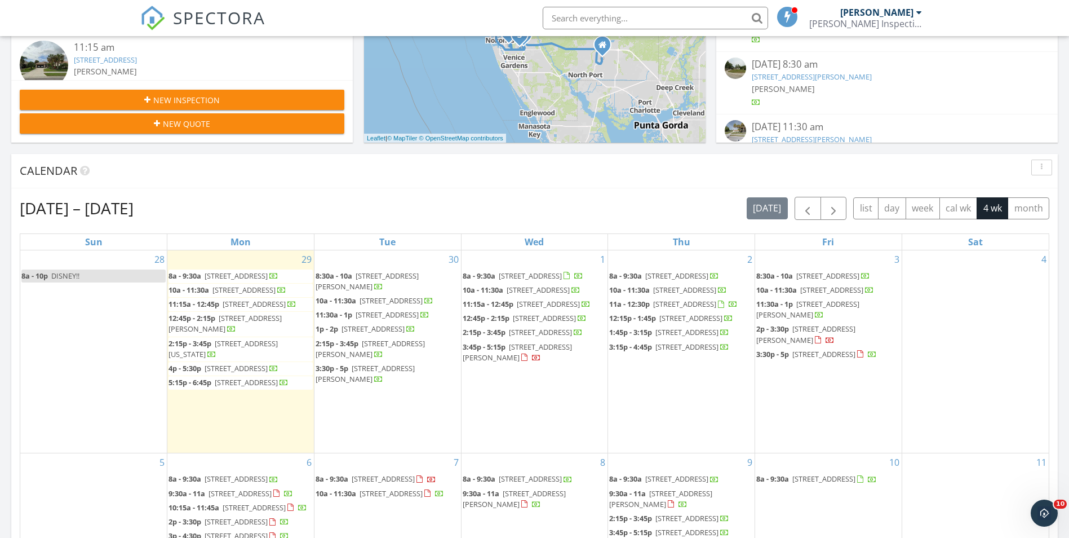
click at [579, 194] on div "Sep 28 – Oct 25, 2025 today list day week cal wk 4 wk month Sun Mon Tue Wed Thu…" at bounding box center [534, 444] width 1047 height 512
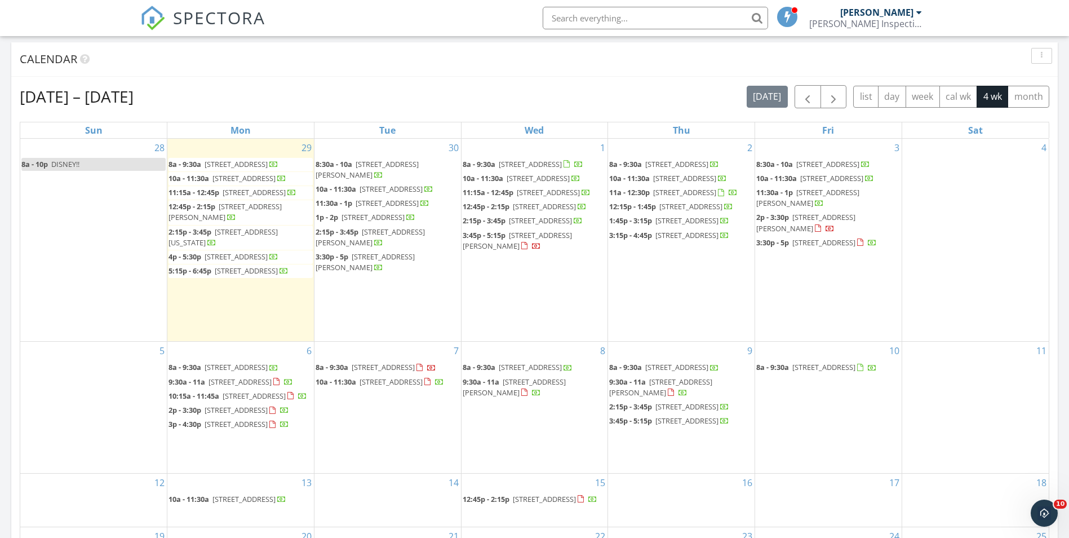
scroll to position [455, 0]
drag, startPoint x: 90, startPoint y: 96, endPoint x: 243, endPoint y: 103, distance: 153.5
click at [243, 103] on div "Sep 28 – Oct 25, 2025 today list day week cal wk 4 wk month" at bounding box center [535, 95] width 1030 height 23
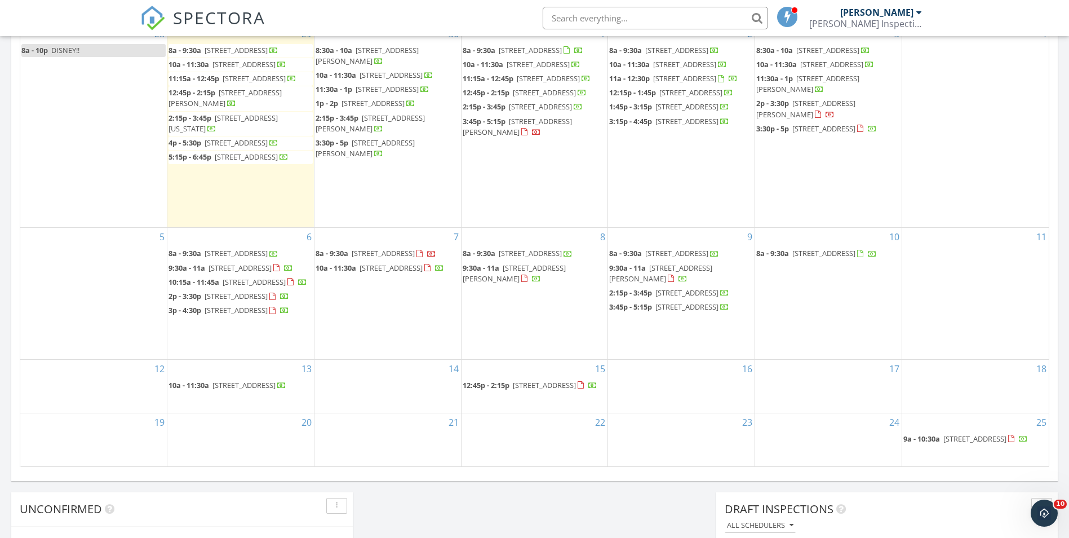
scroll to position [398, 0]
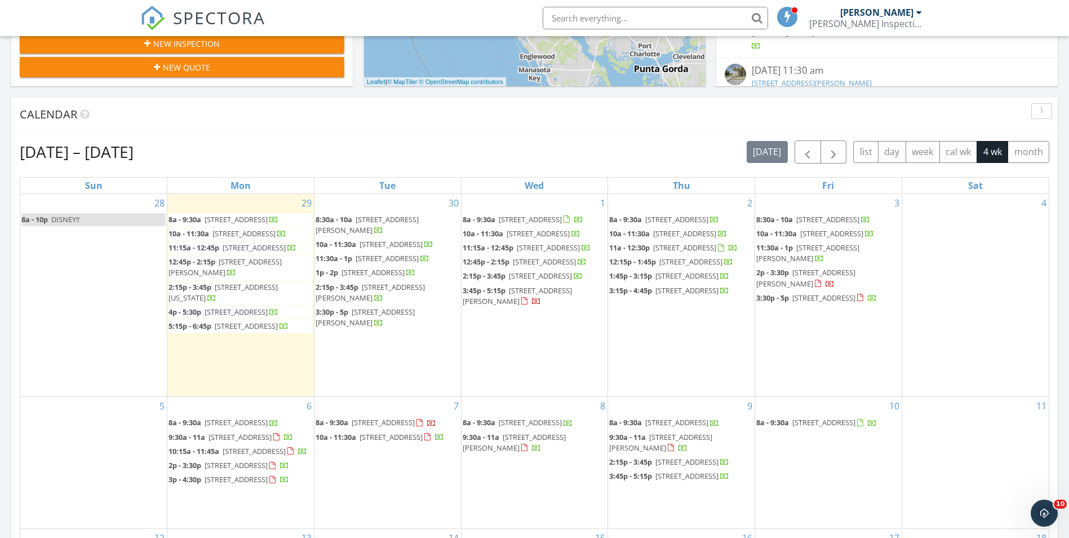
drag, startPoint x: 192, startPoint y: 146, endPoint x: 134, endPoint y: 147, distance: 58.1
click at [134, 147] on div "Sep 28 – Oct 25, 2025 today list day week cal wk 4 wk month" at bounding box center [535, 151] width 1030 height 23
click at [134, 147] on h2 "Sep 28 – Oct 25, 2025" at bounding box center [77, 151] width 114 height 23
drag, startPoint x: 198, startPoint y: 153, endPoint x: 78, endPoint y: 157, distance: 120.1
click at [78, 157] on div "Sep 28 – Oct 25, 2025 today list day week cal wk 4 wk month" at bounding box center [535, 151] width 1030 height 23
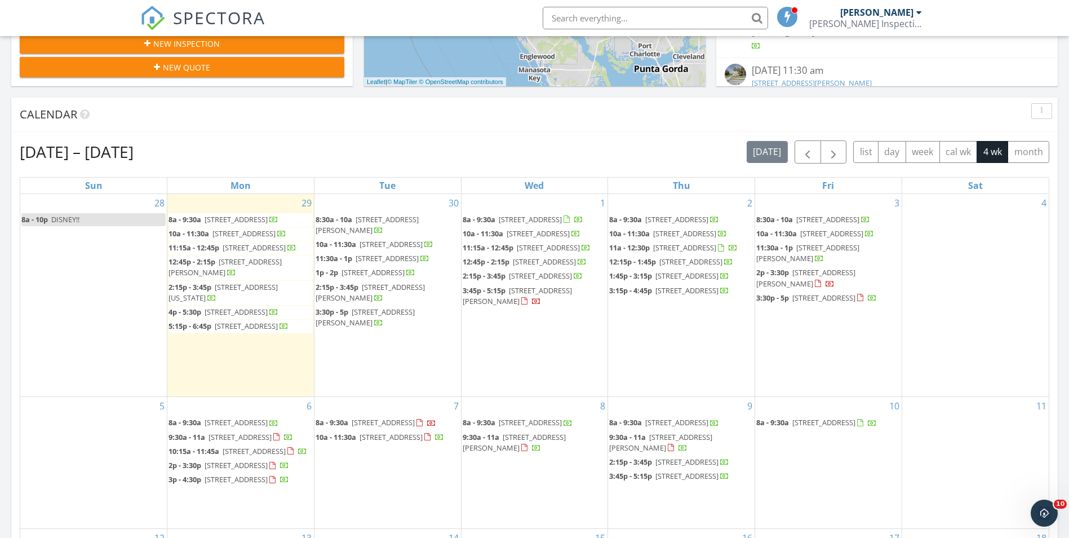
click at [78, 157] on h2 "Sep 28 – Oct 25, 2025" at bounding box center [77, 151] width 114 height 23
drag, startPoint x: 85, startPoint y: 150, endPoint x: 225, endPoint y: 156, distance: 141.0
click at [225, 156] on div "Sep 28 – Oct 25, 2025 today list day week cal wk 4 wk month" at bounding box center [535, 151] width 1030 height 23
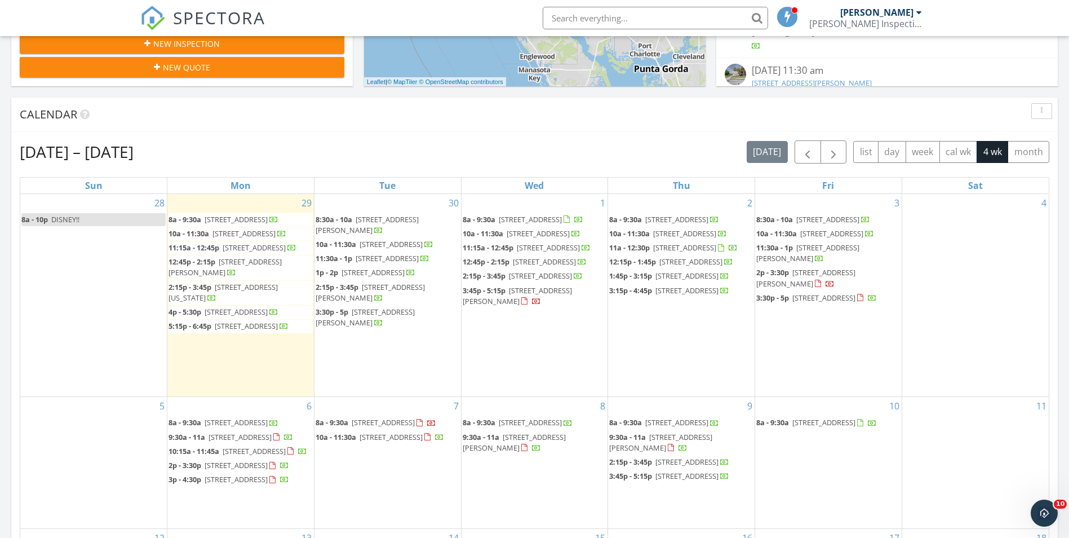
drag, startPoint x: 189, startPoint y: 154, endPoint x: 98, endPoint y: 159, distance: 91.4
click at [98, 159] on div "Sep 28 – Oct 25, 2025 today list day week cal wk 4 wk month" at bounding box center [535, 151] width 1030 height 23
click at [98, 159] on h2 "Sep 28 – Oct 25, 2025" at bounding box center [77, 151] width 114 height 23
drag, startPoint x: 85, startPoint y: 154, endPoint x: 203, endPoint y: 162, distance: 118.1
click at [203, 162] on div "Sep 28 – Oct 25, 2025 today list day week cal wk 4 wk month" at bounding box center [535, 151] width 1030 height 23
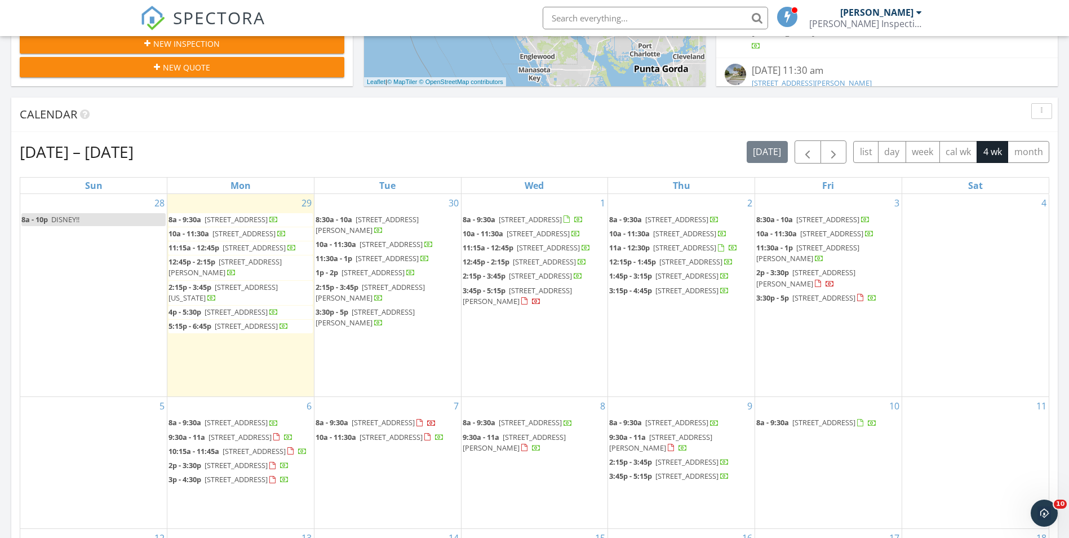
click at [203, 162] on div "Sep 28 – Oct 25, 2025 today list day week cal wk 4 wk month" at bounding box center [535, 151] width 1030 height 23
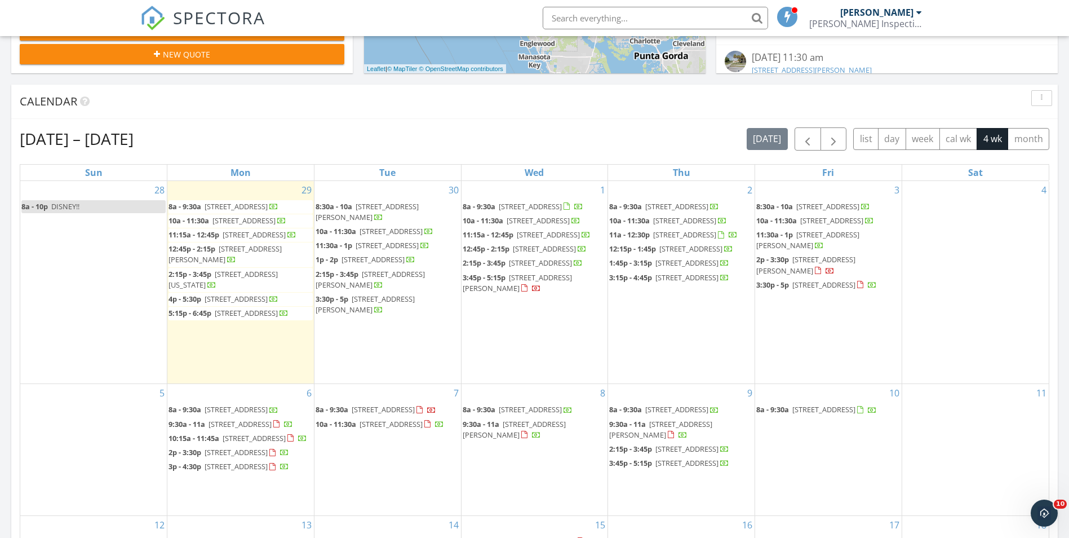
scroll to position [570, 0]
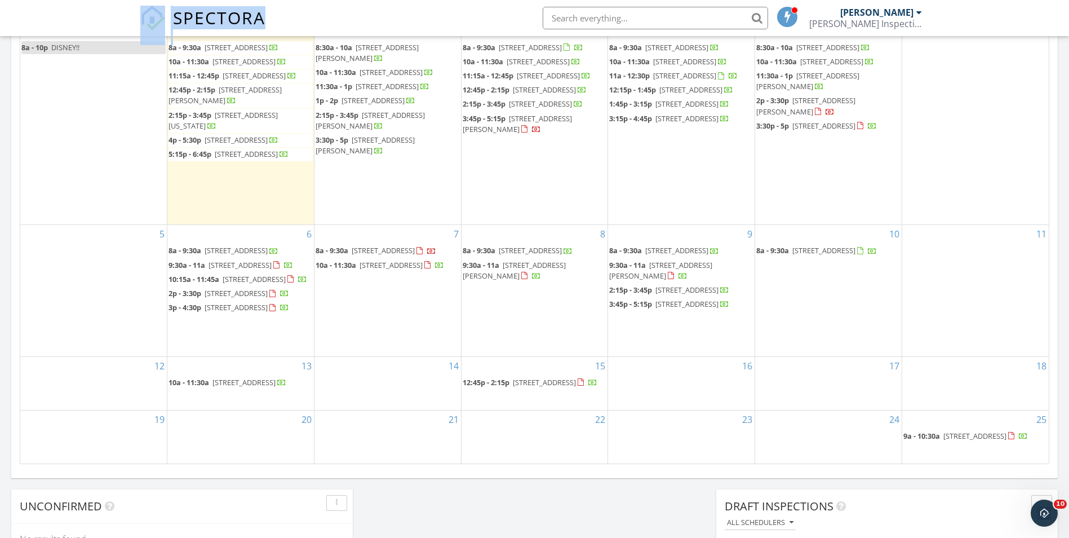
drag, startPoint x: 282, startPoint y: 19, endPoint x: 117, endPoint y: 16, distance: 164.6
click at [117, 16] on nav "SPECTORA David Groff Groff Inspections LLC Role: Inspector Change Role Dashboar…" at bounding box center [534, 18] width 1069 height 36
drag, startPoint x: 149, startPoint y: 17, endPoint x: 280, endPoint y: 23, distance: 130.9
click at [280, 23] on nav "SPECTORA David Groff Groff Inspections LLC Role: Inspector Change Role Dashboar…" at bounding box center [534, 18] width 1069 height 36
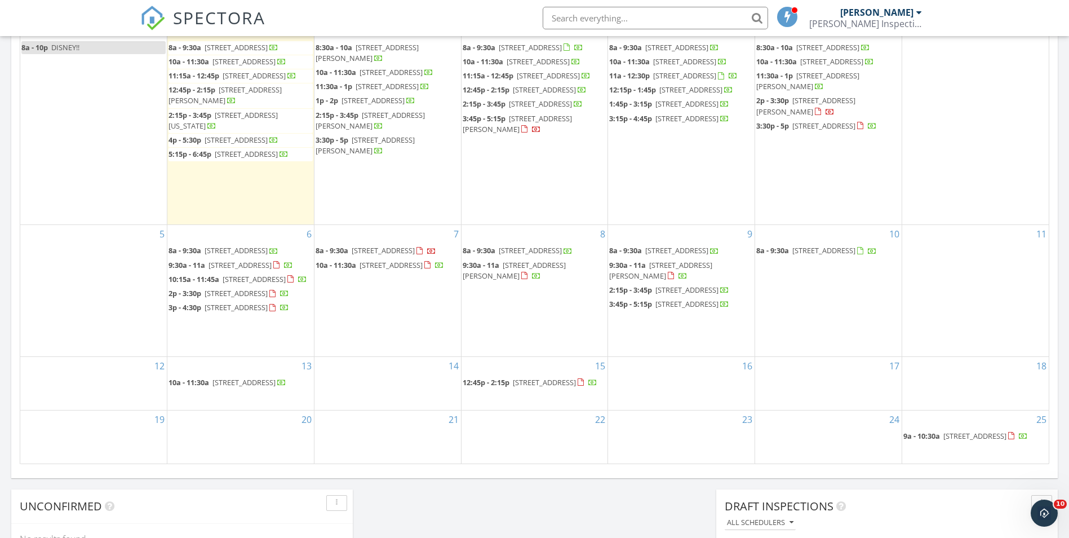
click at [280, 23] on div "SPECTORA David Groff Groff Inspections LLC Role: Inspector Change Role Dashboar…" at bounding box center [534, 18] width 789 height 36
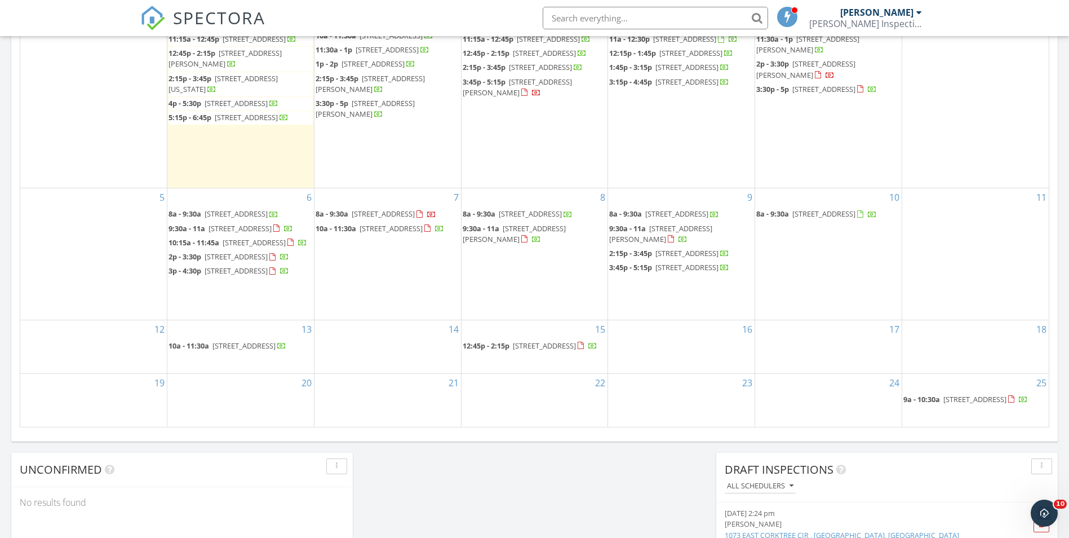
scroll to position [438, 0]
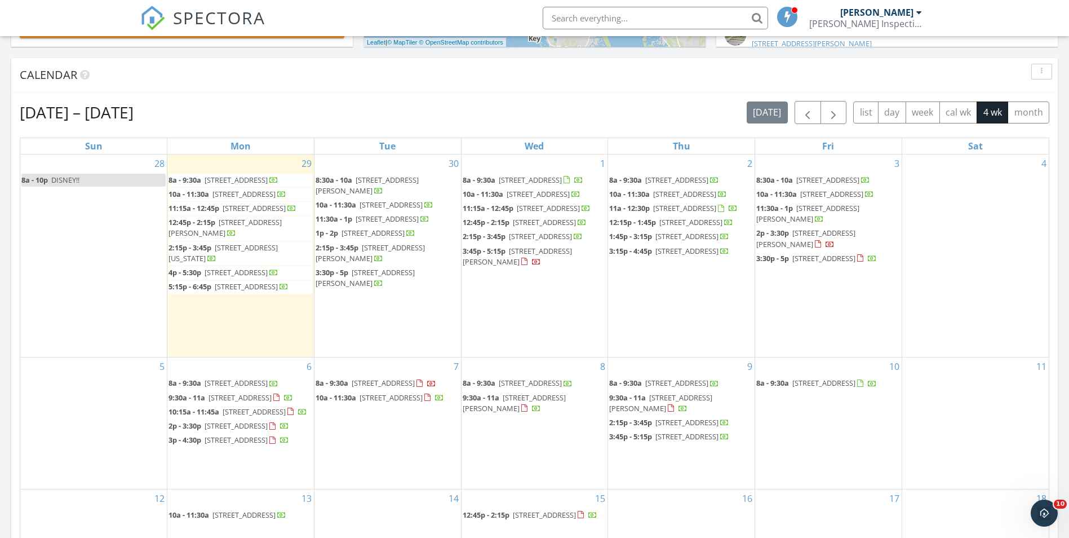
drag, startPoint x: 201, startPoint y: 107, endPoint x: 117, endPoint y: 103, distance: 84.0
click at [117, 103] on div "Sep 28 – Oct 25, 2025 today list day week cal wk 4 wk month" at bounding box center [535, 112] width 1030 height 23
click at [117, 103] on h2 "Sep 28 – Oct 25, 2025" at bounding box center [77, 112] width 114 height 23
drag, startPoint x: 210, startPoint y: 110, endPoint x: 68, endPoint y: 114, distance: 142.1
click at [68, 114] on div "Sep 28 – Oct 25, 2025 today list day week cal wk 4 wk month" at bounding box center [535, 112] width 1030 height 23
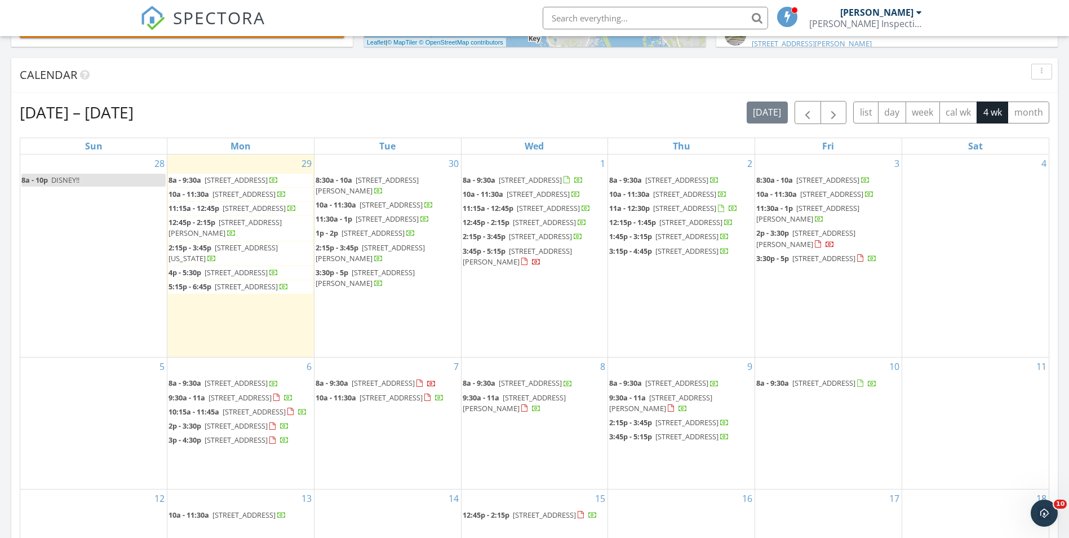
click at [68, 114] on h2 "Sep 28 – Oct 25, 2025" at bounding box center [77, 112] width 114 height 23
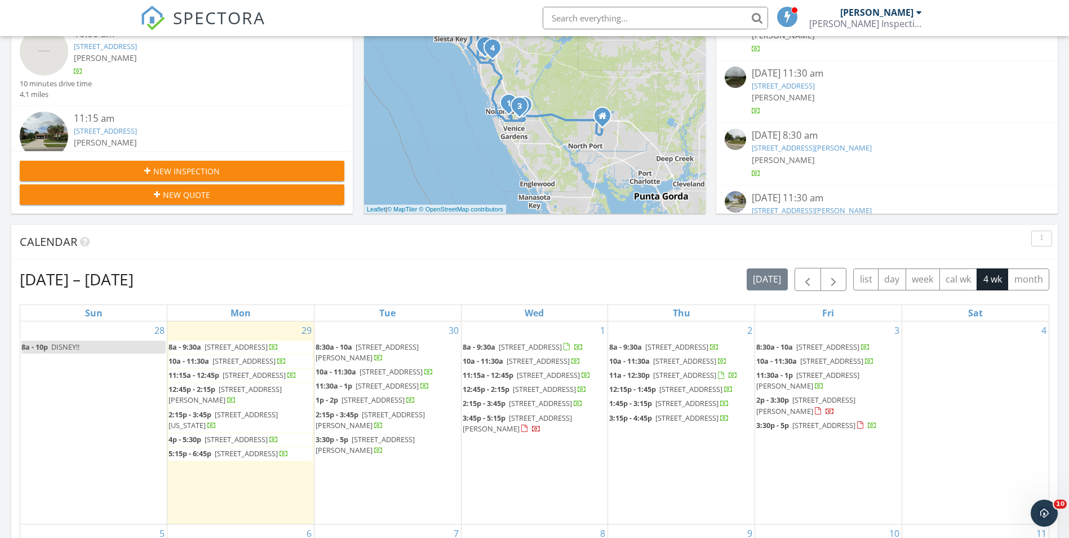
scroll to position [269, 0]
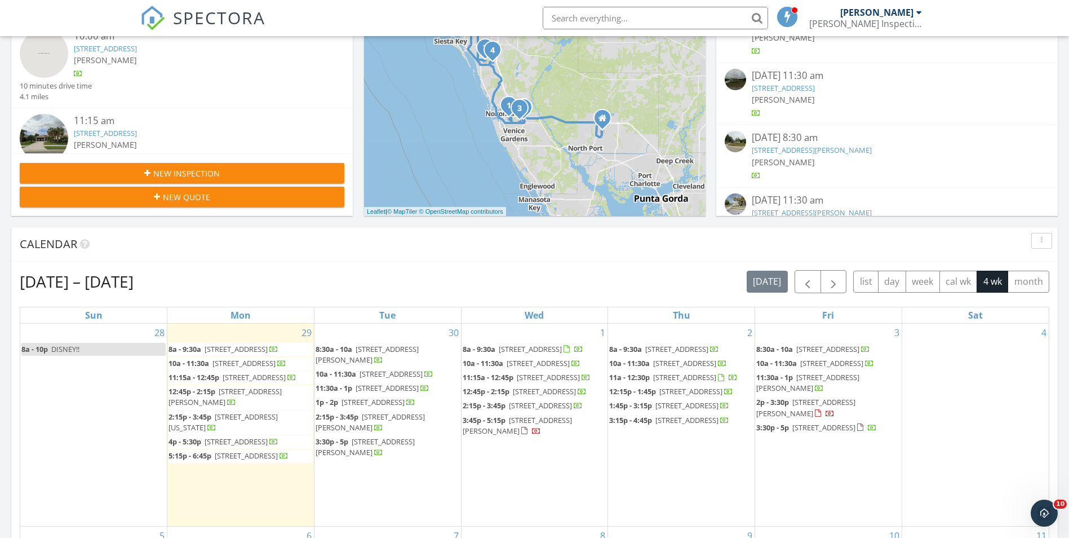
click at [299, 165] on button "New Inspection" at bounding box center [182, 173] width 325 height 20
